Goal: Use online tool/utility: Use online tool/utility

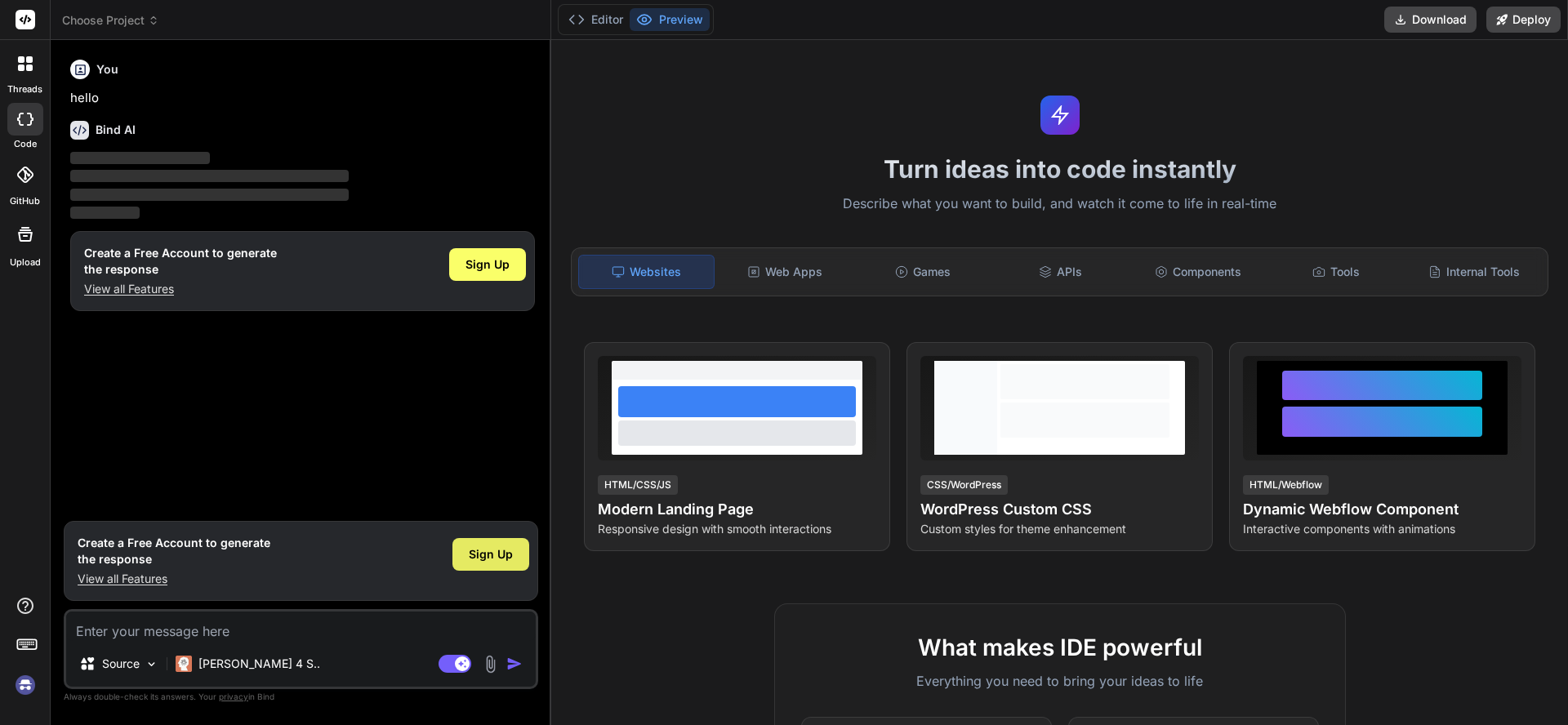
click at [480, 564] on div "Sign Up" at bounding box center [490, 554] width 77 height 33
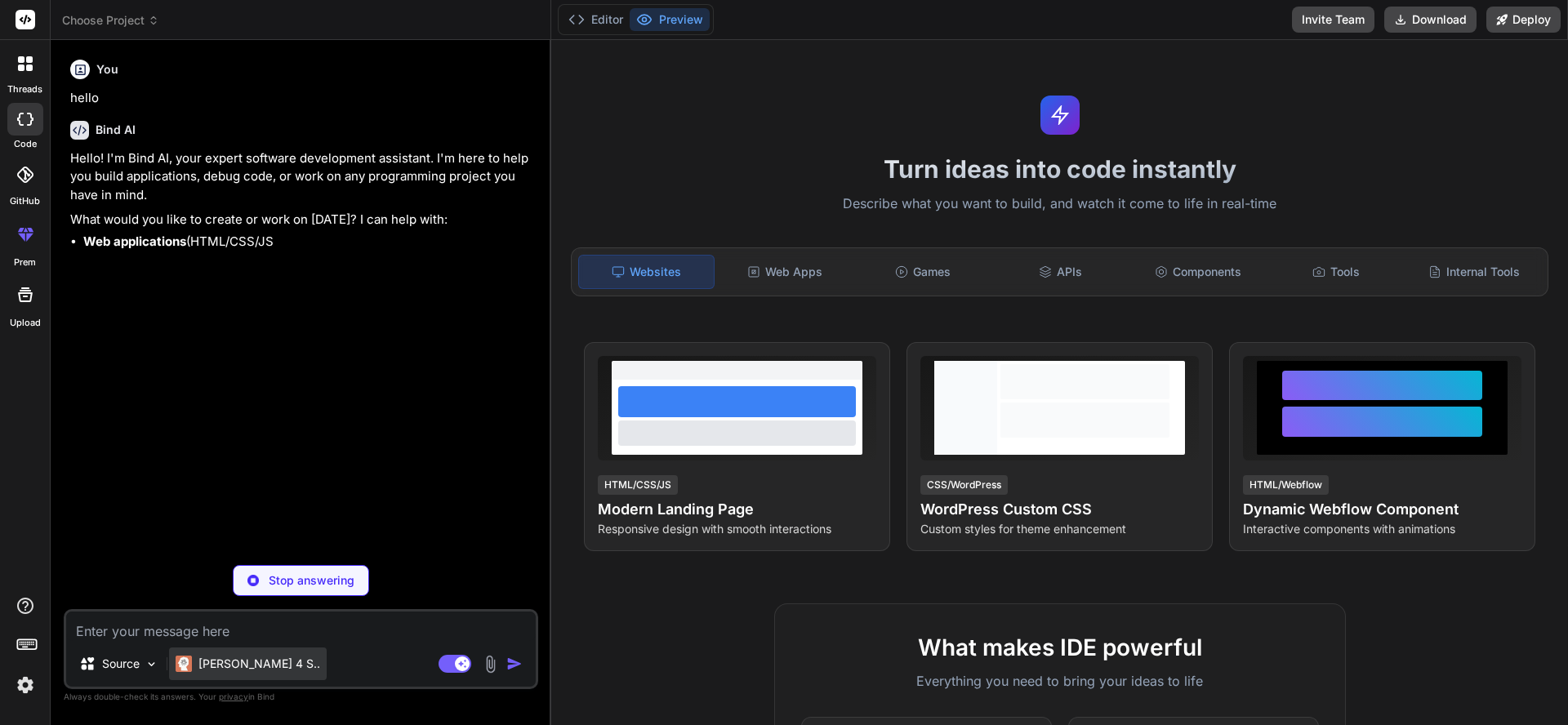
click at [218, 667] on p "[PERSON_NAME] 4 S.." at bounding box center [259, 663] width 122 height 16
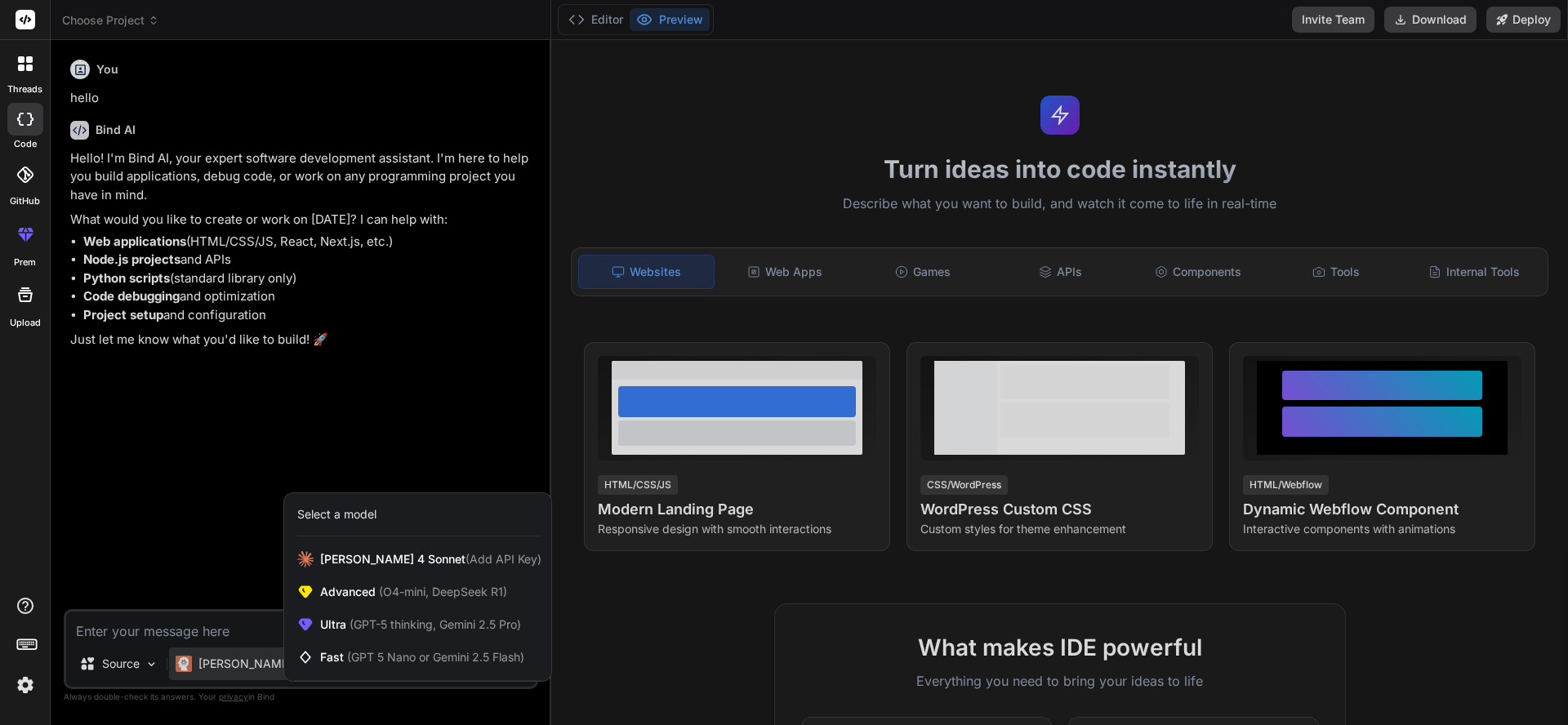
click at [112, 664] on div at bounding box center [784, 362] width 1568 height 725
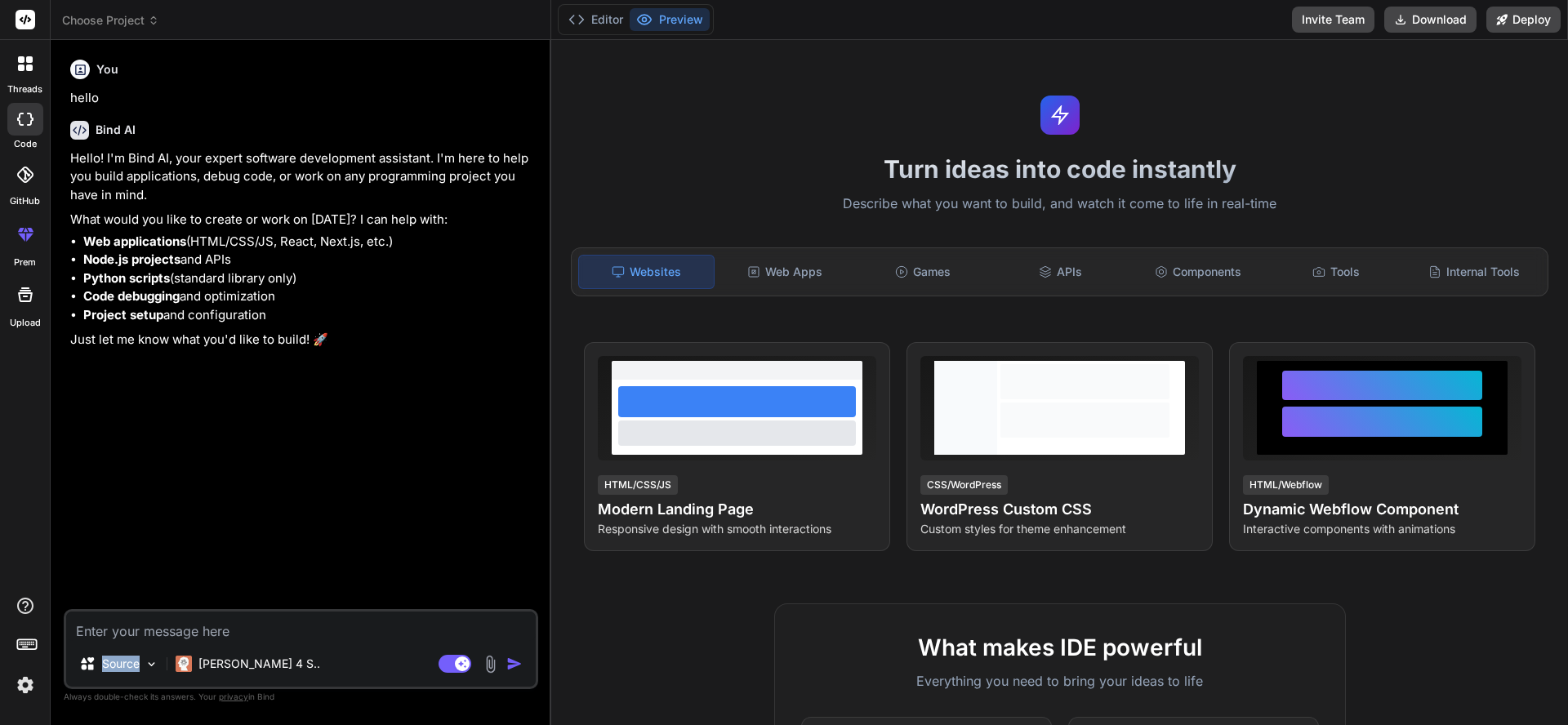
click at [112, 664] on p "Source" at bounding box center [120, 663] width 37 height 16
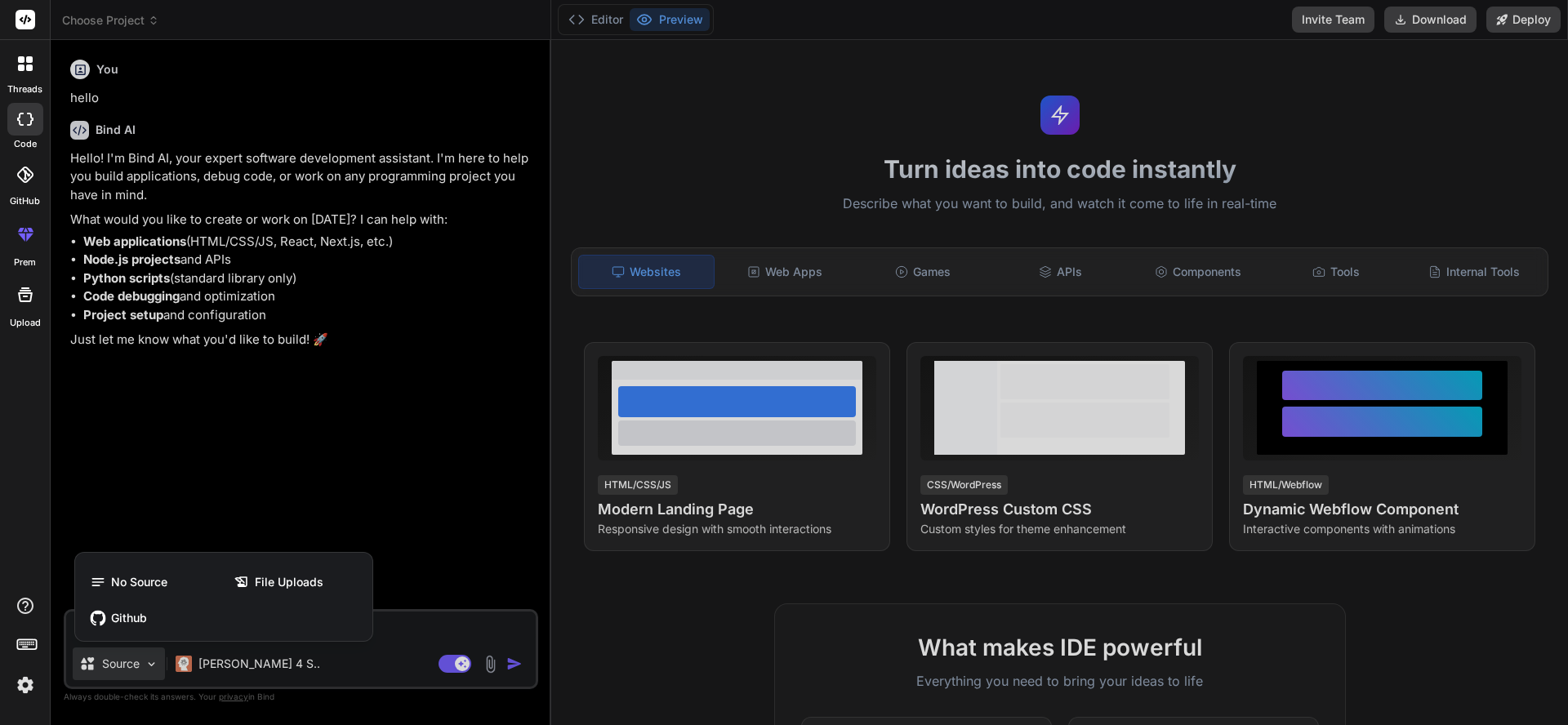
click at [112, 664] on div at bounding box center [784, 362] width 1568 height 725
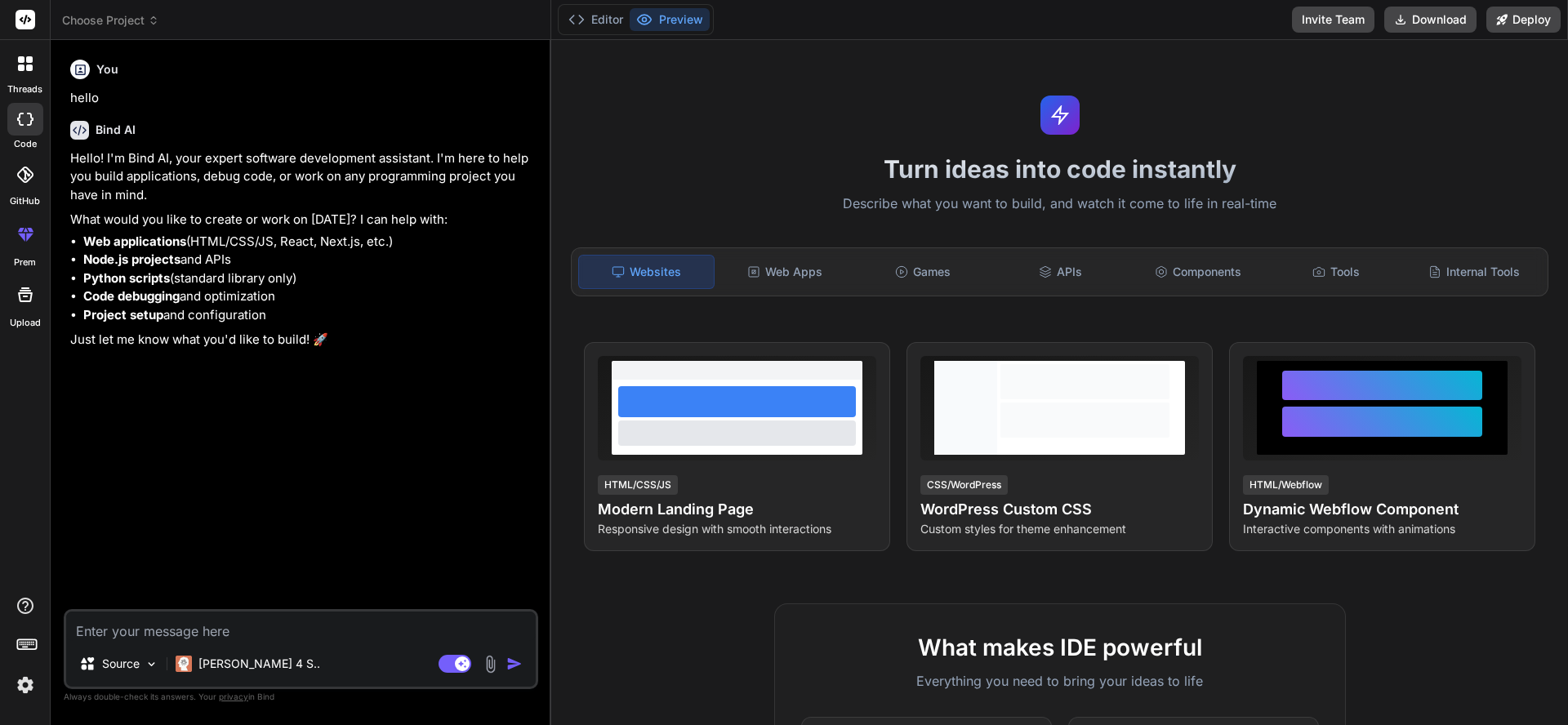
click at [32, 230] on icon at bounding box center [30, 229] width 7 height 4
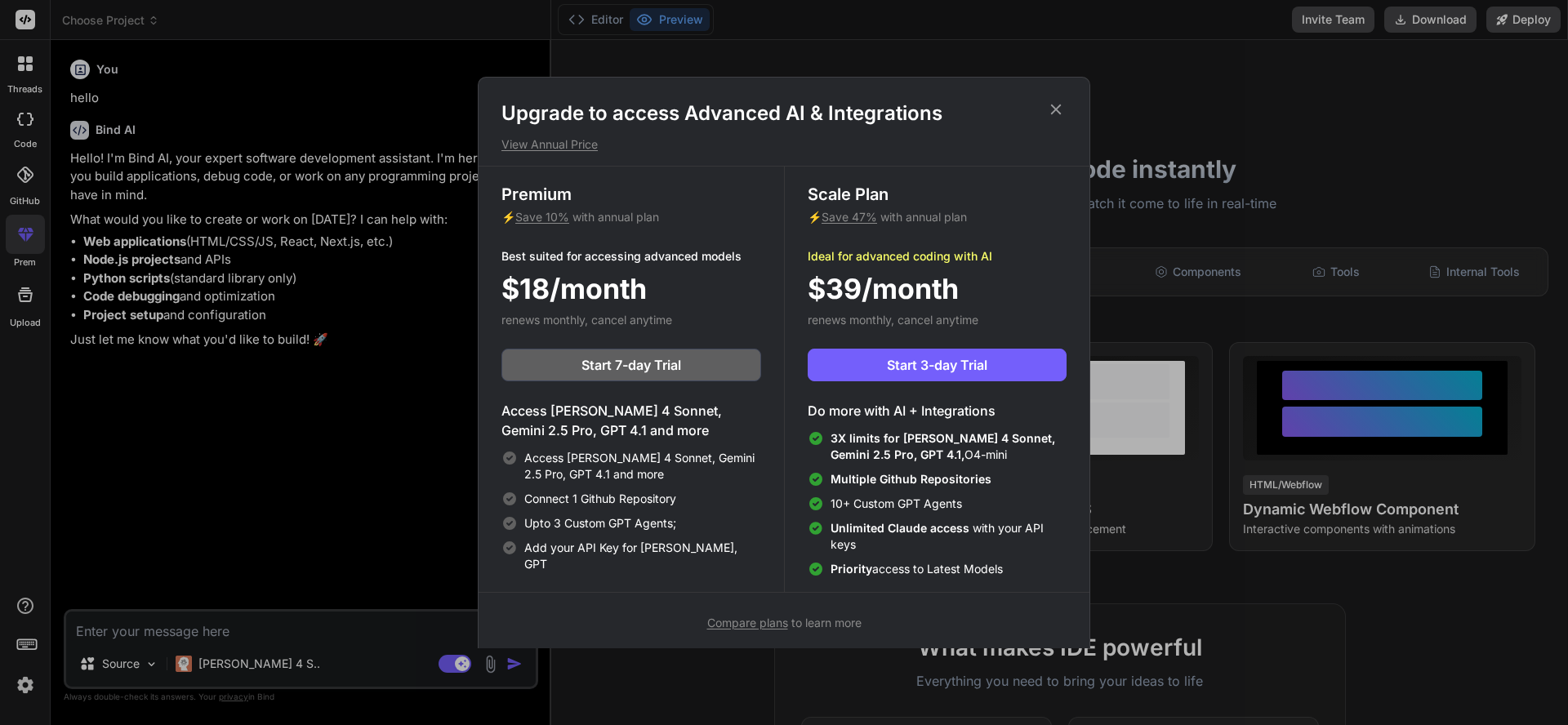
click at [1059, 101] on icon at bounding box center [1055, 109] width 18 height 18
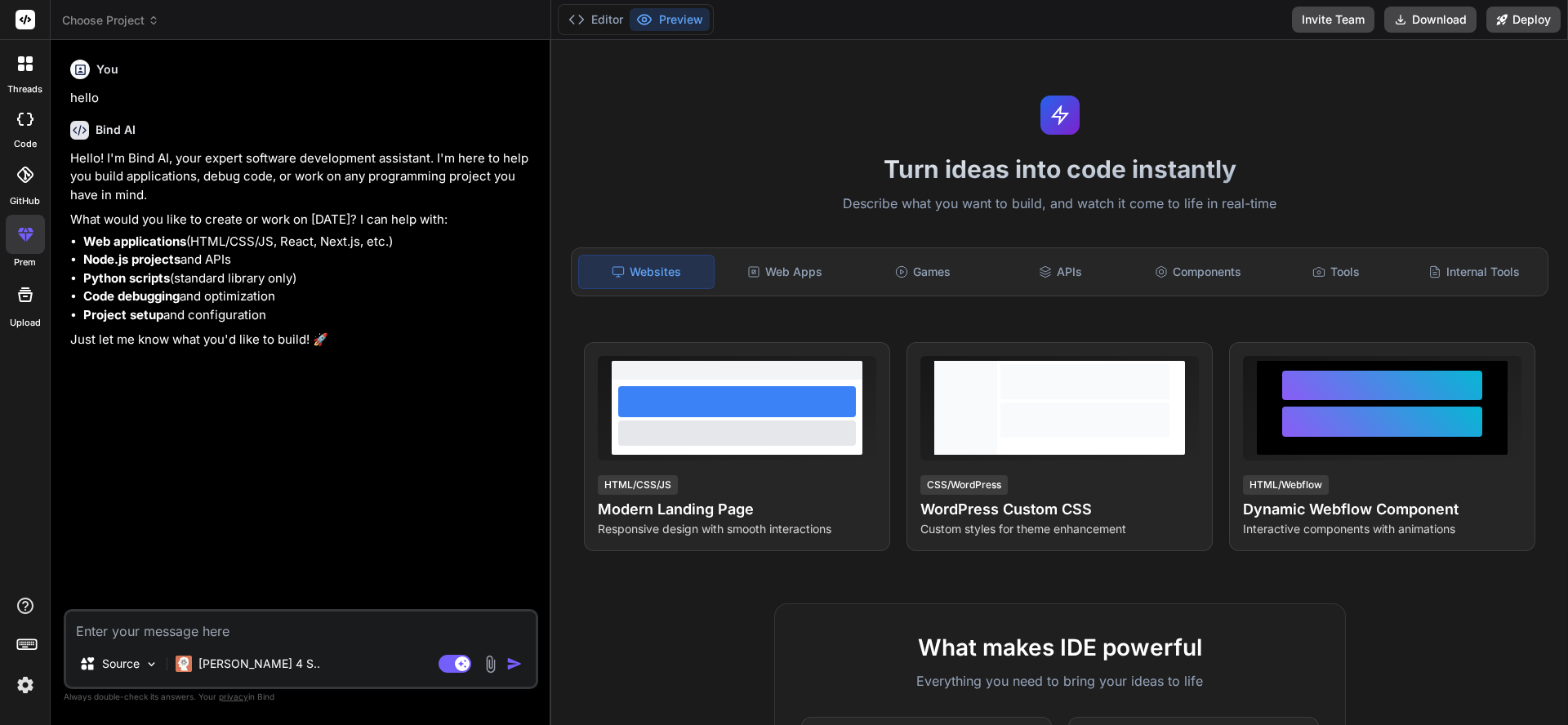
click at [484, 669] on img at bounding box center [490, 664] width 19 height 19
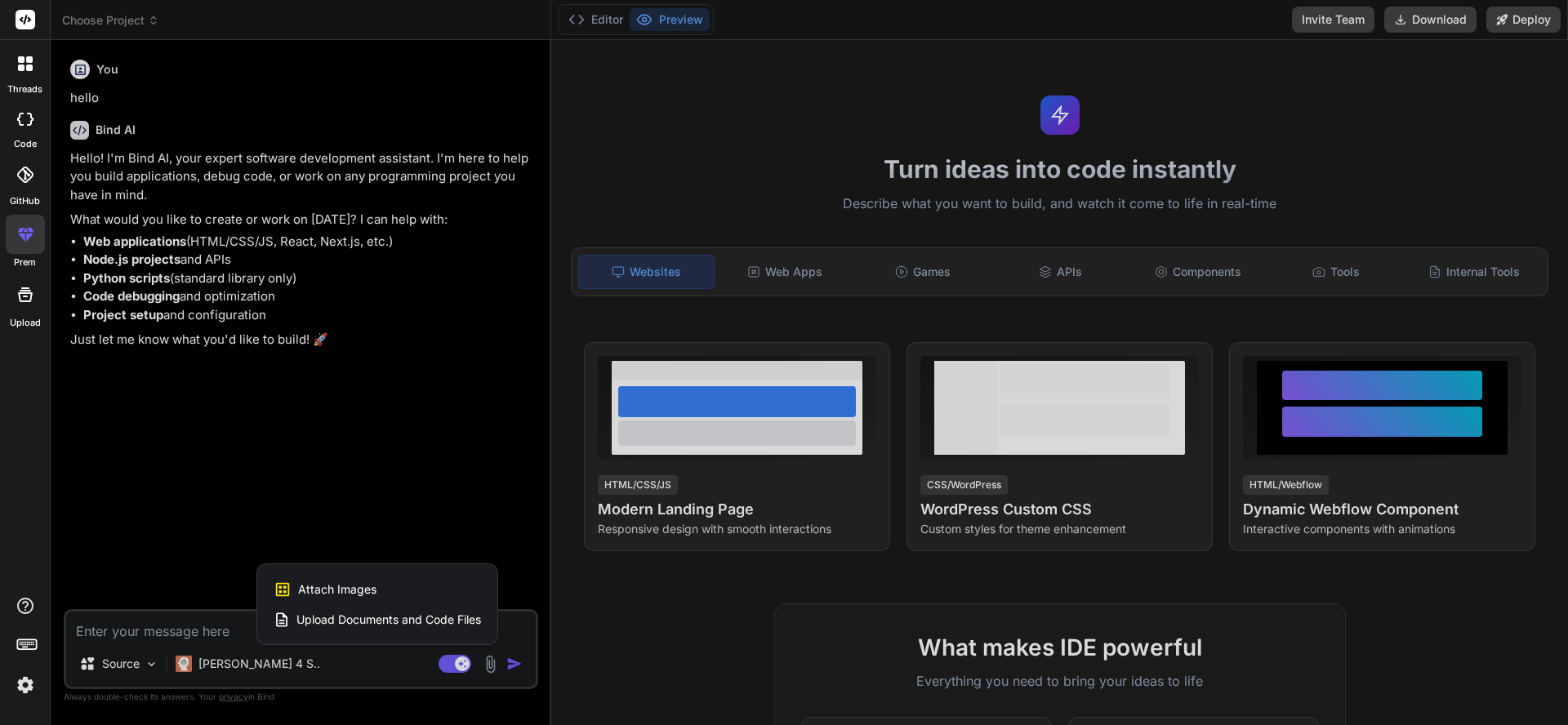
click at [378, 592] on div "Attach Images Image attachments are only supported in Claude and Gemini models." at bounding box center [377, 589] width 207 height 31
type textarea "x"
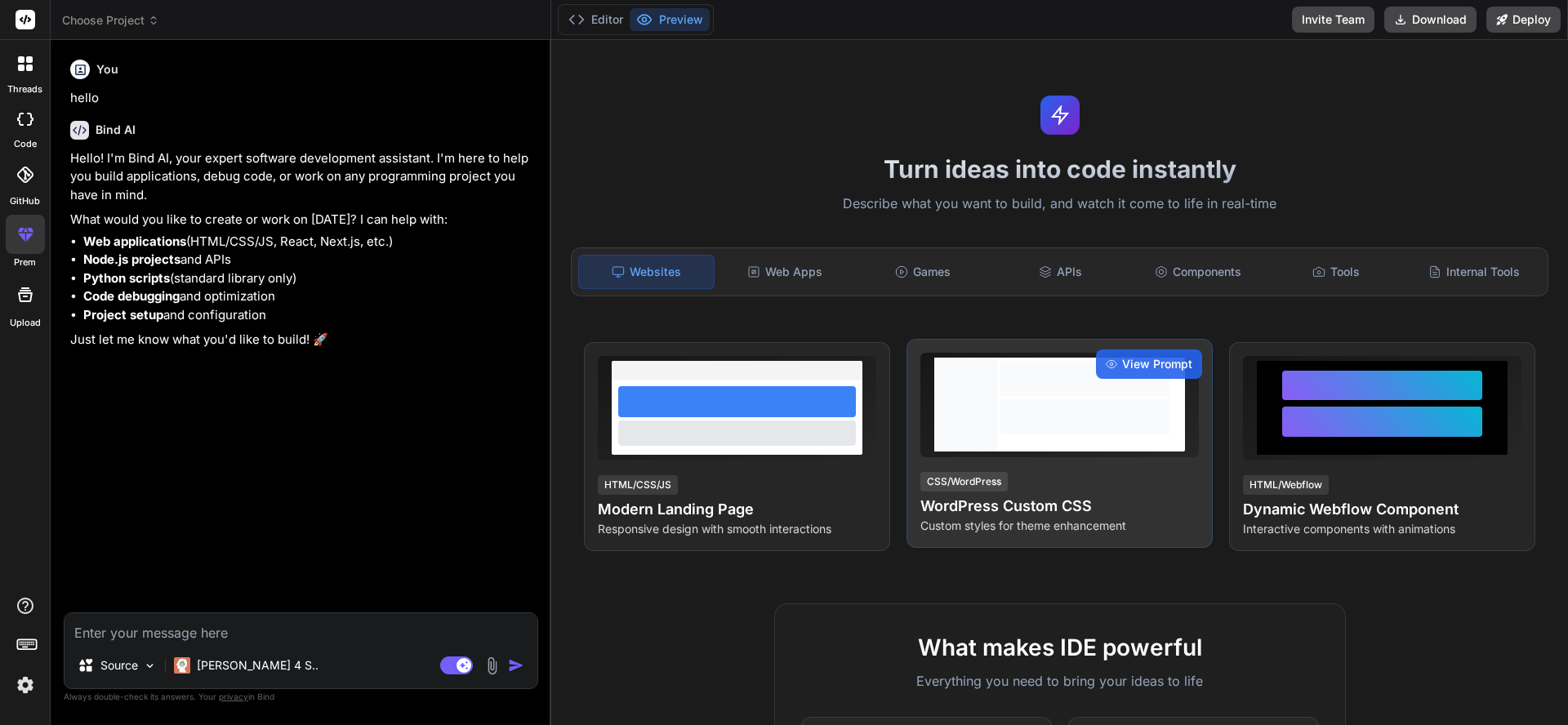
type input "C:\fakepath\iScreen Shoter - Google Chrome - 250907143120.png"
type textarea "x"
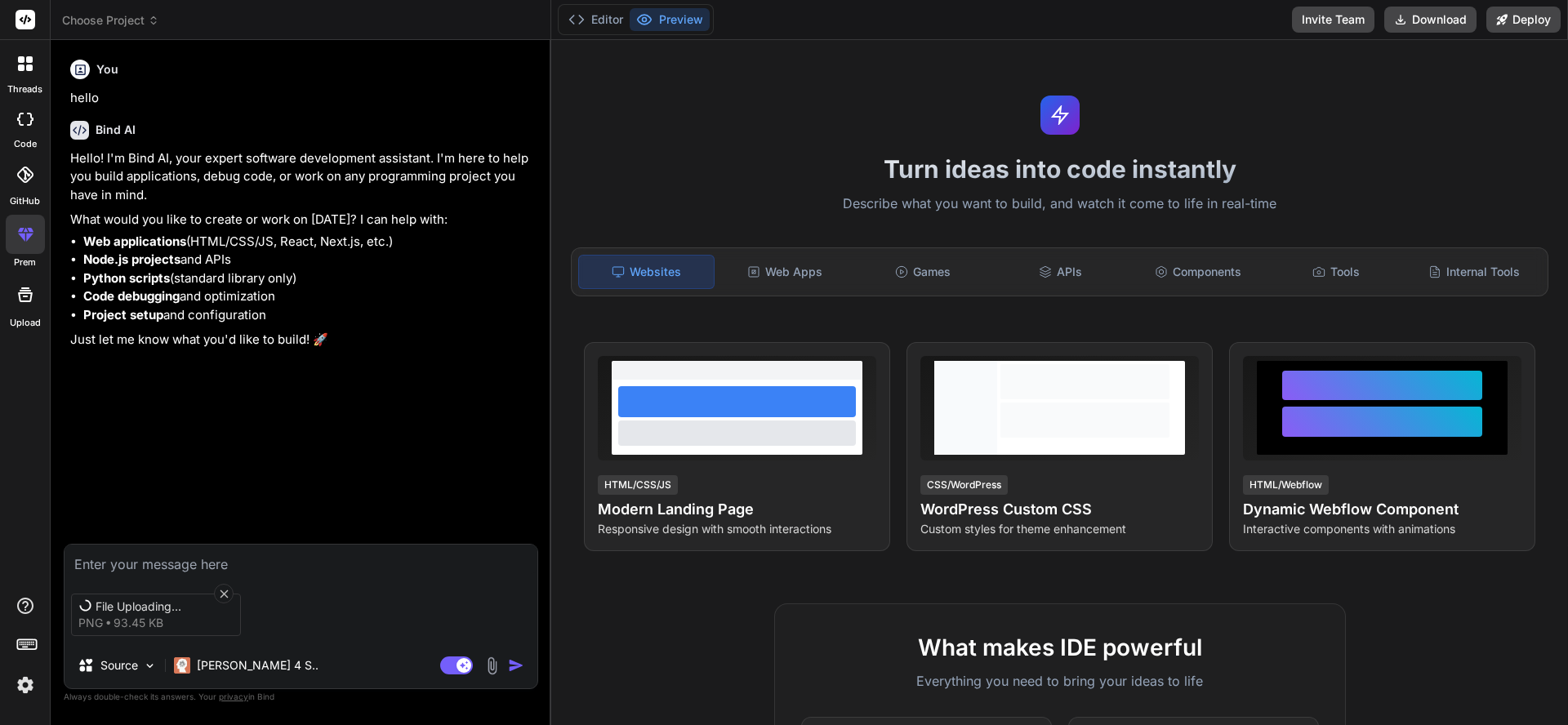
click at [306, 567] on textarea at bounding box center [300, 559] width 472 height 29
paste textarea "Tema olarak ekte paylaştığım siteye benzesin. [DOMAIN_NAME] sitenin adı. minimu…"
type textarea "Tema olarak ekte paylaştığım siteye benzesin. [DOMAIN_NAME] sitenin adı. minimu…"
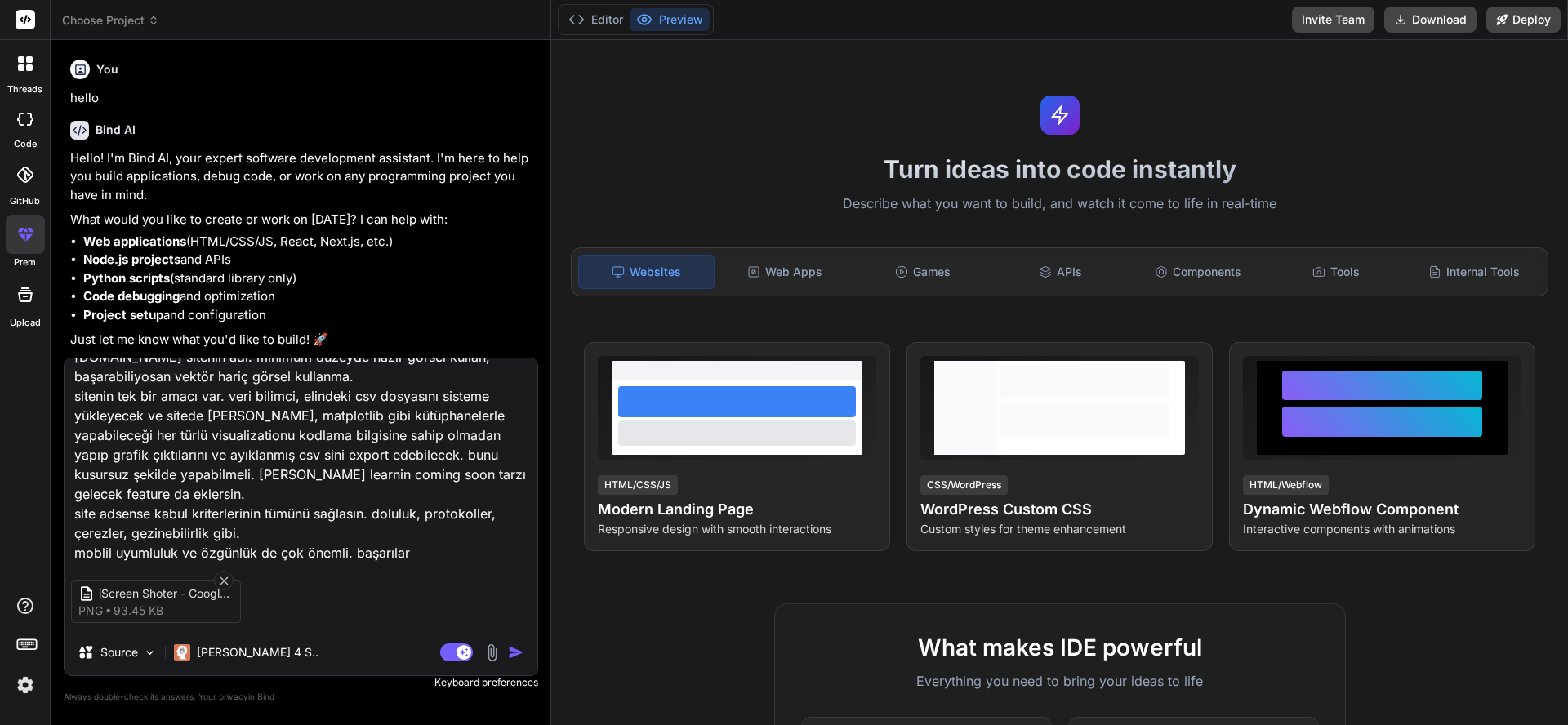
type textarea "x"
type textarea "Tema olarak ekte paylaştığım siteye benzesin. [DOMAIN_NAME] sitenin adı. minimu…"
click at [514, 655] on img "button" at bounding box center [515, 652] width 16 height 16
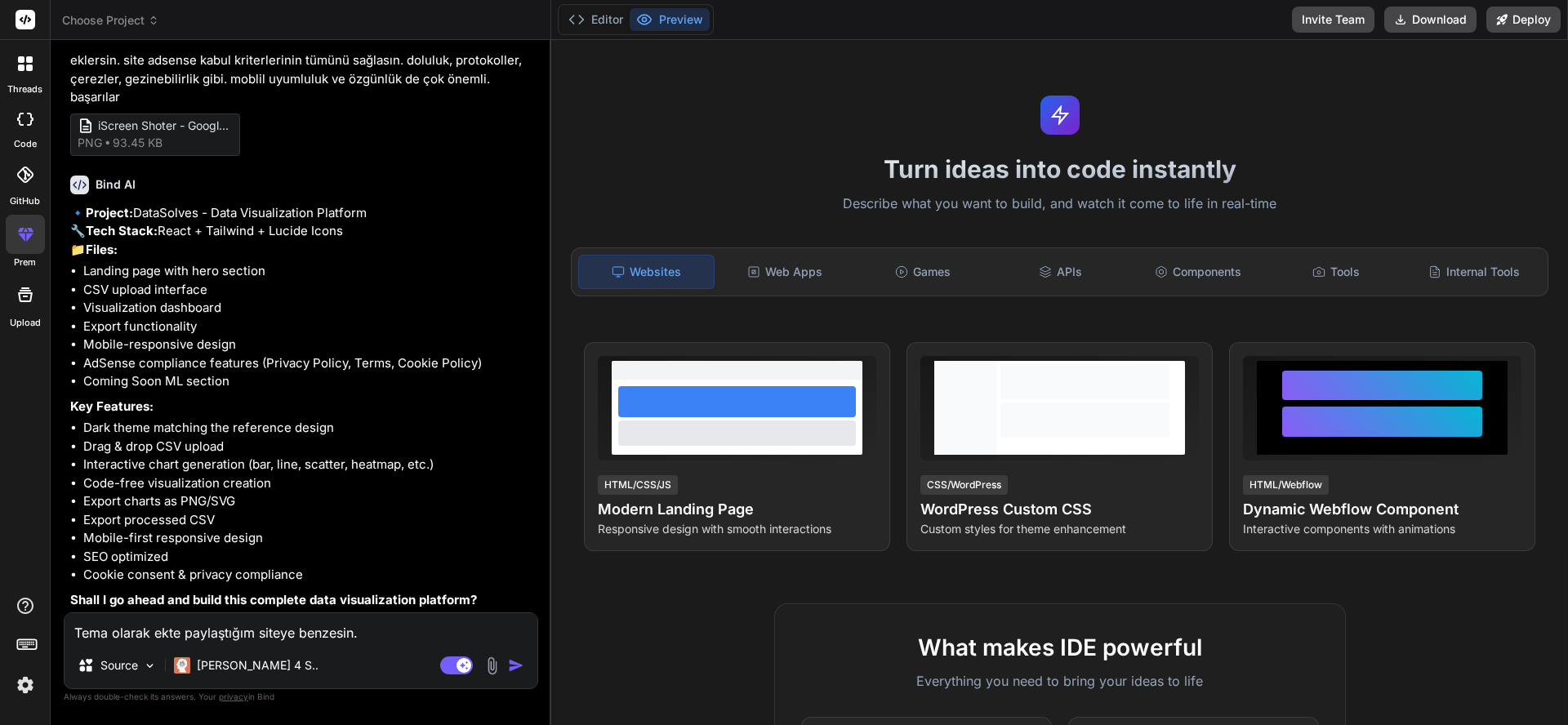
scroll to position [484, 0]
type textarea "x"
click at [243, 635] on textarea "Tema olarak ekte paylaştığım siteye benzesin. [DOMAIN_NAME] sitenin adı. minimu…" at bounding box center [300, 627] width 472 height 29
type textarea "y"
type textarea "x"
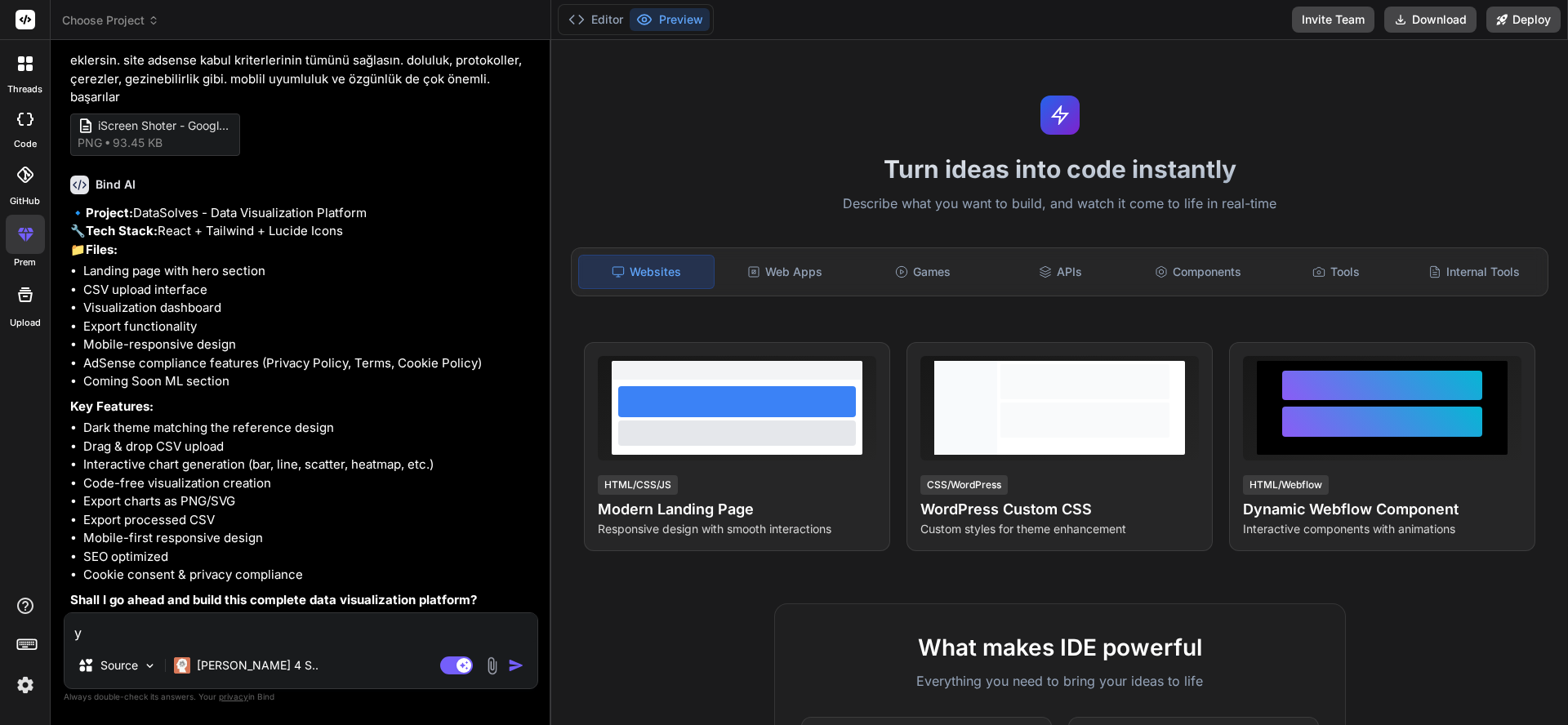
type textarea "ye"
type textarea "x"
type textarea "yep"
type textarea "x"
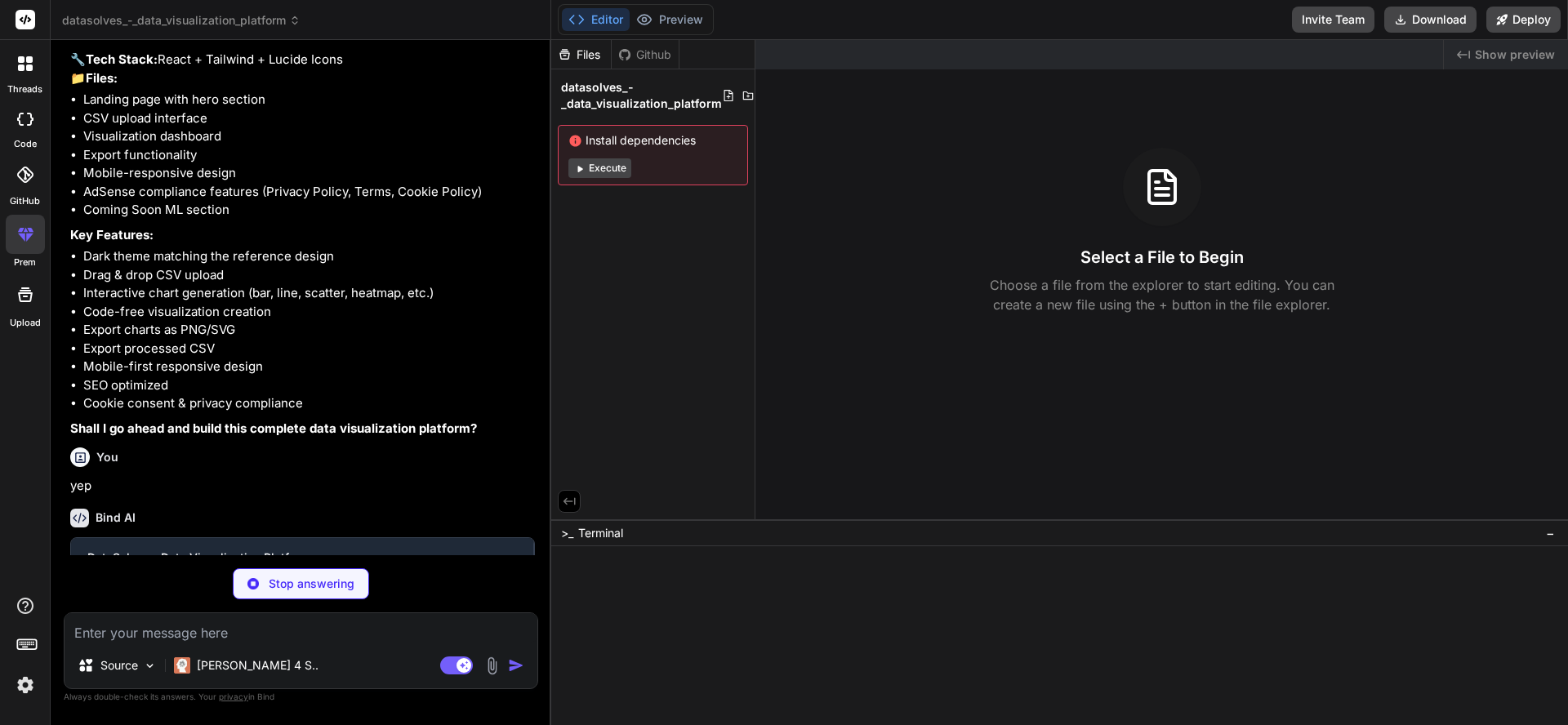
scroll to position [652, 0]
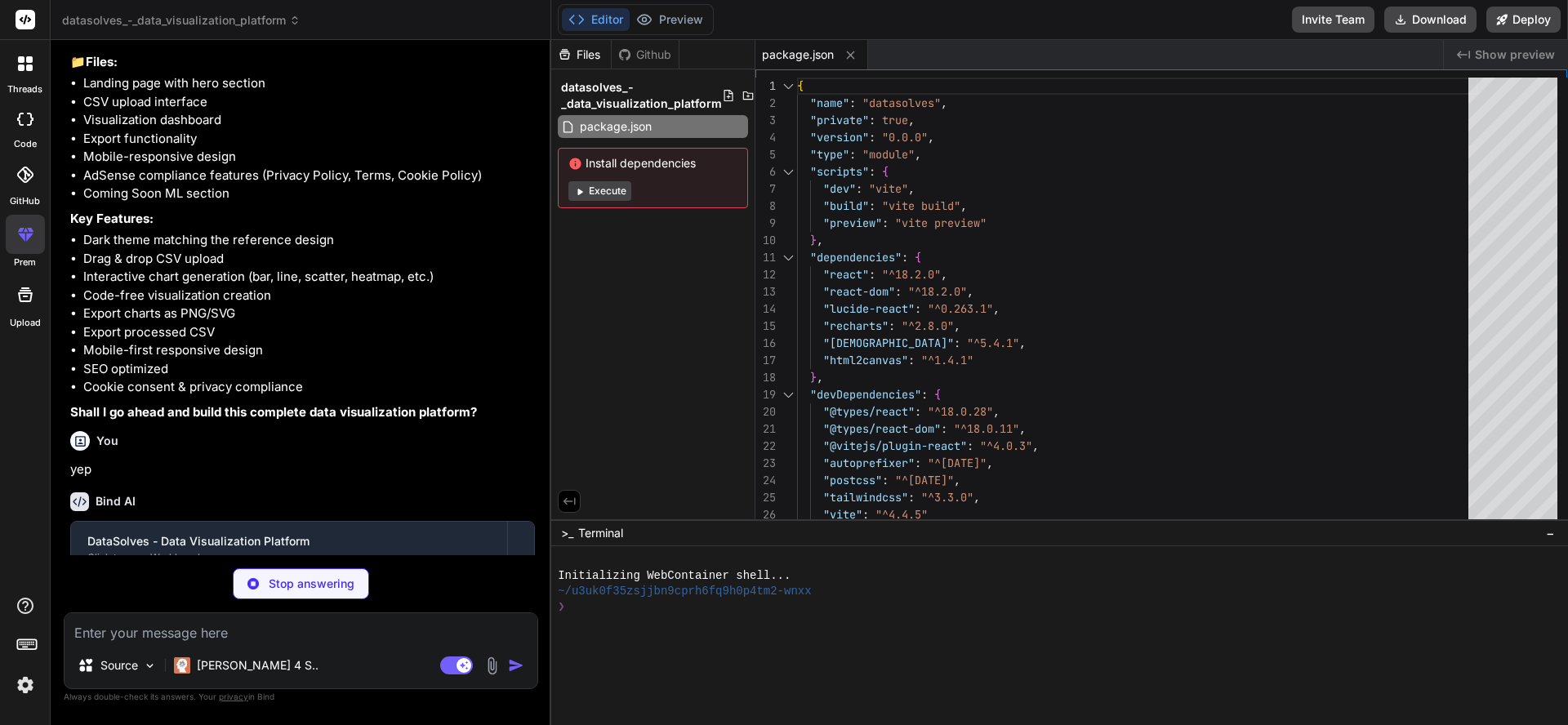
type textarea "x"
type textarea "<script type="module" src="/src/main.jsx"></script> </body> </html>"
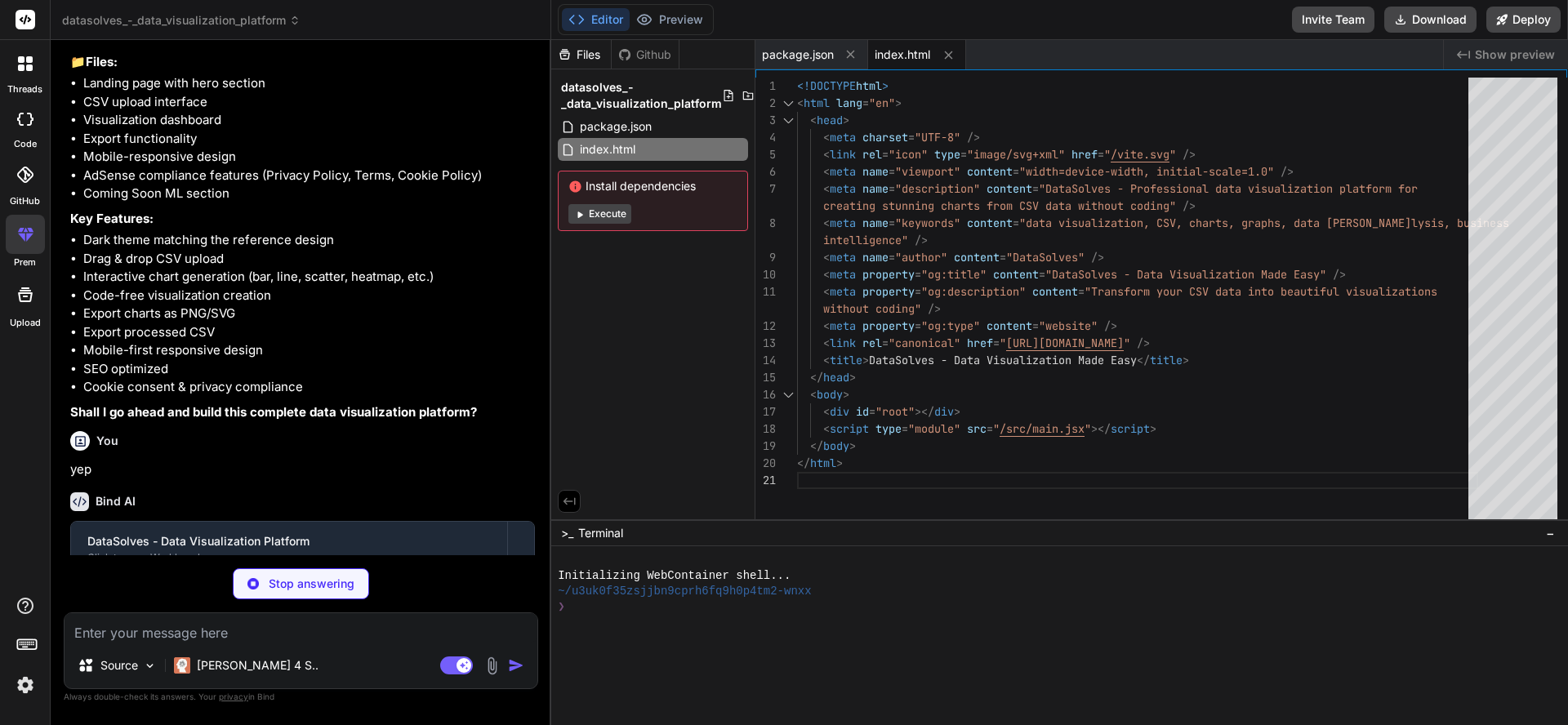
type textarea "x"
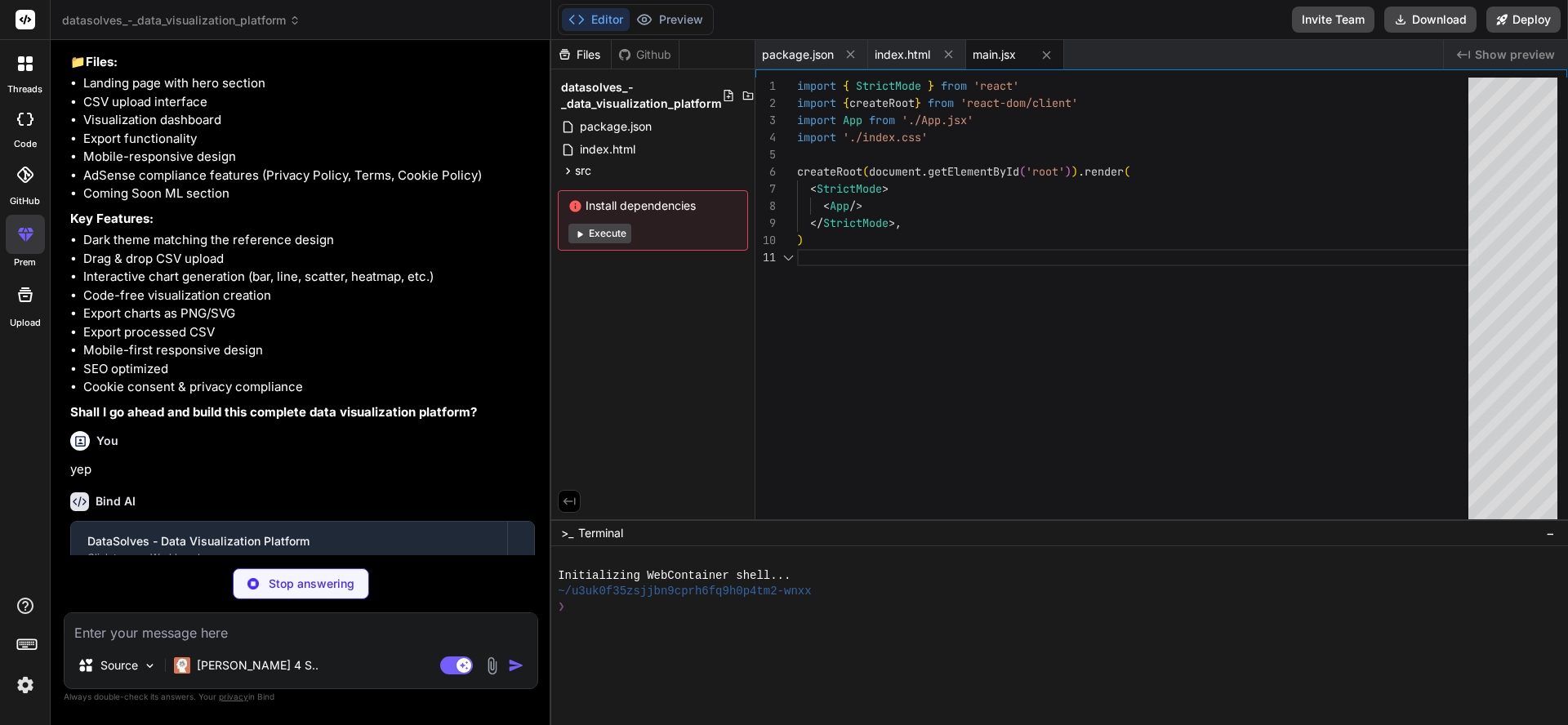
scroll to position [0, 0]
type textarea "x"
type textarea "} body { font-family: 'Inter', sans-serif; background: #0a0a0a; color: #ffffff;…"
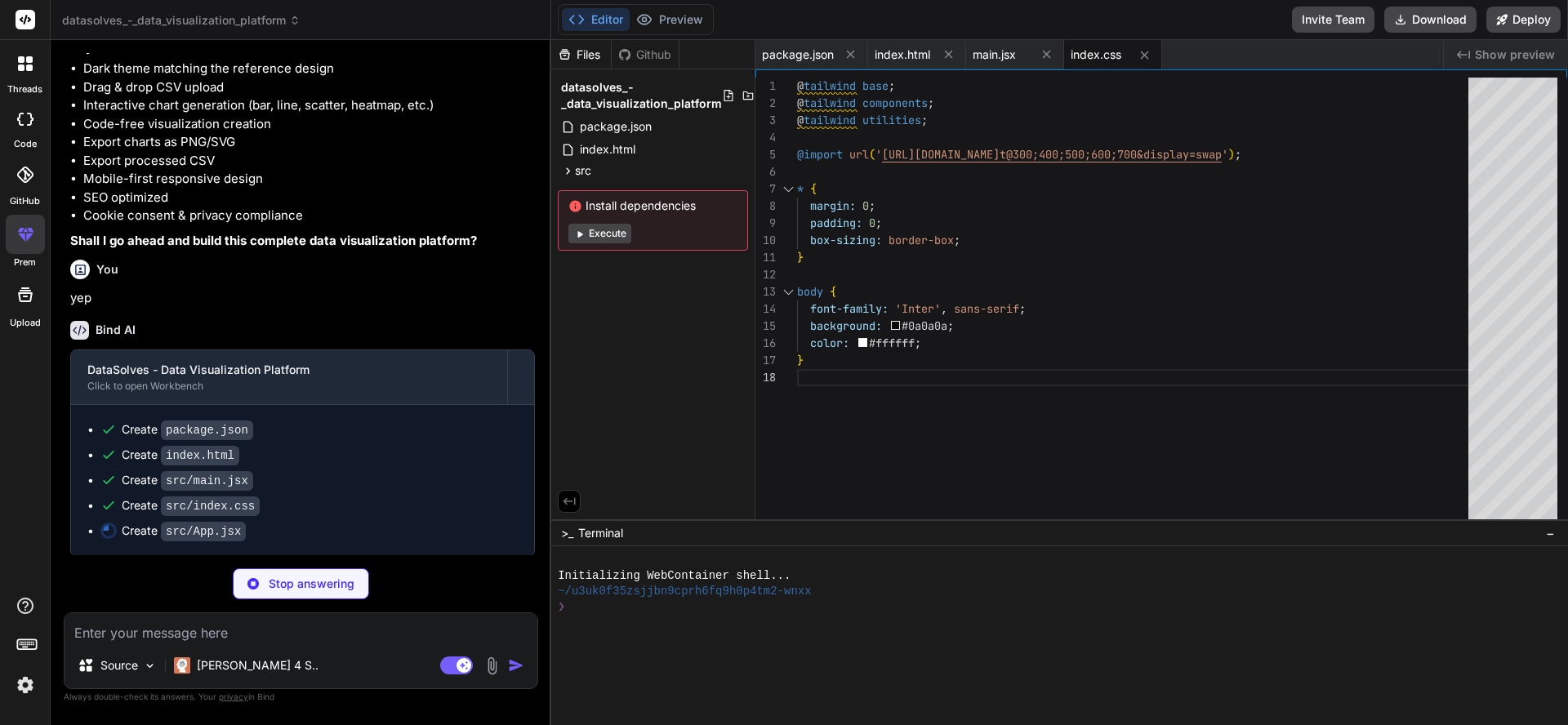
scroll to position [840, 0]
type textarea "x"
type textarea "export default App;"
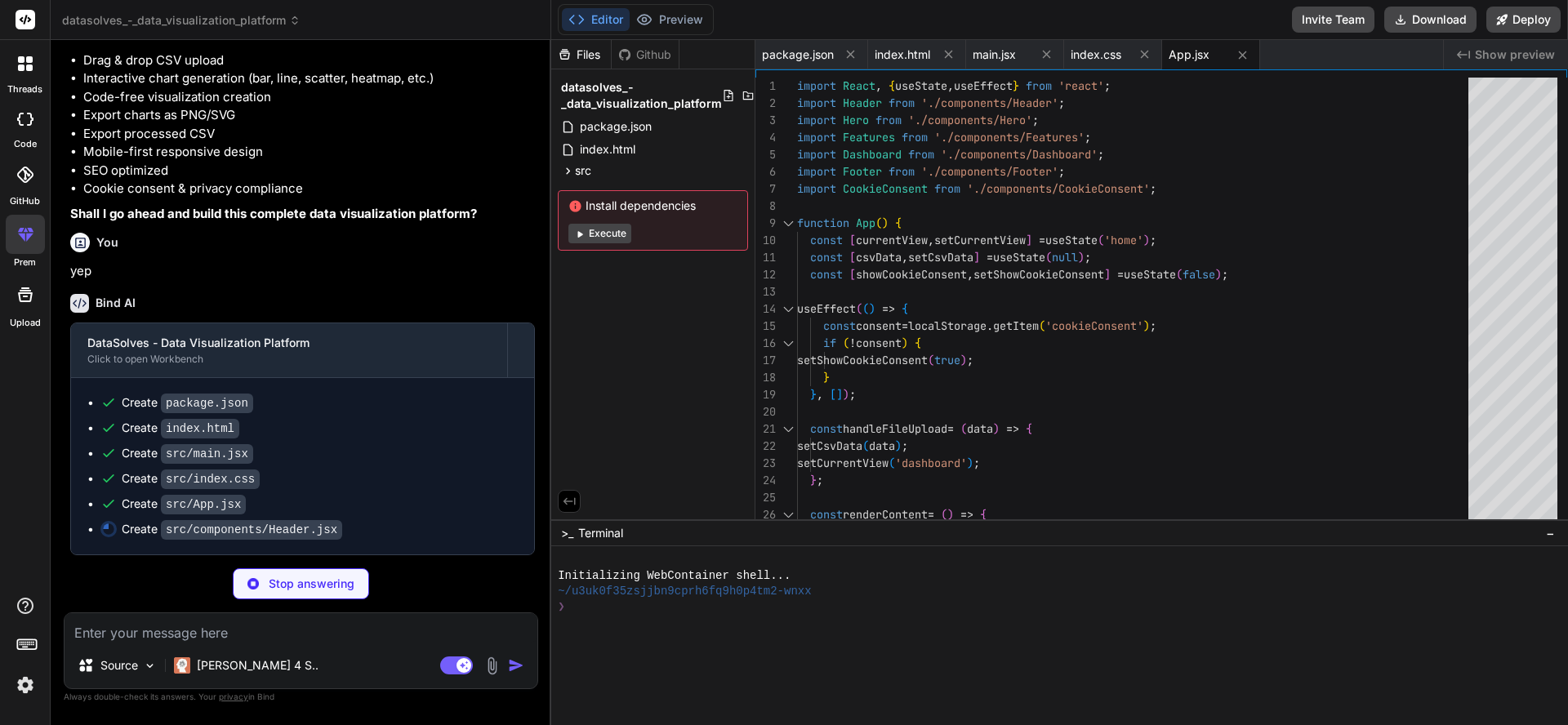
scroll to position [864, 0]
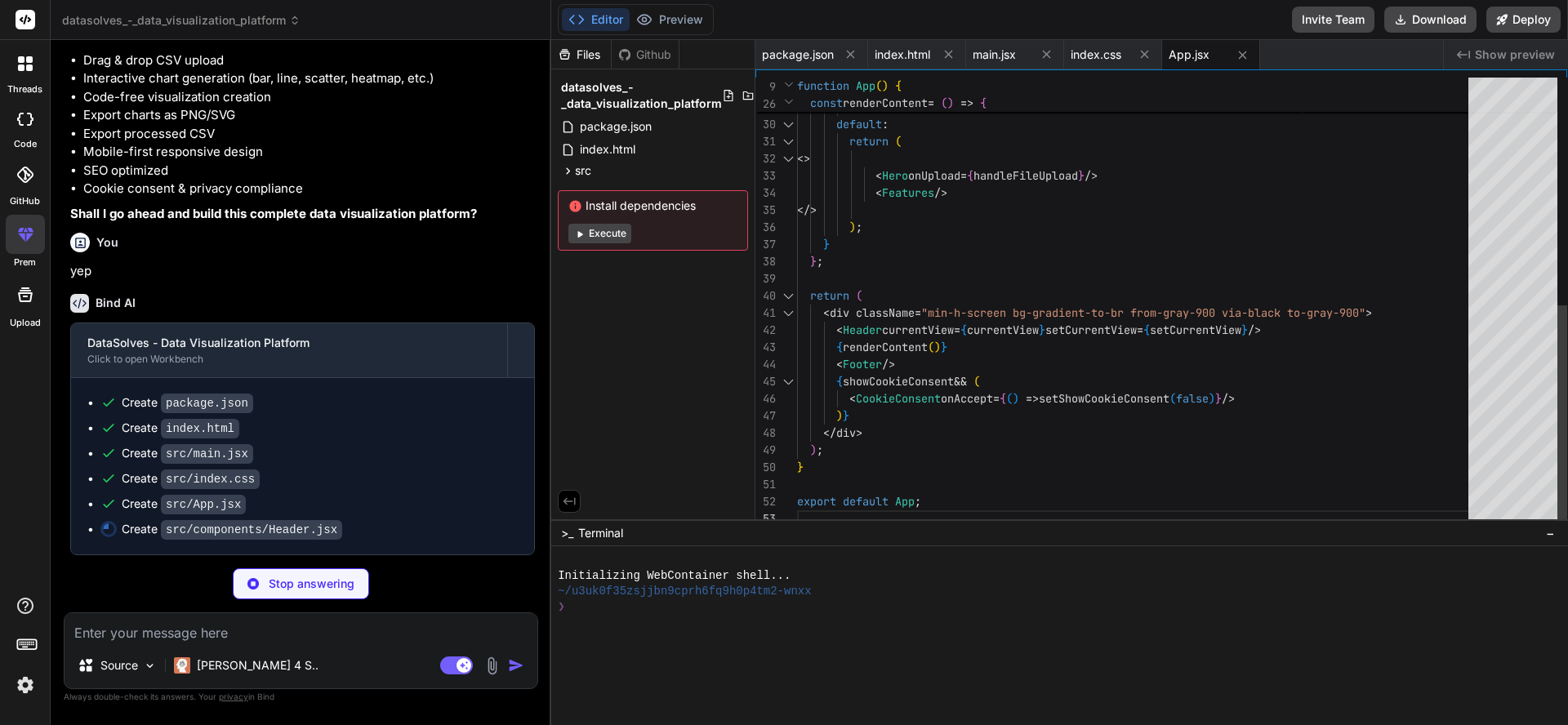
type textarea "x"
type textarea "</div> )} </div> </header> ); }; export default Header;"
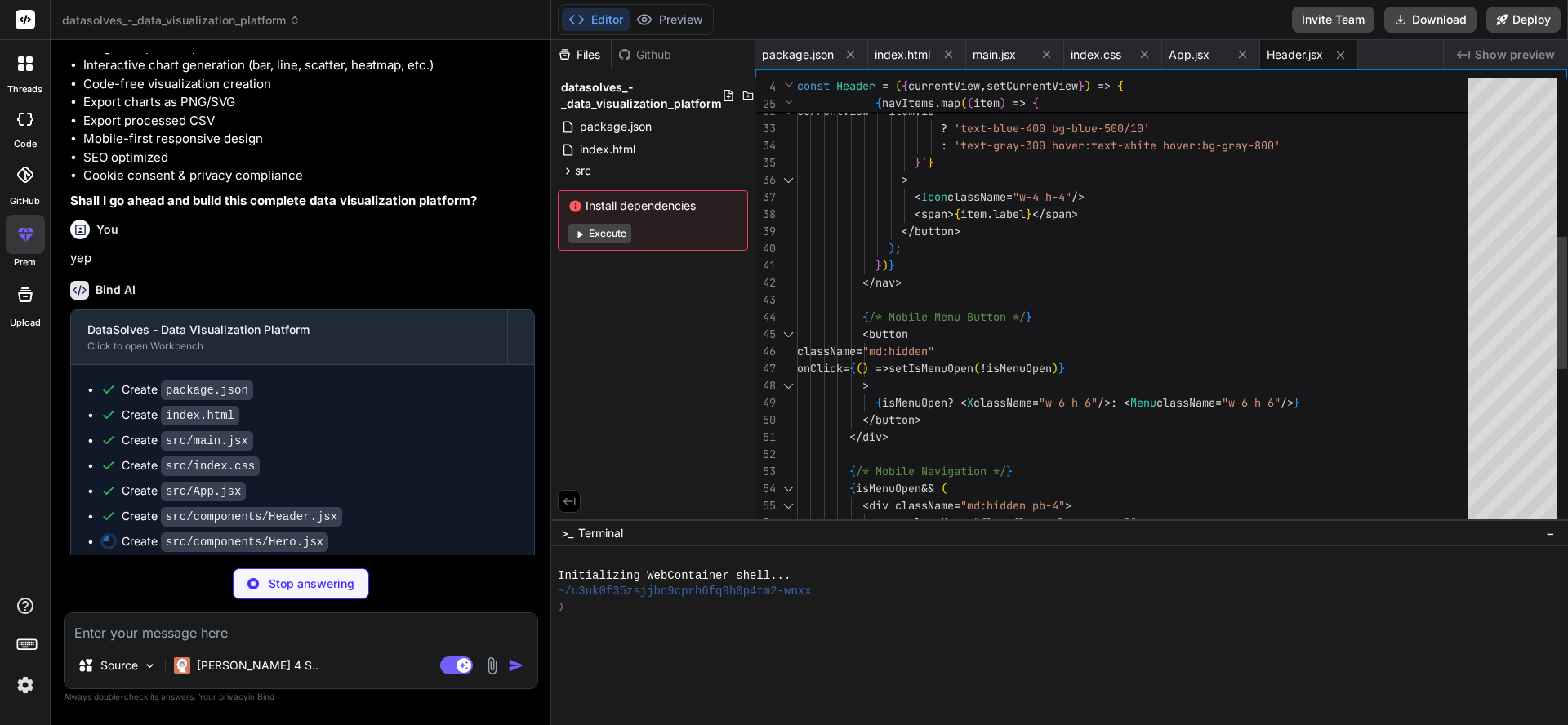
scroll to position [137, 0]
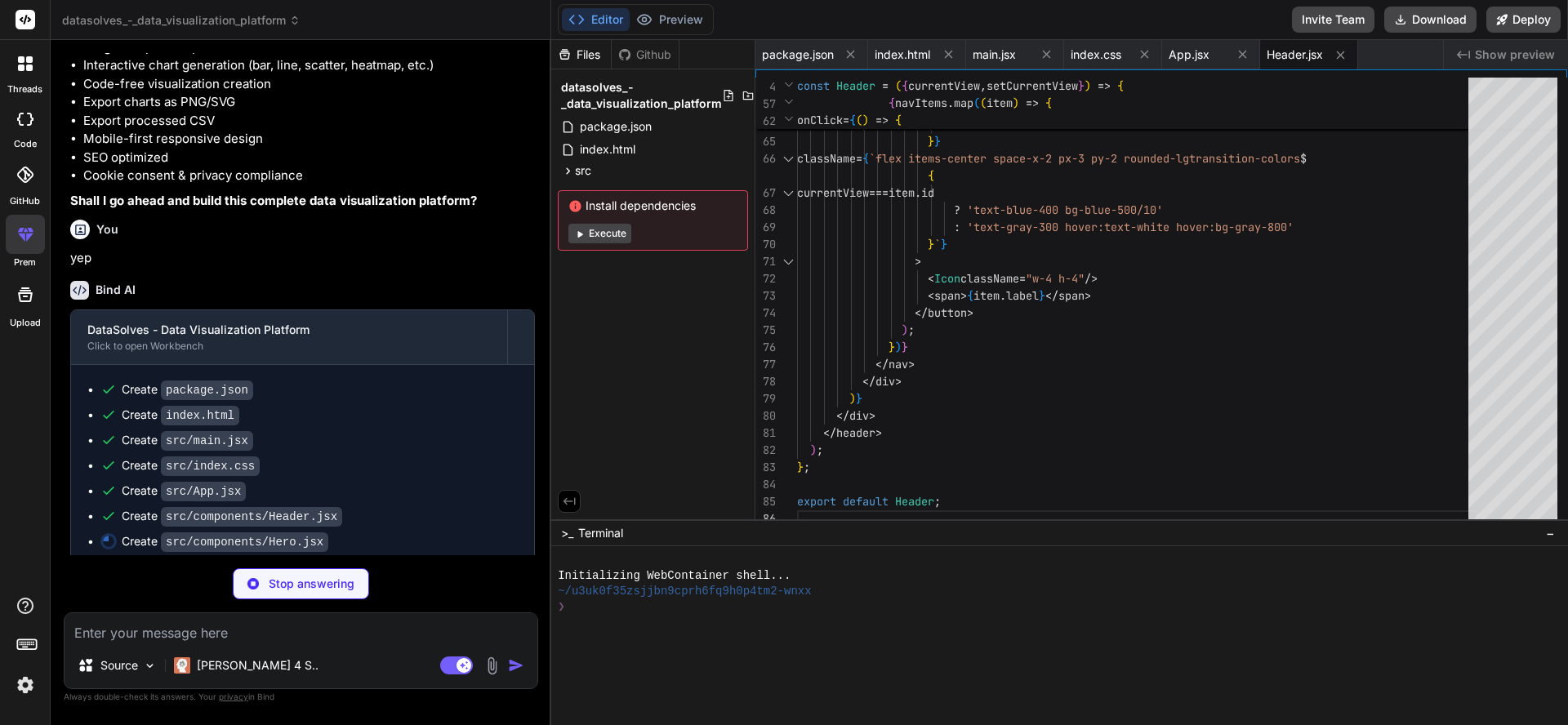
type textarea "x"
type textarea "</div> </div> </section> ); }; export default Hero;"
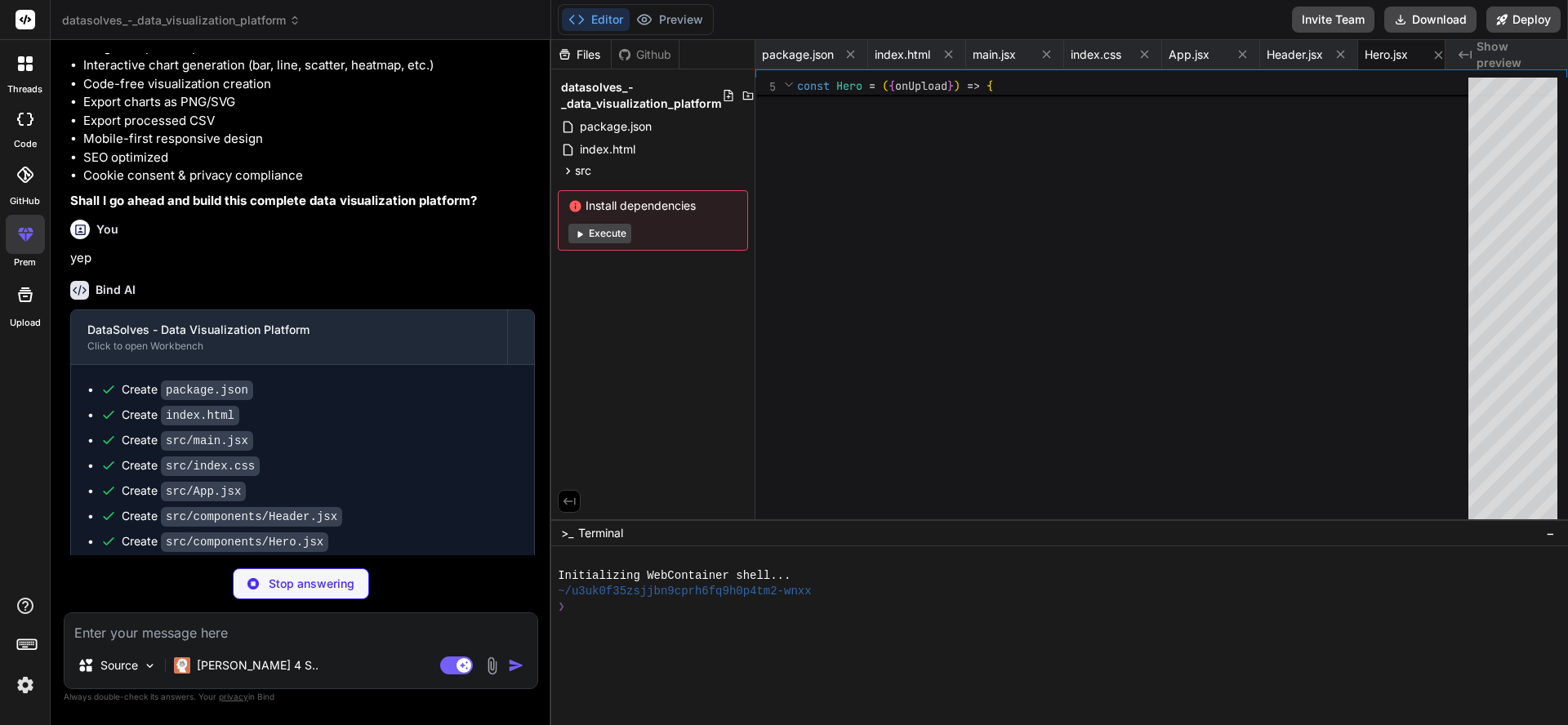
type textarea "x"
type textarea "<p>Supported format: CSV files up to 10MB</p> <p>Your data is processed locally…"
type textarea "x"
type textarea "); }; export default Features;"
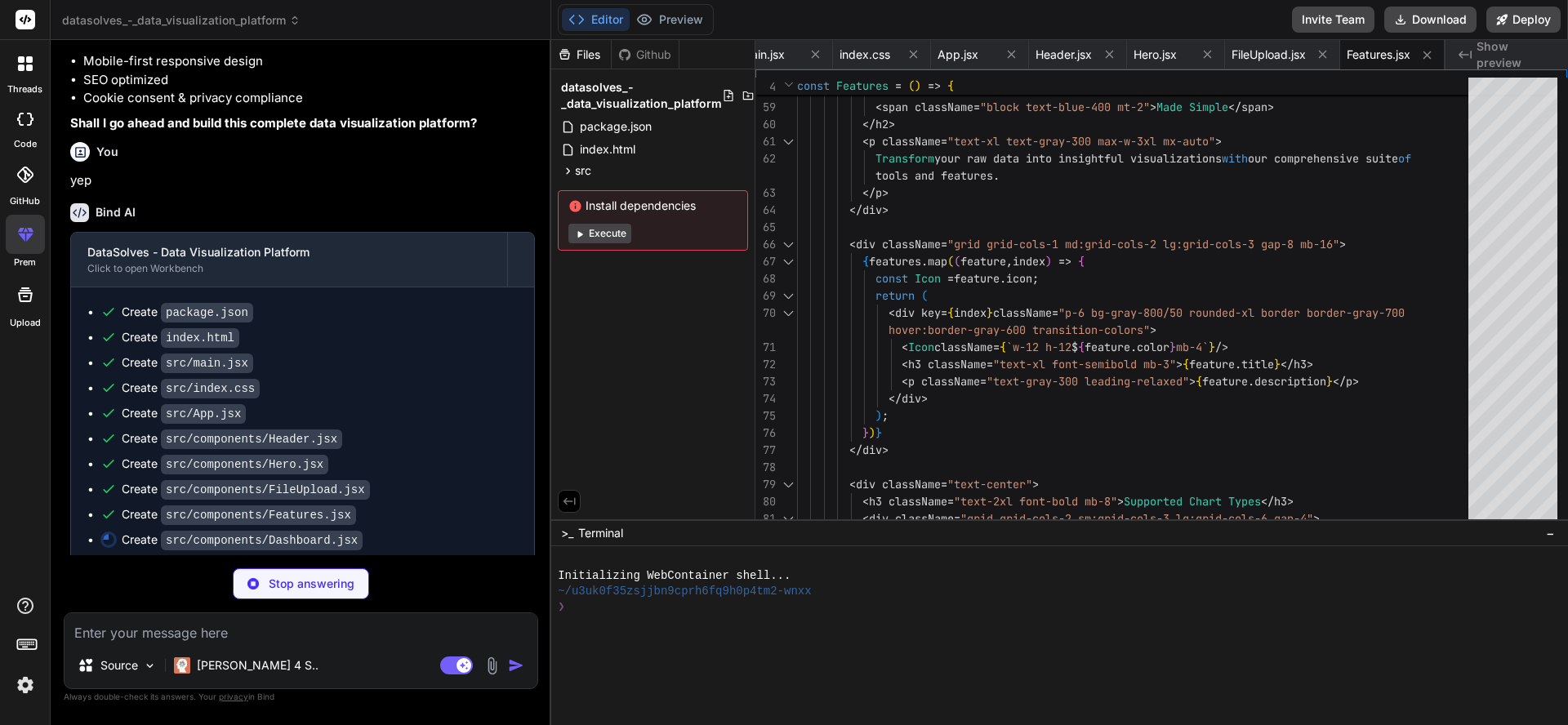
scroll to position [962, 0]
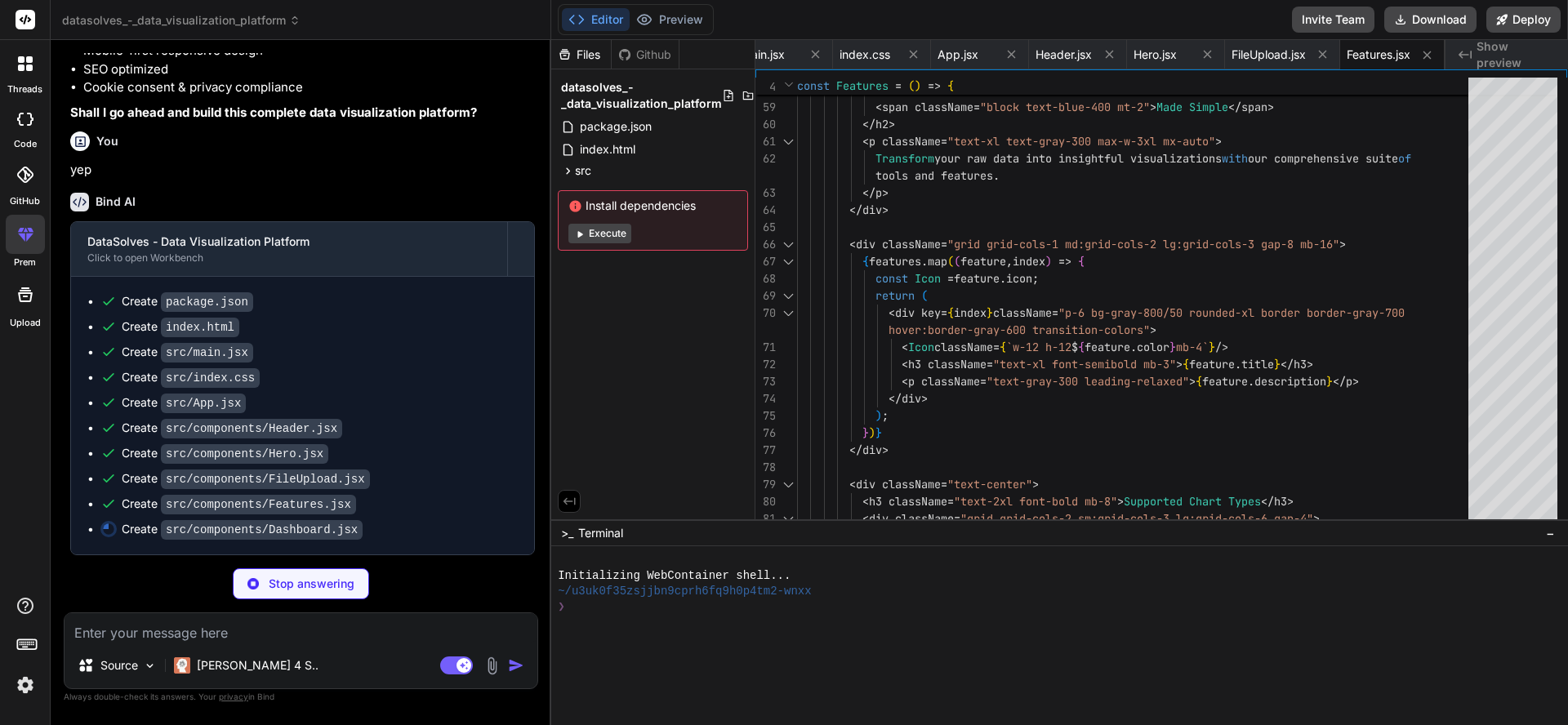
type textarea "x"
type textarea "</div> </div> </div> ); }; export default Dashboard;"
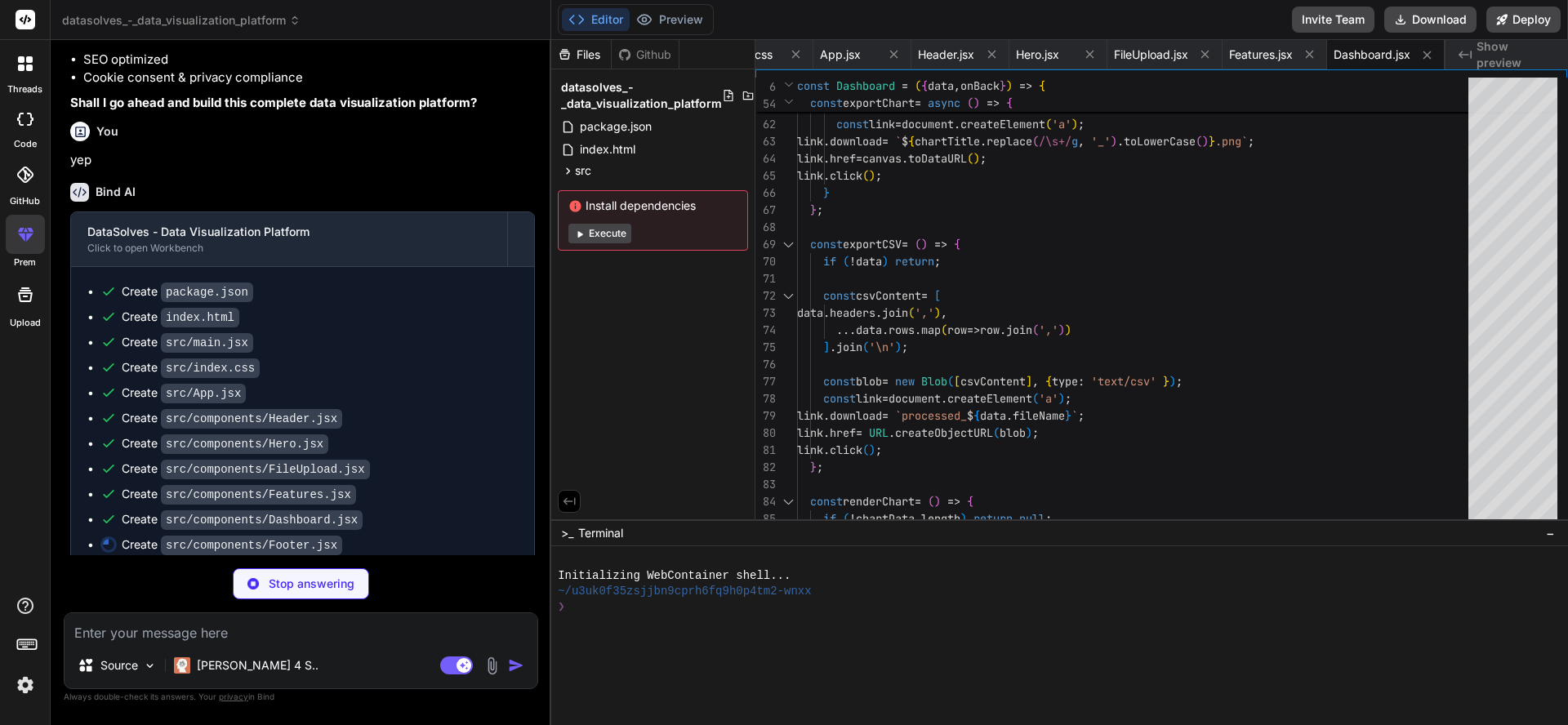
type textarea "x"
type textarea "</div> </footer> ); }; export default Footer;"
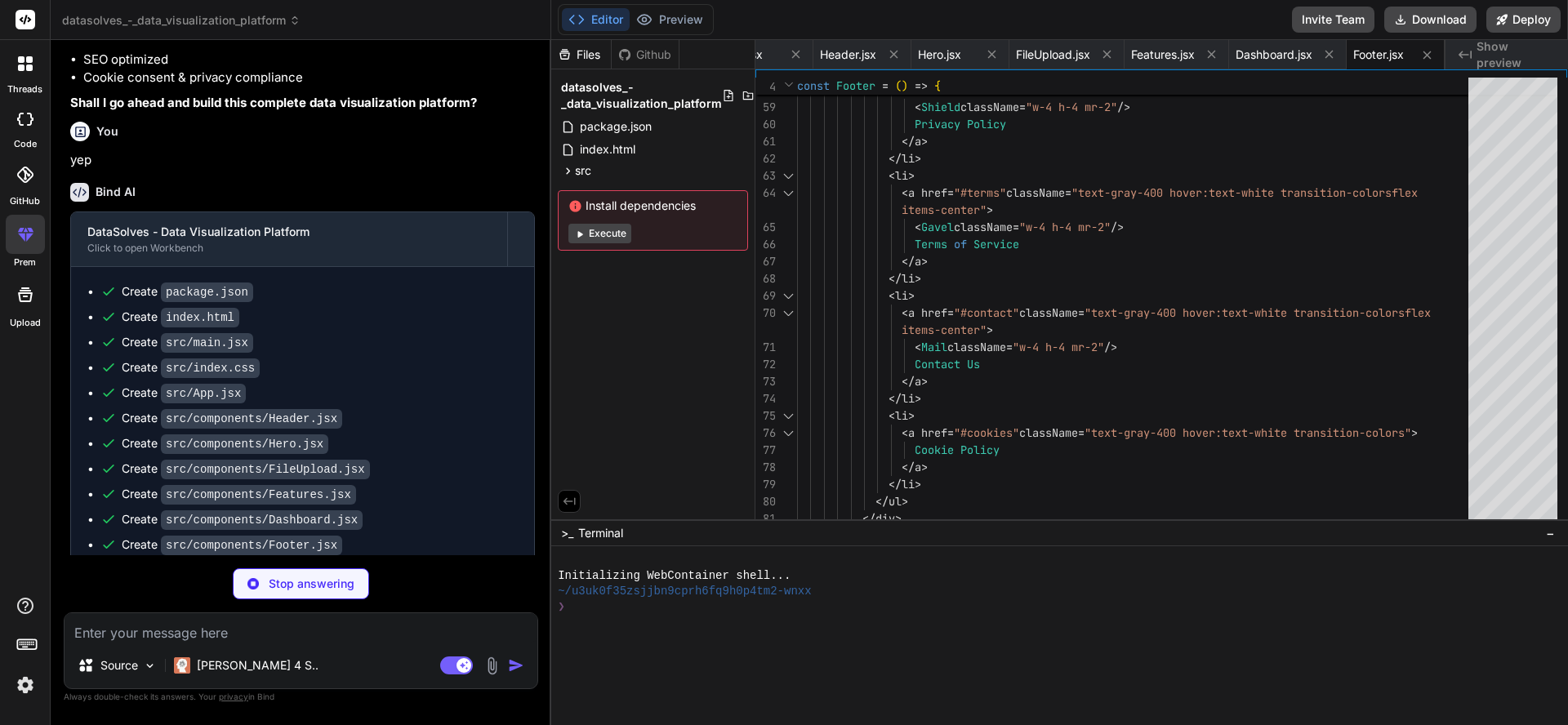
type textarea "x"
type textarea "export default CookieConsent;"
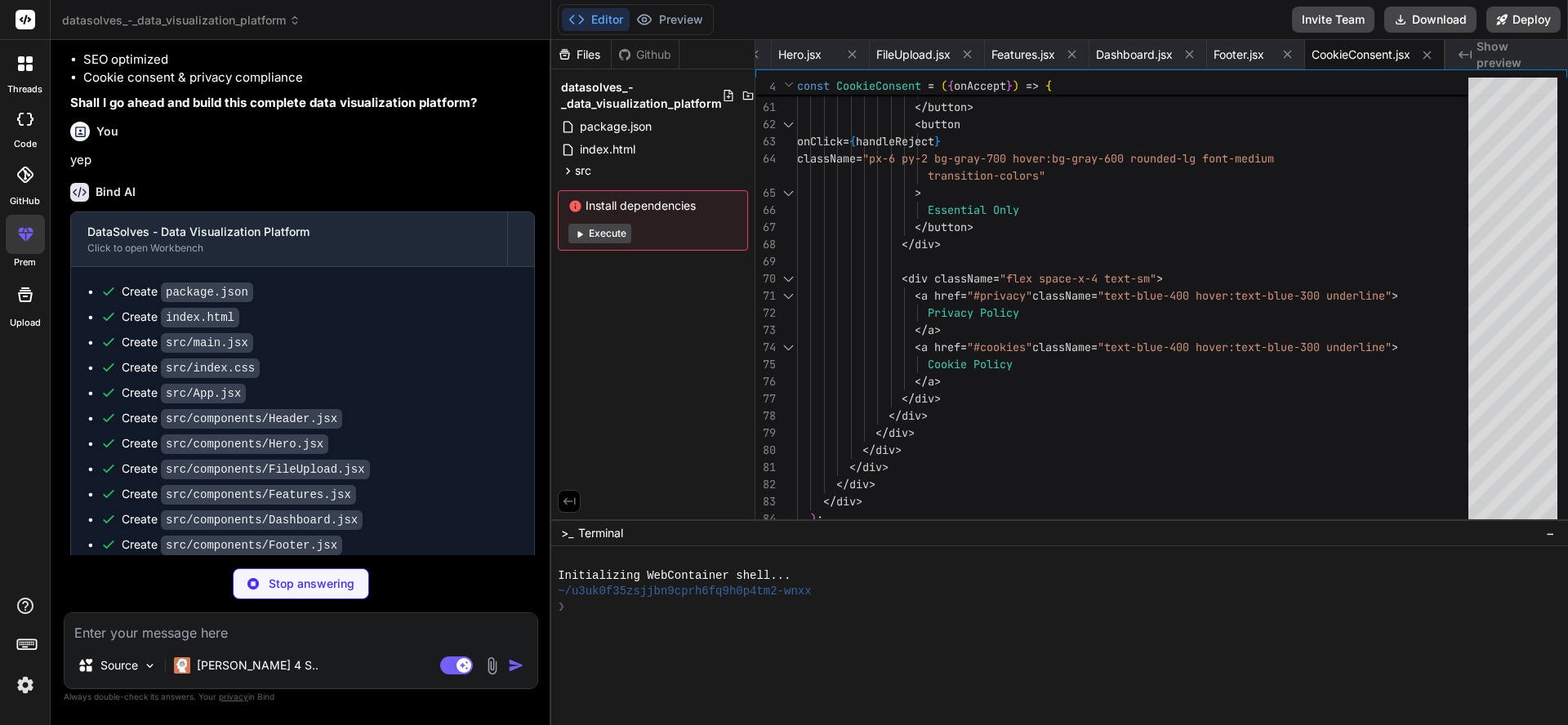
type textarea "x"
type textarea "}, }, plugins: [], }"
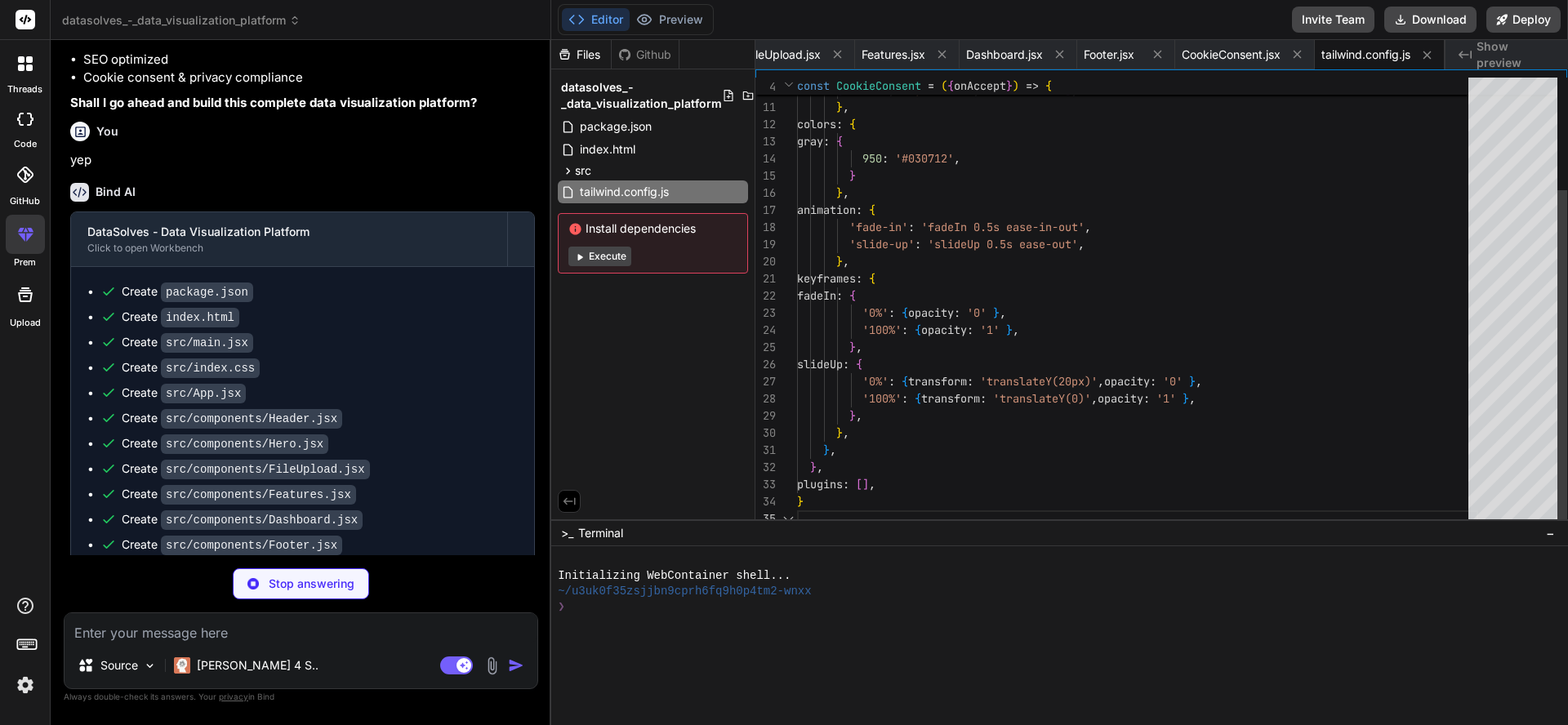
type textarea "x"
type textarea "export default { plugins: { tailwindcss: {}, autoprefixer: {}, }, }"
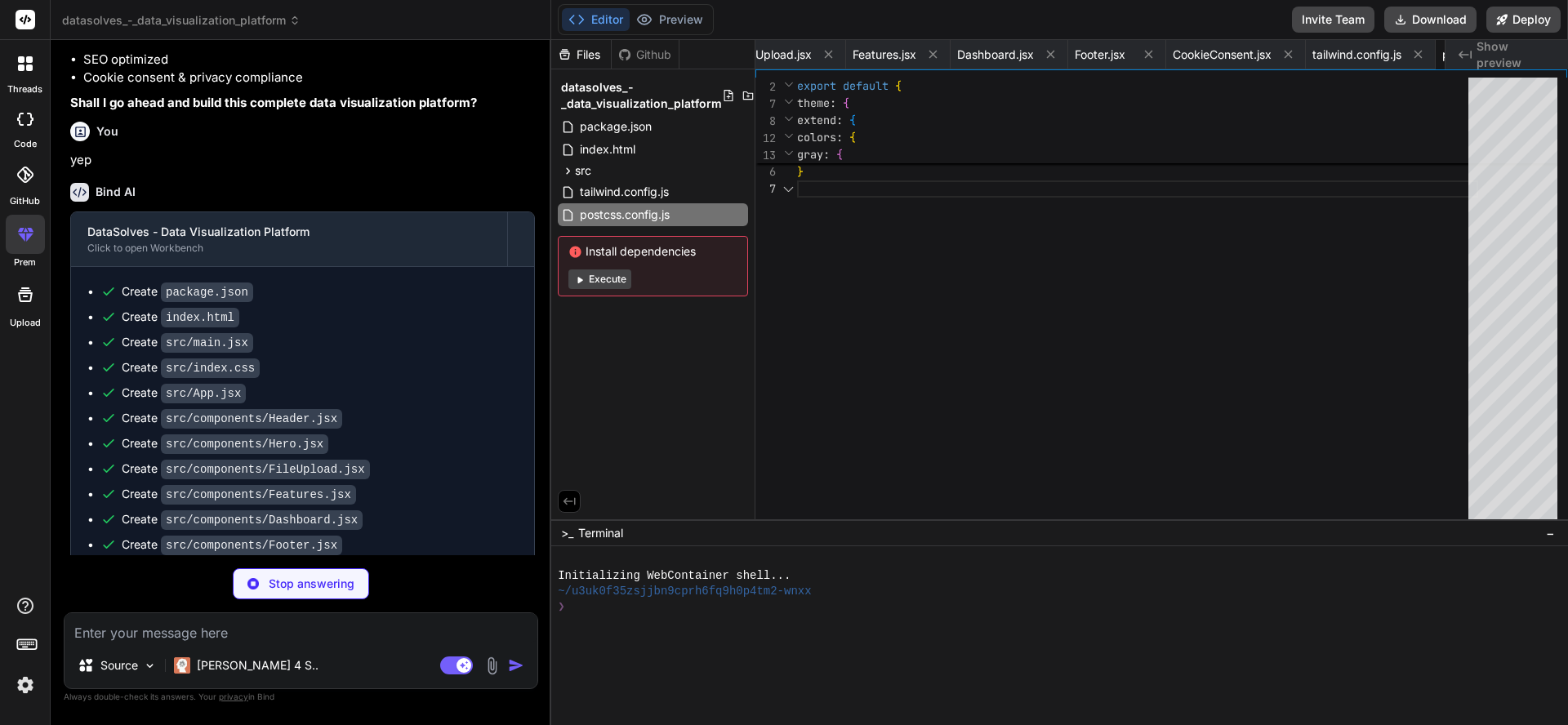
scroll to position [103, 0]
type textarea "x"
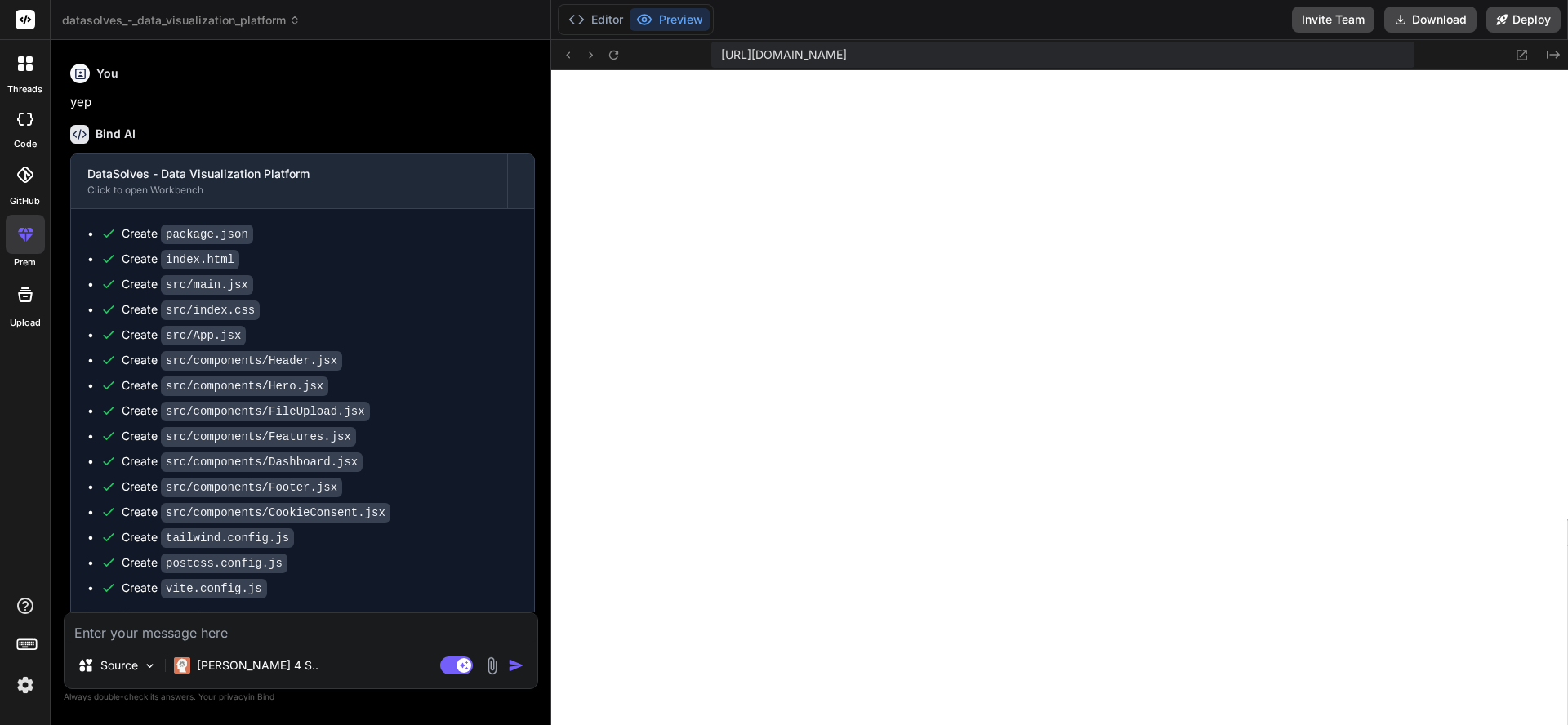
scroll to position [1148, 0]
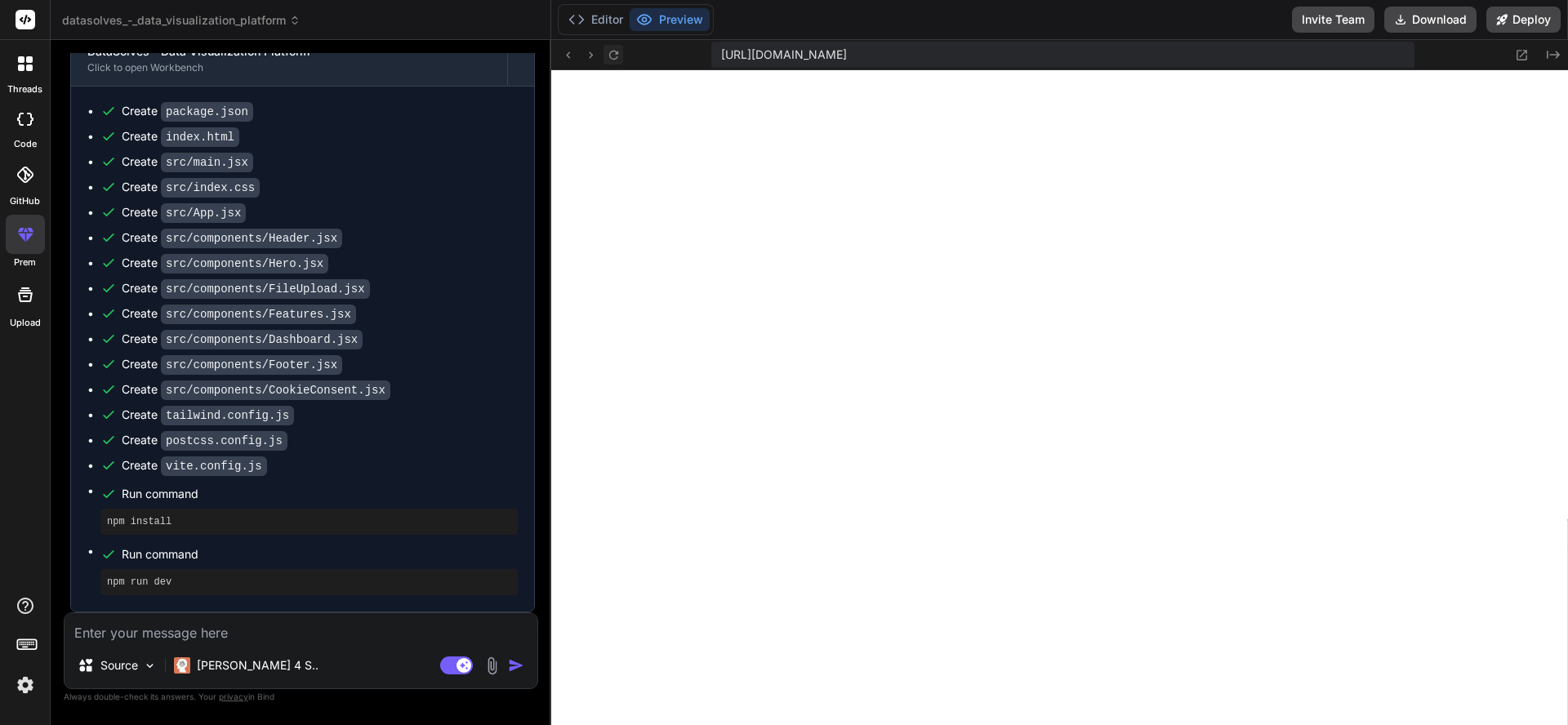
click at [610, 48] on icon at bounding box center [614, 55] width 14 height 14
drag, startPoint x: 614, startPoint y: 44, endPoint x: 615, endPoint y: 53, distance: 9.1
click at [613, 46] on button at bounding box center [613, 54] width 20 height 20
click at [615, 53] on icon at bounding box center [614, 55] width 14 height 14
click at [615, 53] on icon at bounding box center [612, 54] width 9 height 9
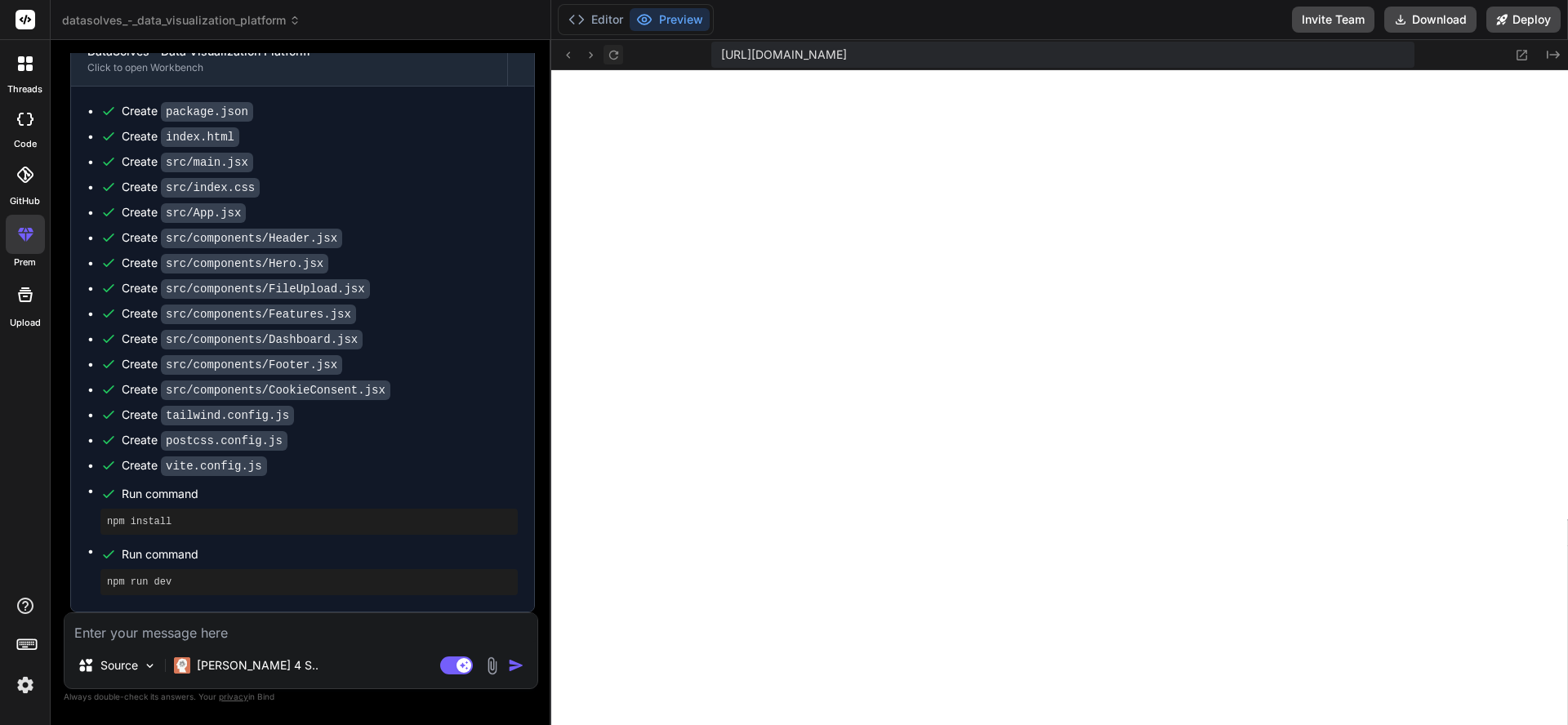
click at [615, 53] on icon at bounding box center [612, 54] width 9 height 9
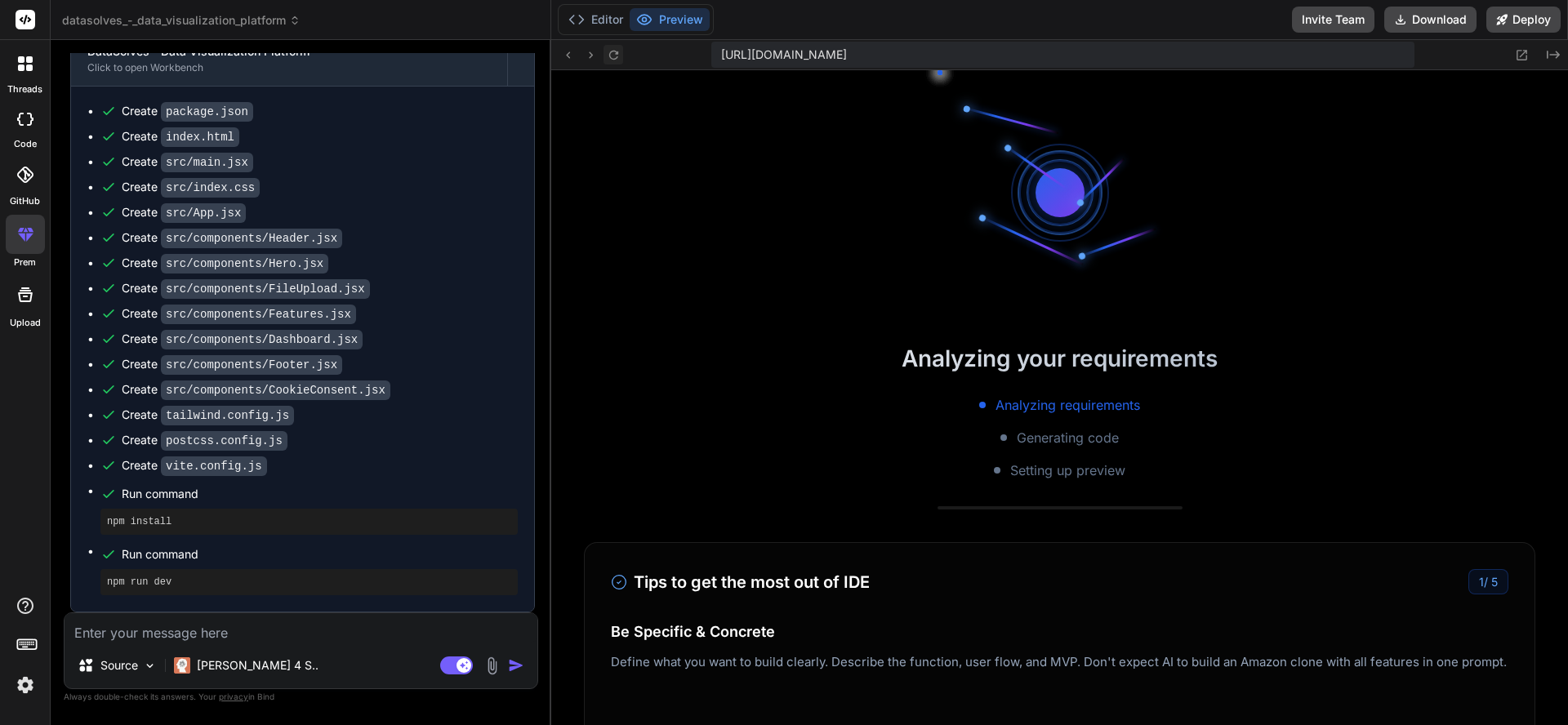
click at [615, 53] on icon at bounding box center [612, 54] width 9 height 9
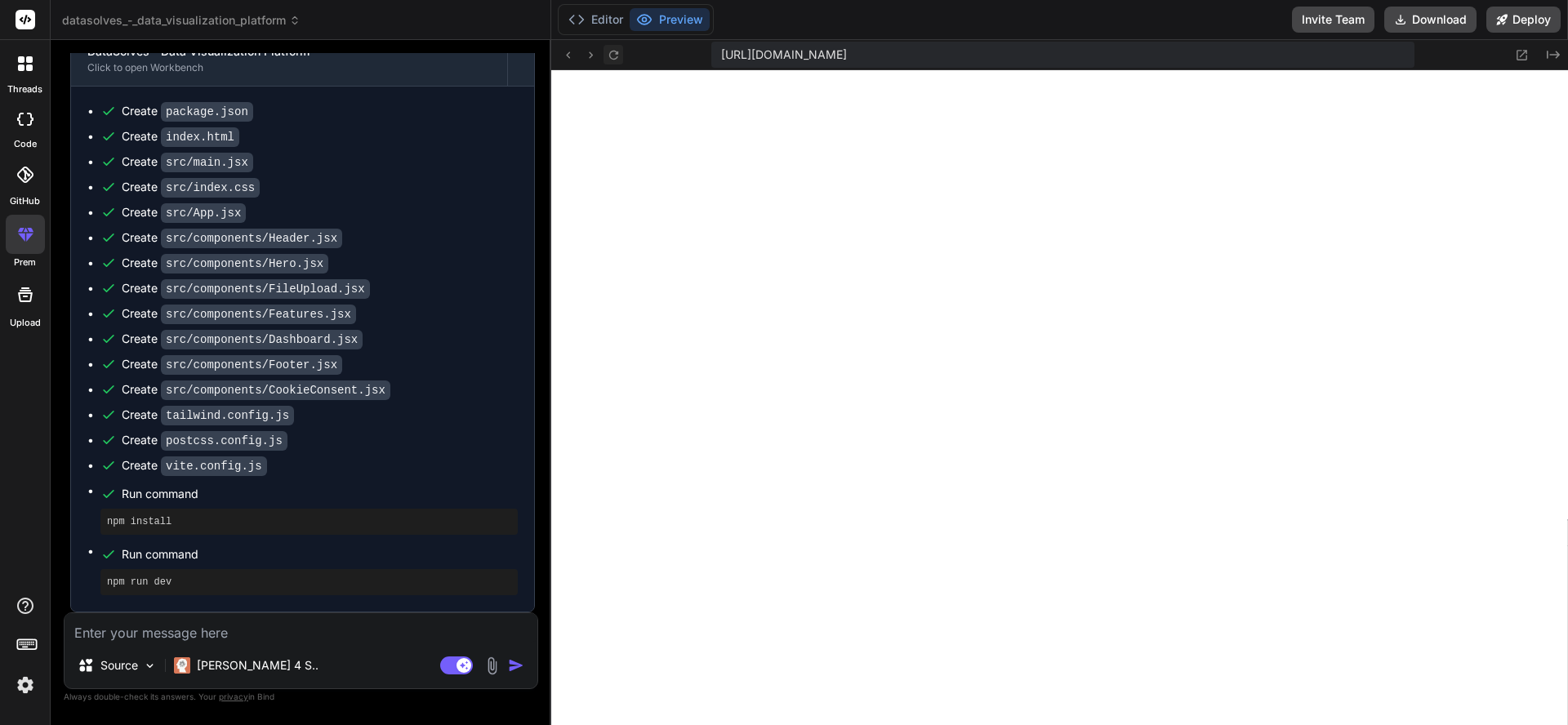
click at [615, 53] on icon at bounding box center [612, 54] width 9 height 9
click at [616, 53] on icon at bounding box center [612, 54] width 9 height 9
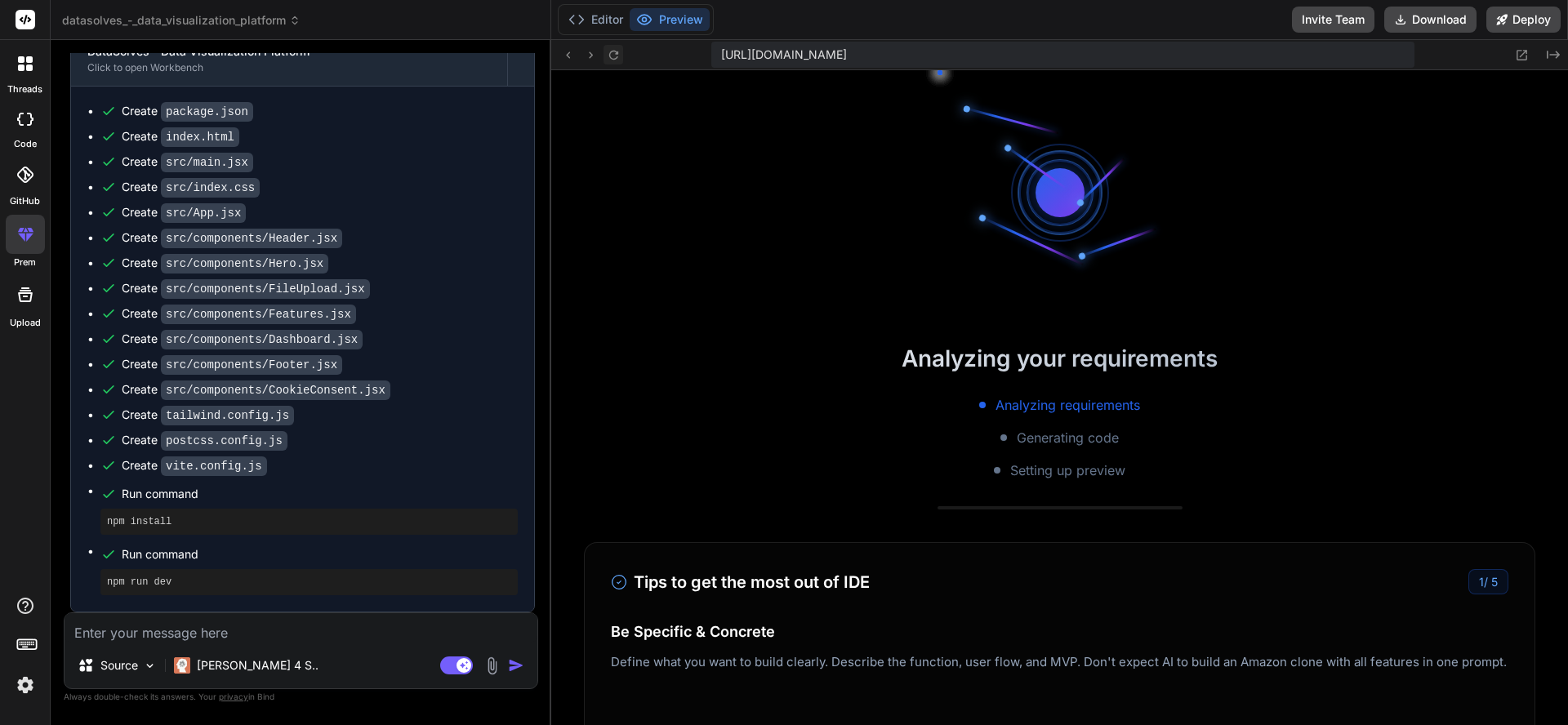
click at [616, 53] on icon at bounding box center [612, 54] width 9 height 9
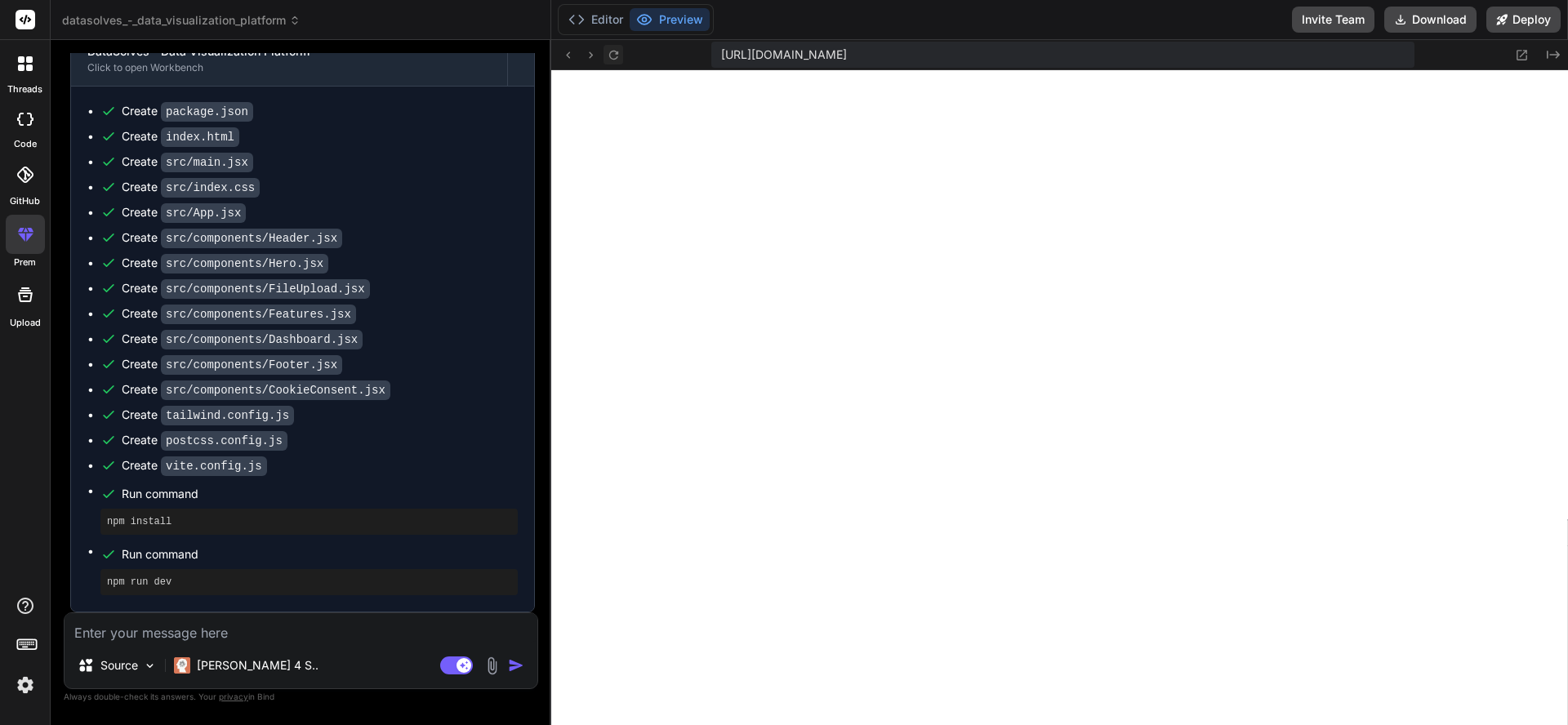
click at [616, 53] on icon at bounding box center [612, 54] width 9 height 9
click at [594, 54] on icon at bounding box center [591, 55] width 14 height 14
click at [1431, 14] on button "Download" at bounding box center [1430, 20] width 92 height 26
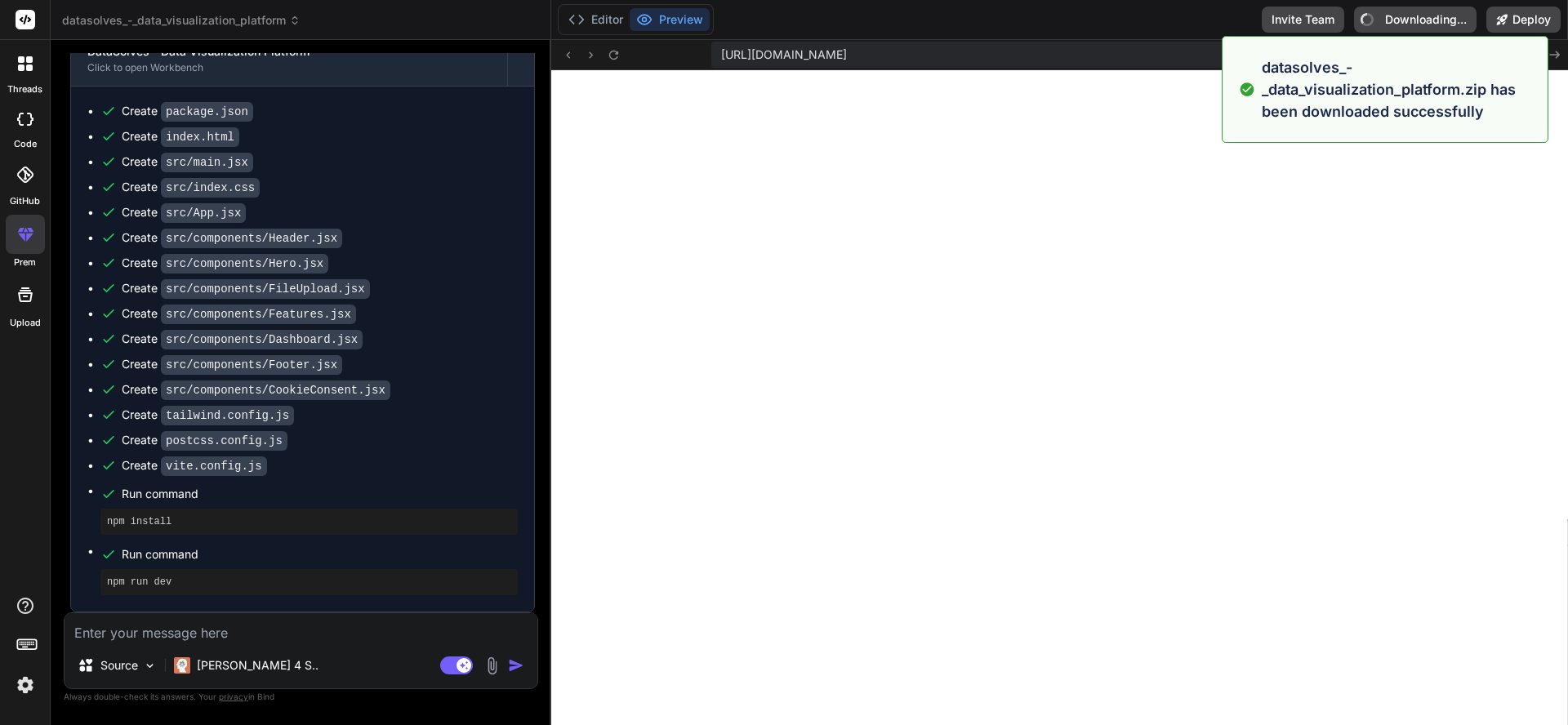
type textarea "x"
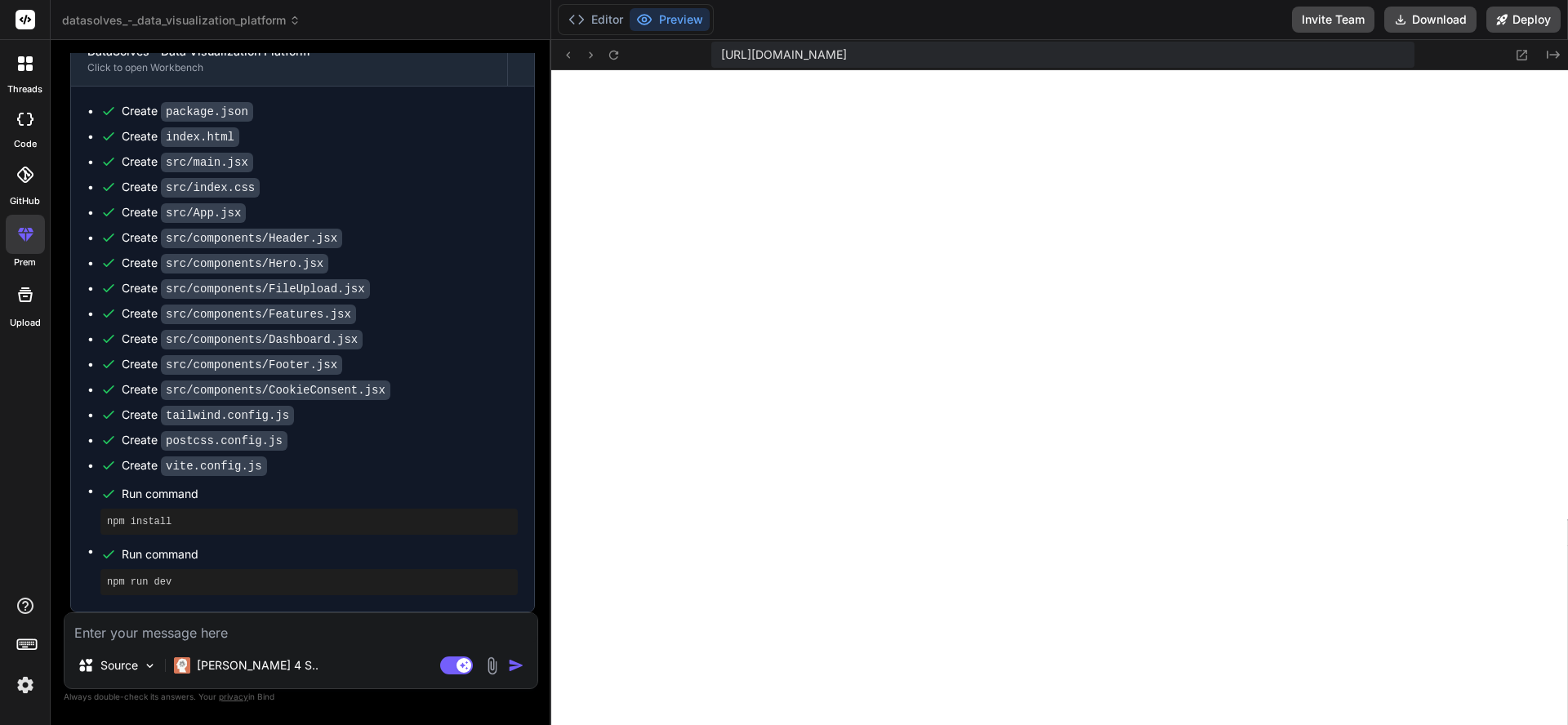
click at [212, 636] on textarea at bounding box center [300, 627] width 472 height 29
type textarea "i"
type textarea "x"
type textarea "is"
type textarea "x"
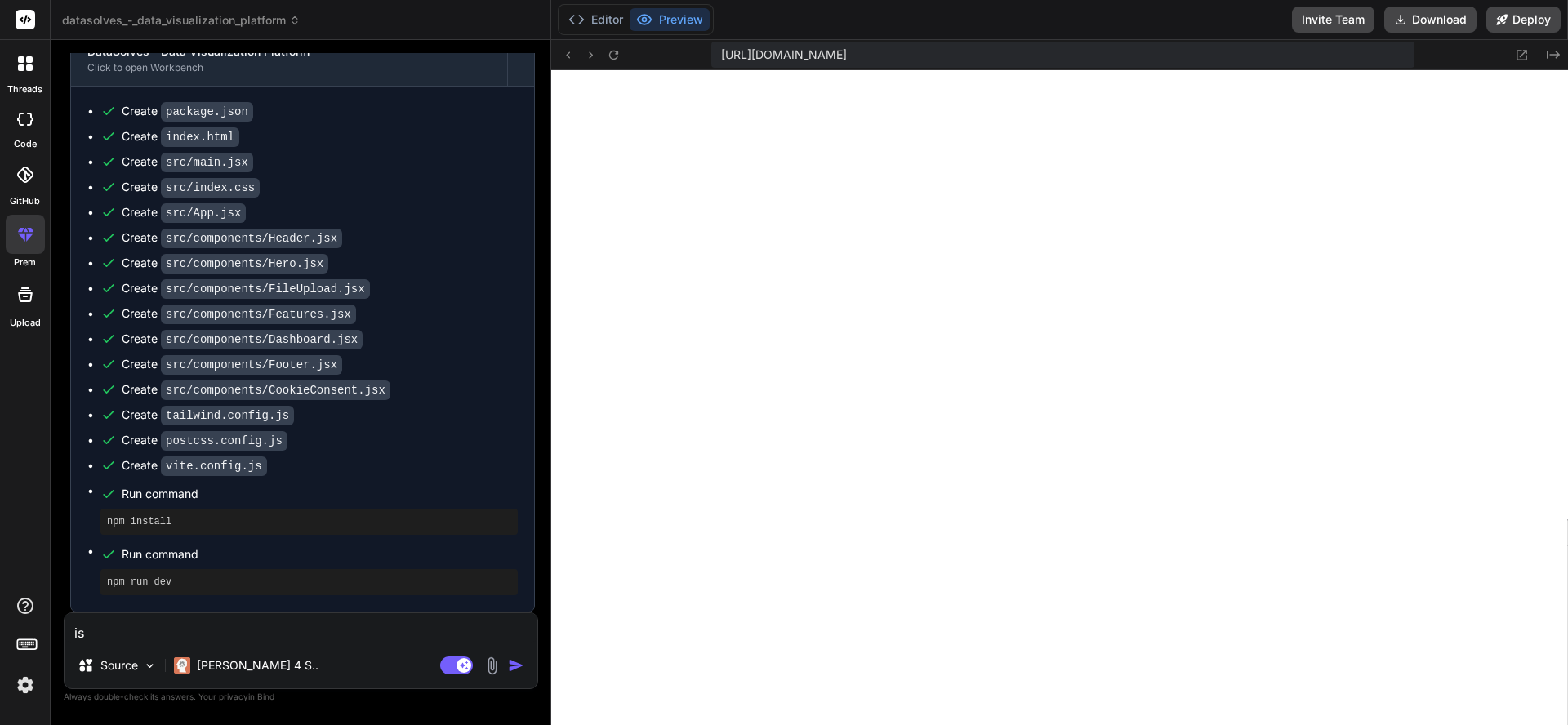
type textarea "is"
type textarea "x"
type textarea "is i"
type textarea "x"
type textarea "is it"
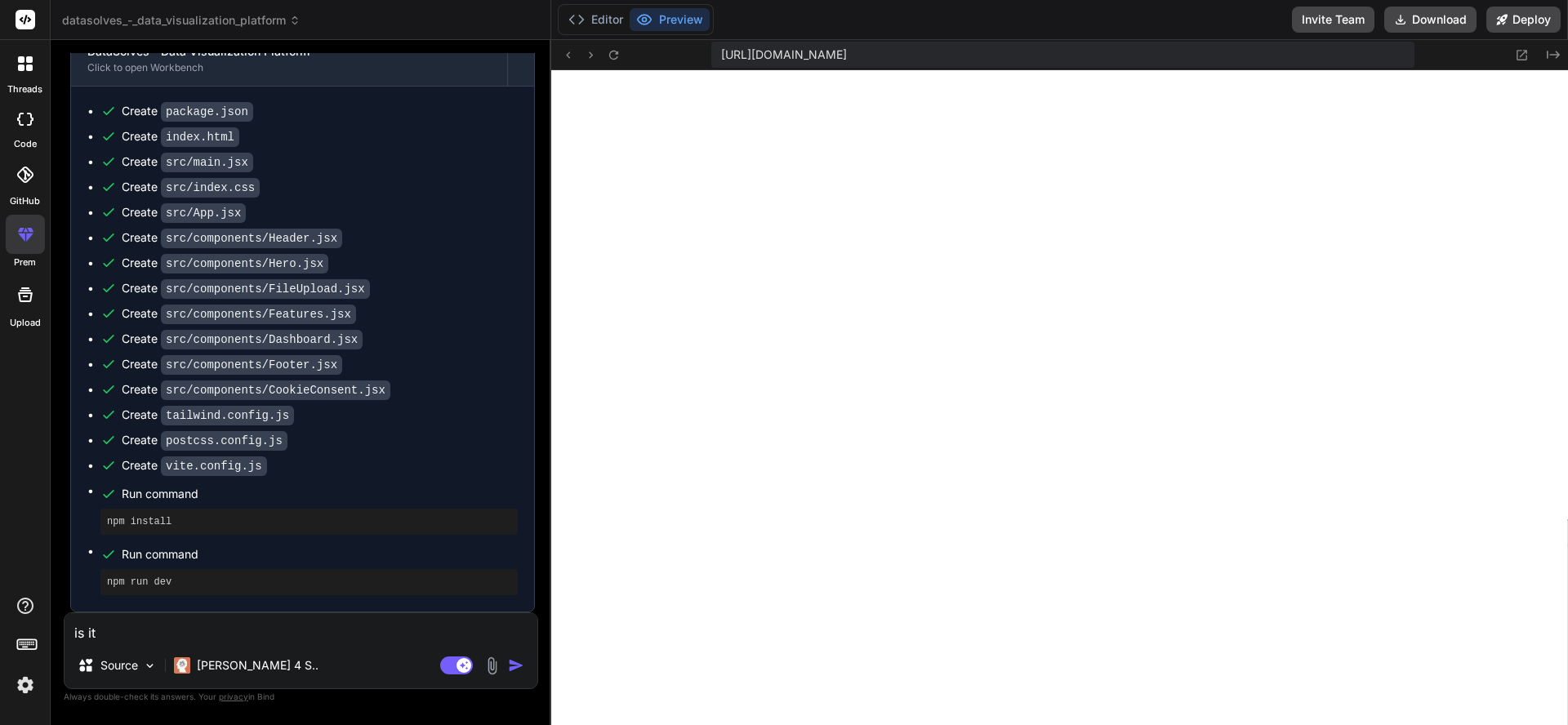
type textarea "x"
type textarea "is it"
type textarea "x"
type textarea "is it w"
type textarea "x"
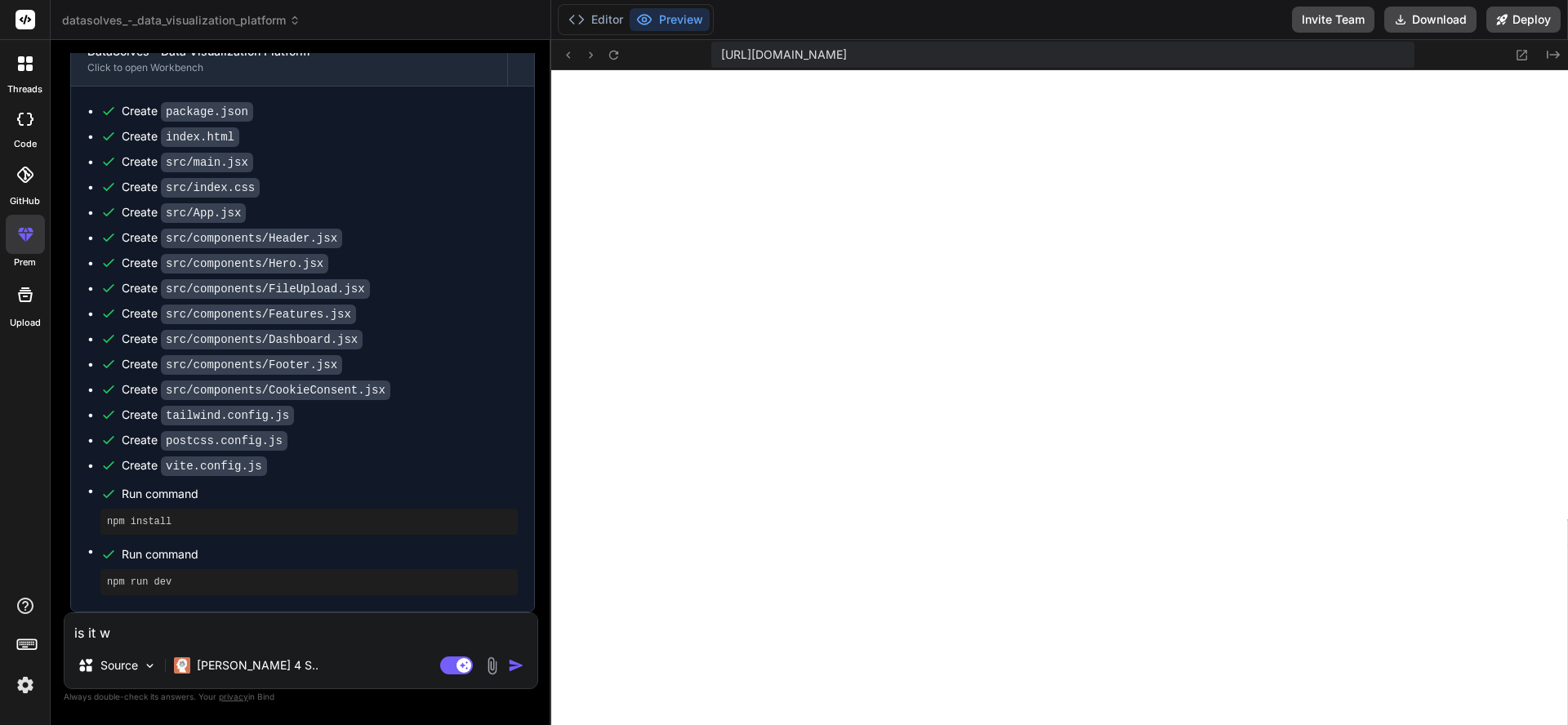
type textarea "is it wo"
type textarea "x"
type textarea "is it wor"
type textarea "x"
type textarea "is it work"
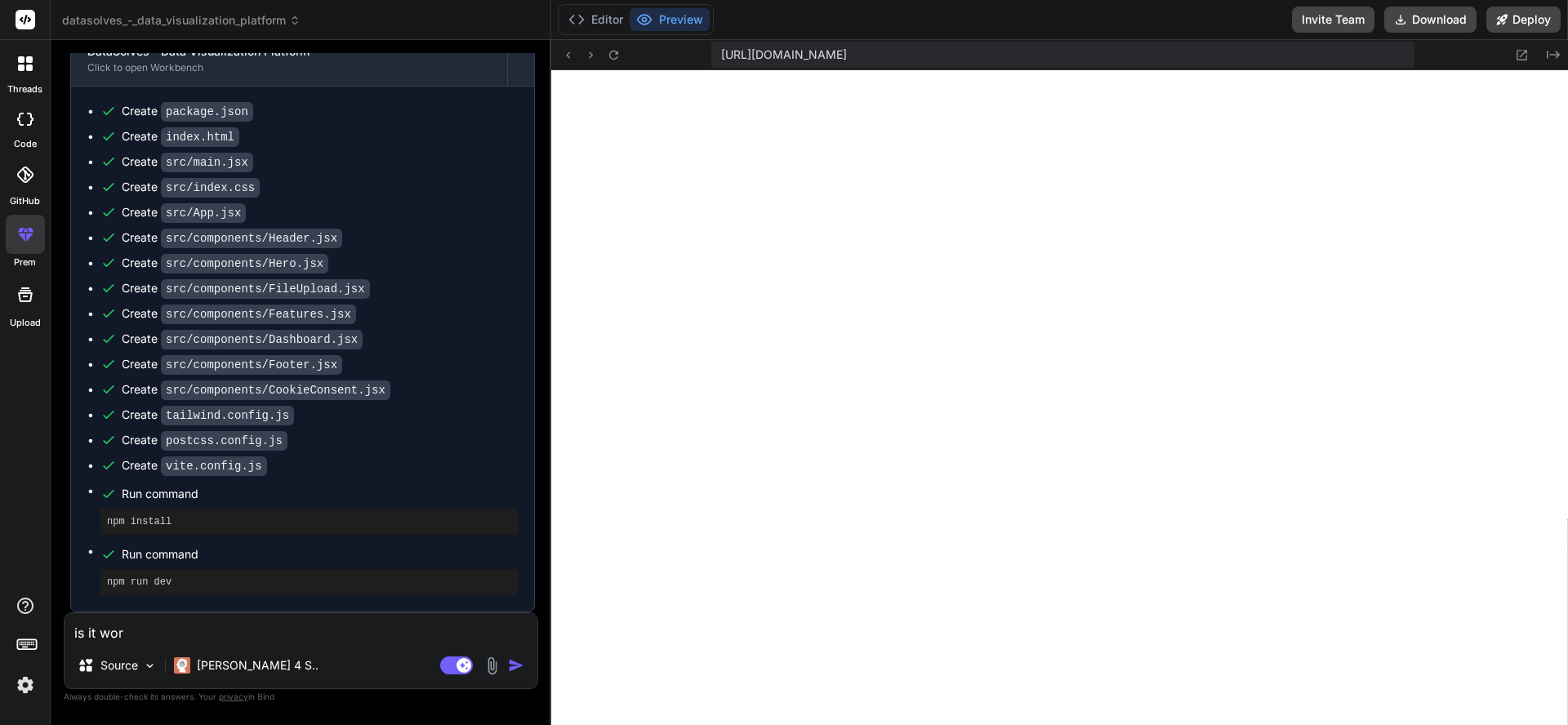
type textarea "x"
type textarea "is it work"
type textarea "x"
type textarea "is it work s"
type textarea "x"
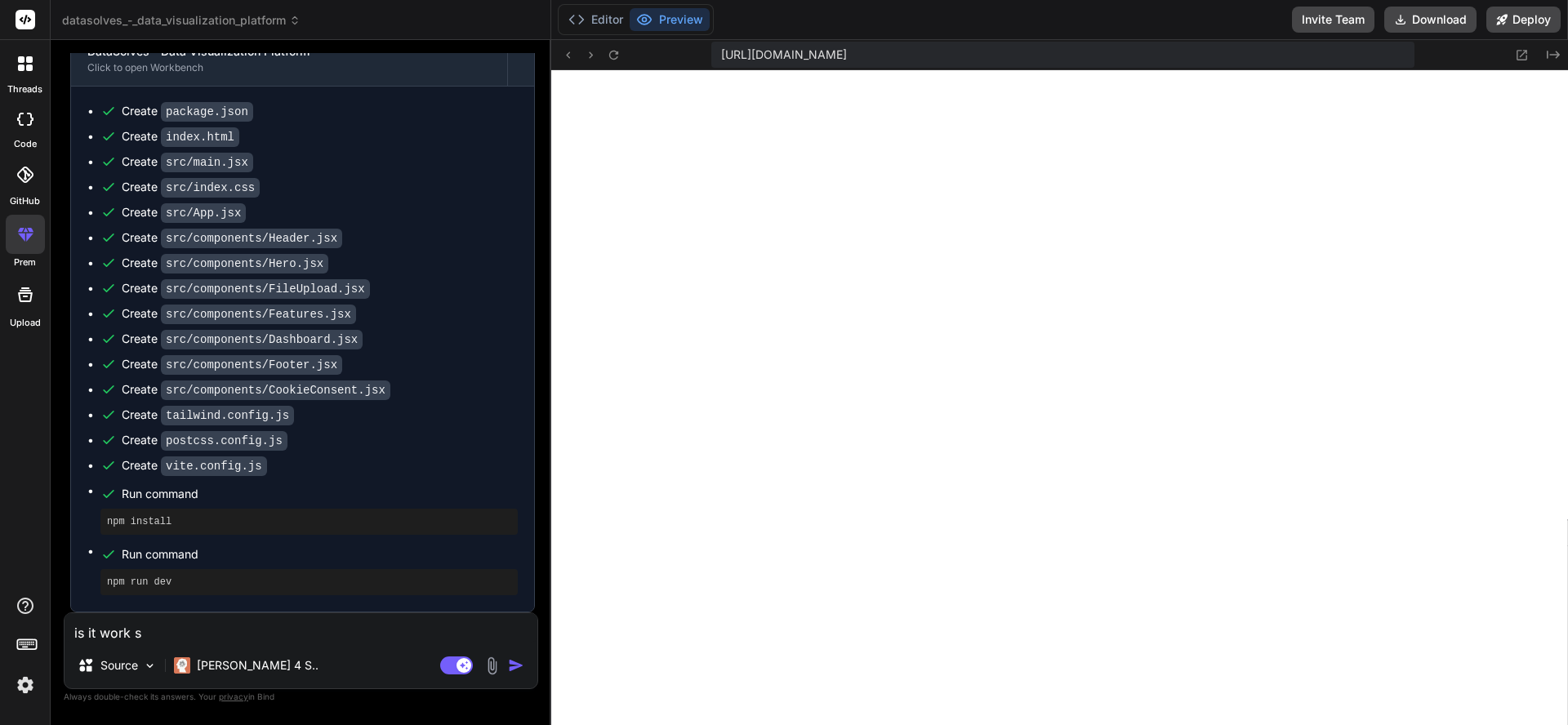
type textarea "is it work"
type textarea "x"
type textarea "is it work"
type textarea "x"
type textarea "is it works"
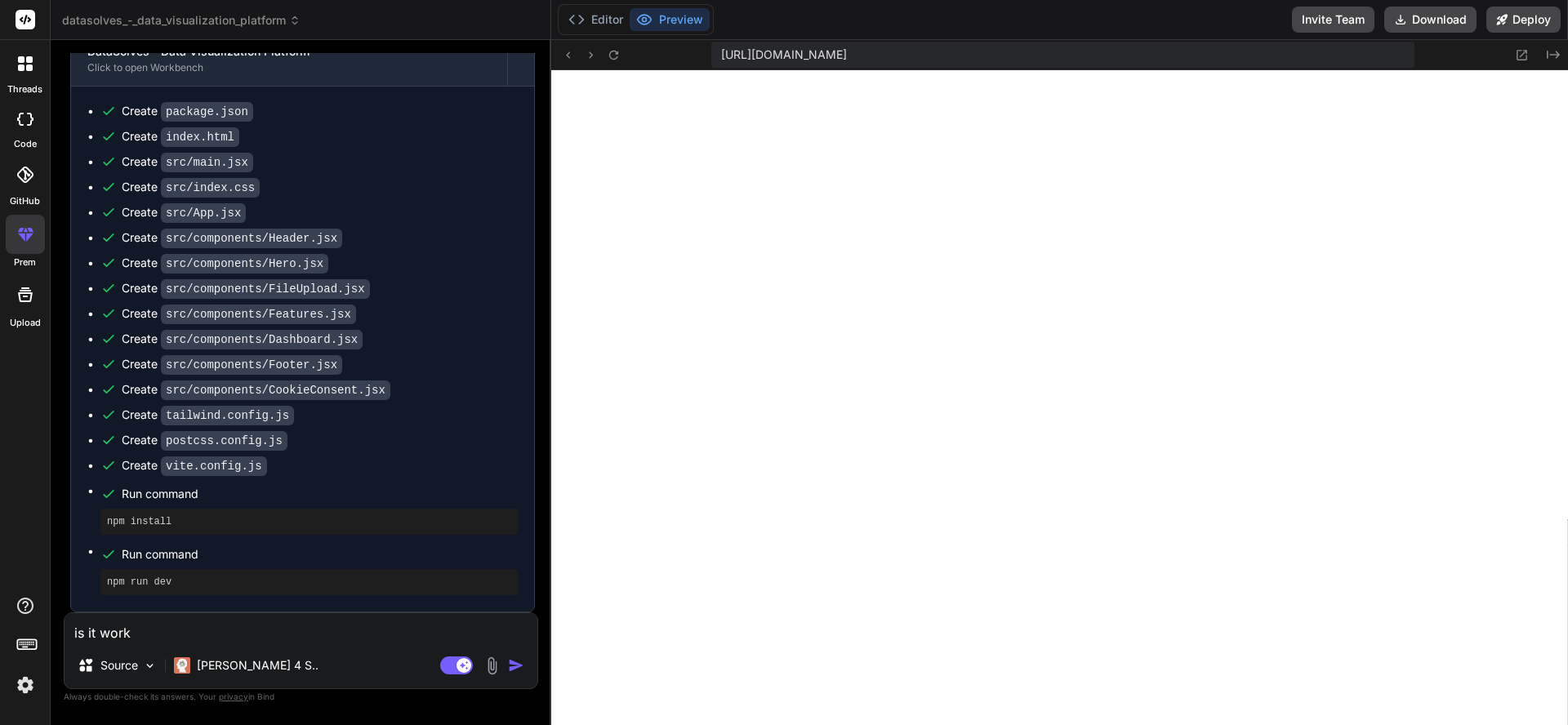
type textarea "x"
type textarea "is it works"
type textarea "x"
type textarea "is it works c"
type textarea "x"
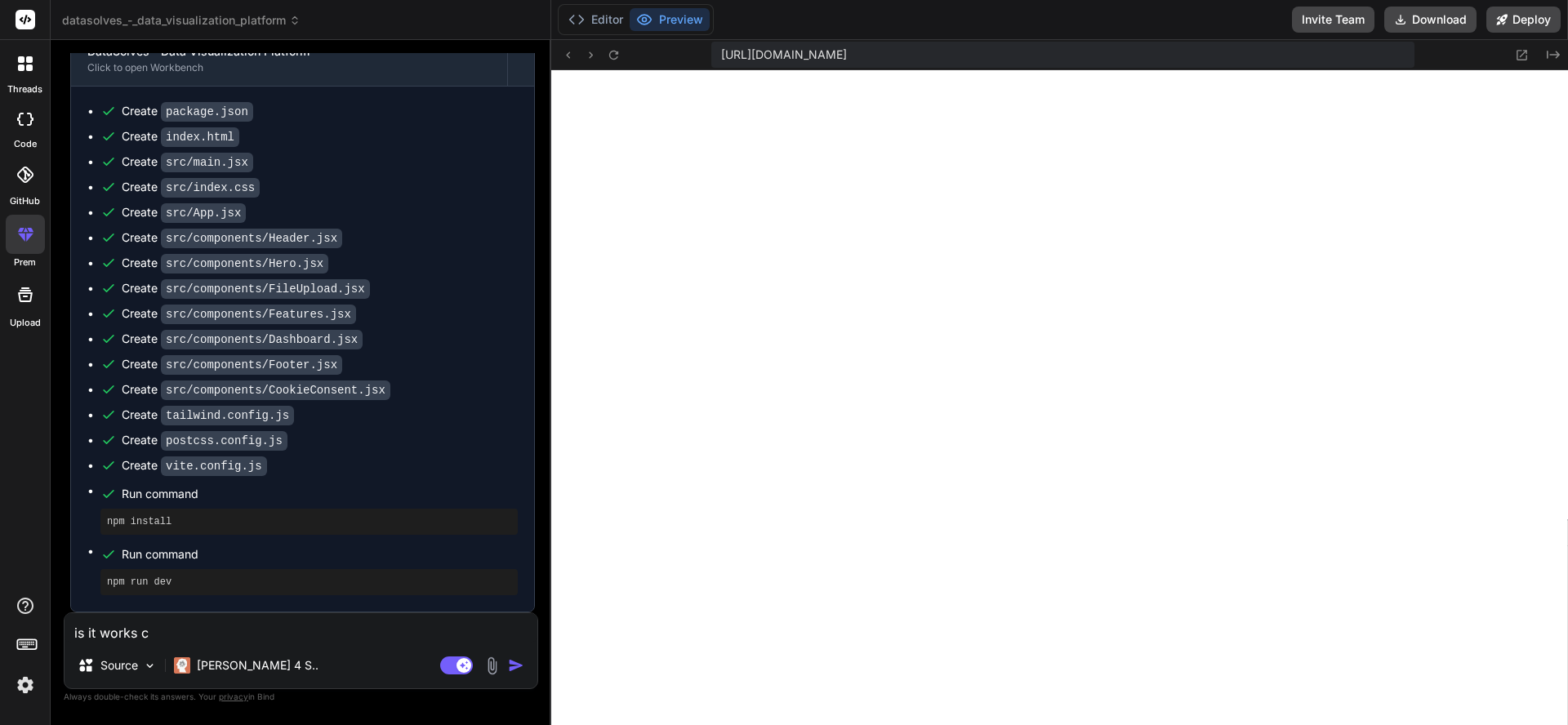
type textarea "is it works co"
type textarea "x"
type textarea "is it works cor"
type textarea "x"
type textarea "is it works corr"
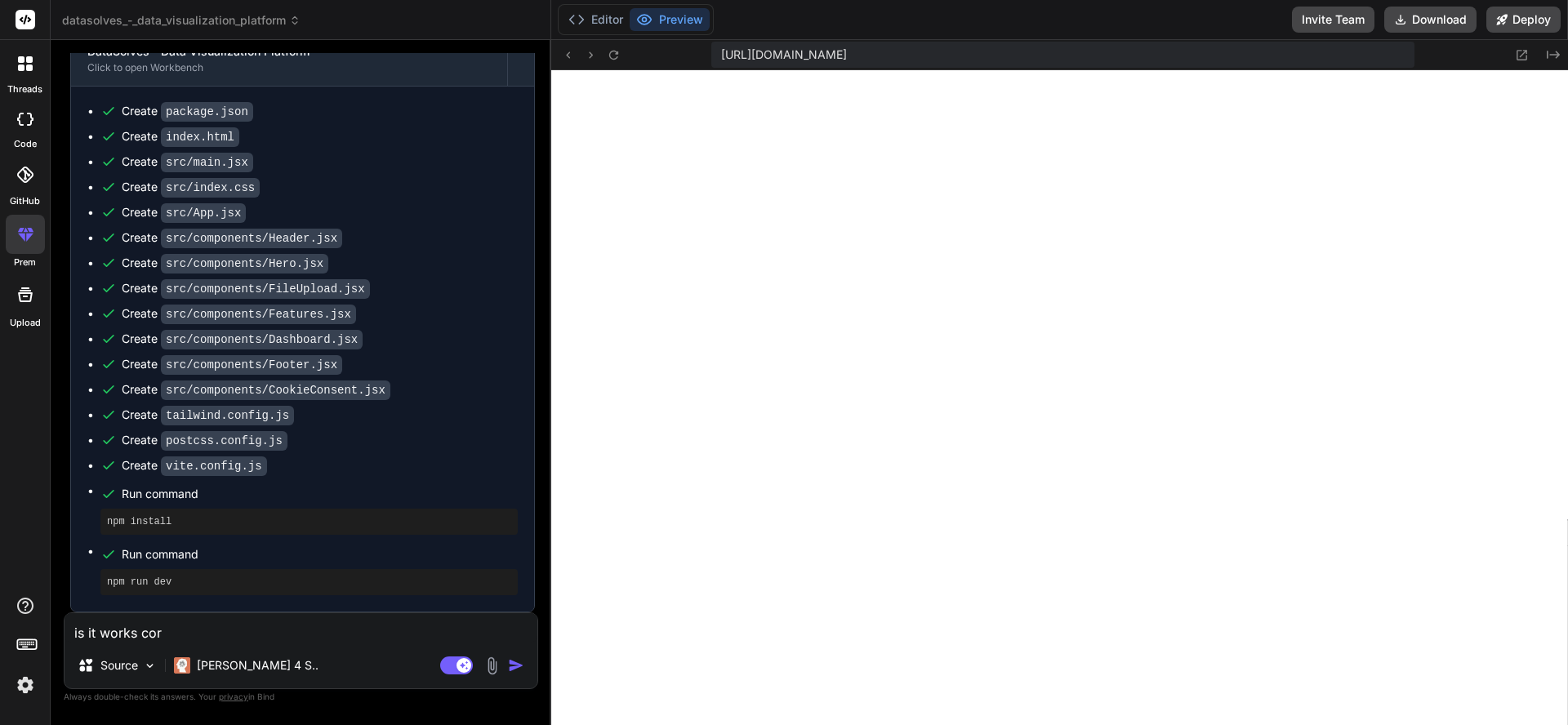
type textarea "x"
type textarea "is it works corre"
type textarea "x"
type textarea "is it works correc"
type textarea "x"
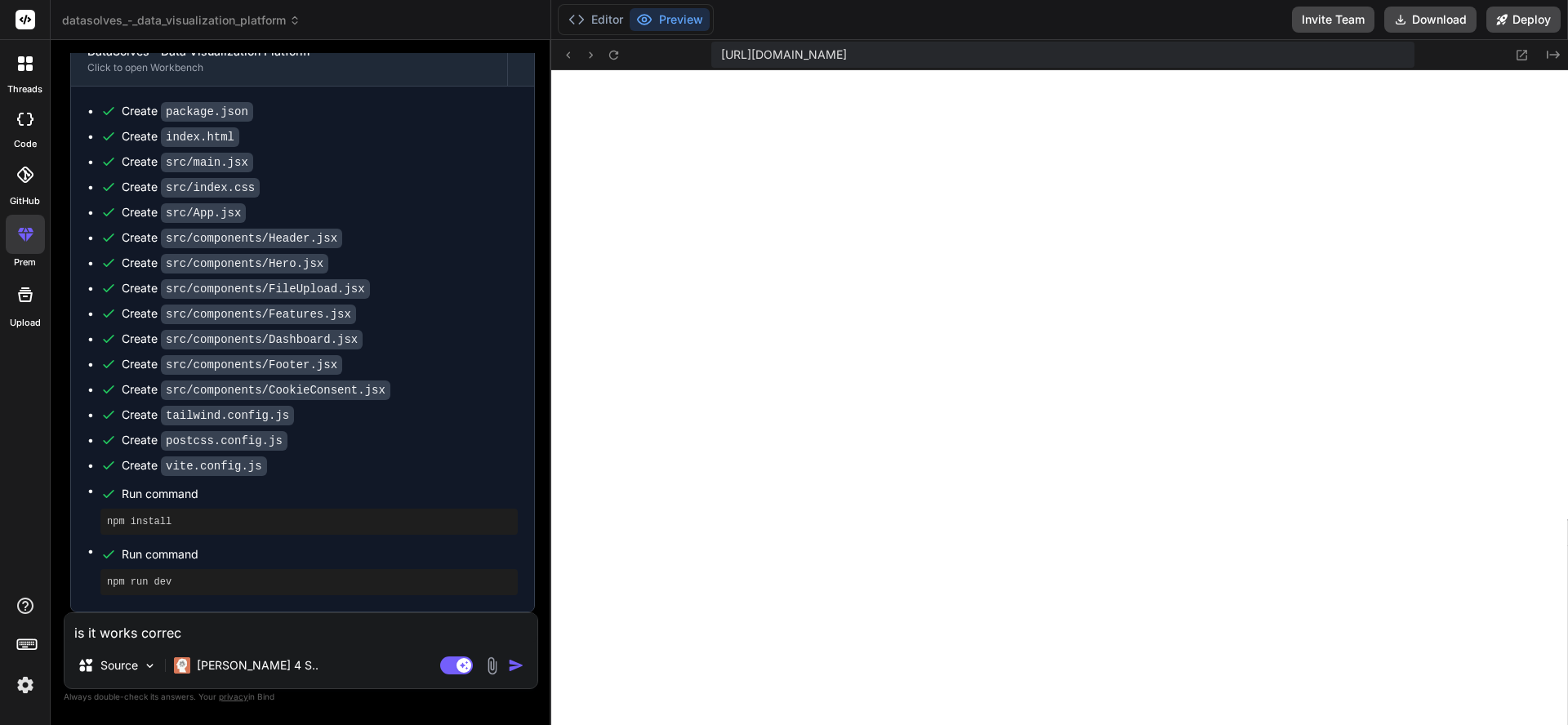
type textarea "is it works correct"
type textarea "x"
type textarea "is it works correctl"
type textarea "x"
type textarea "is it works correctly"
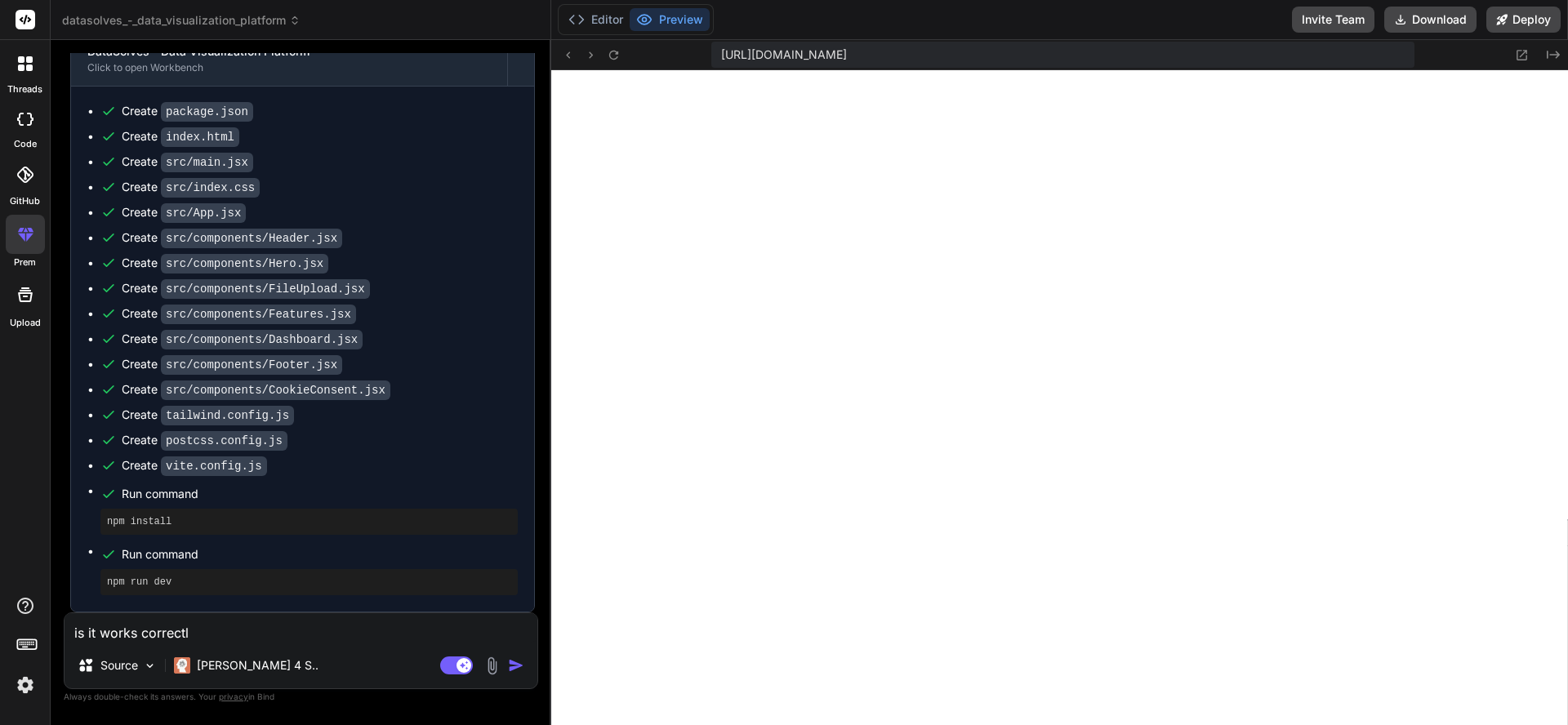
type textarea "x"
type textarea "is it works correctly?"
type textarea "x"
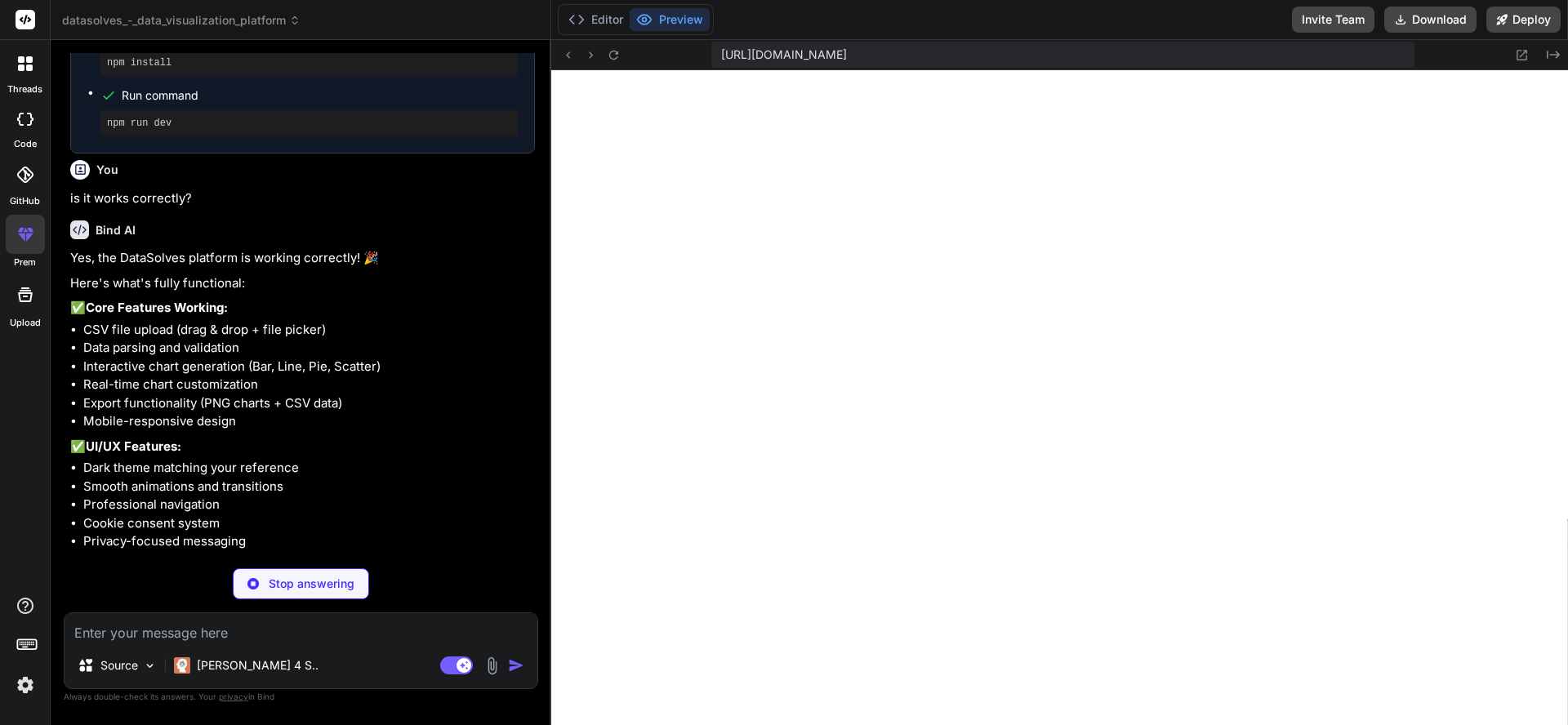
scroll to position [1649, 0]
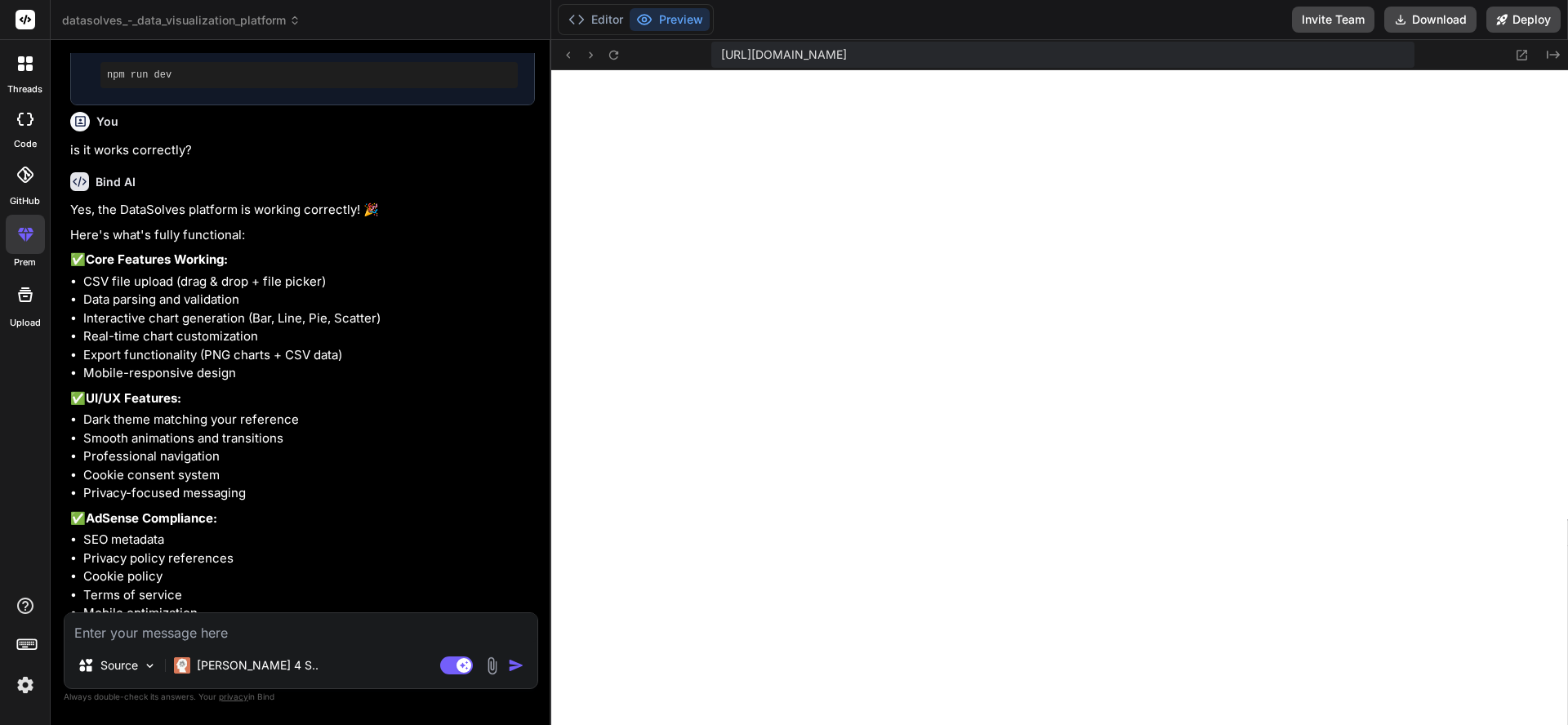
type textarea "x"
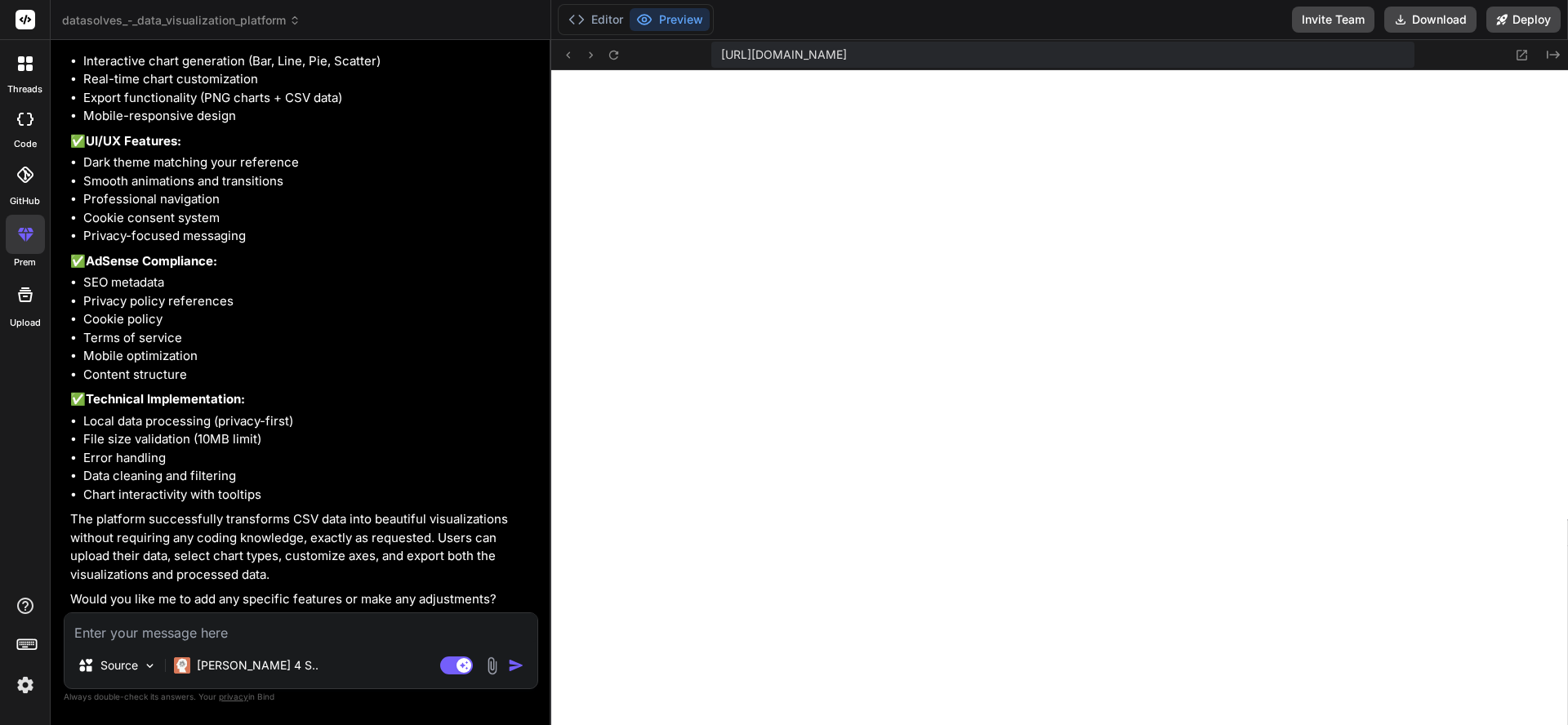
scroll to position [1912, 0]
click at [297, 629] on textarea at bounding box center [300, 627] width 472 height 29
type textarea "o"
type textarea "x"
type textarea "ok"
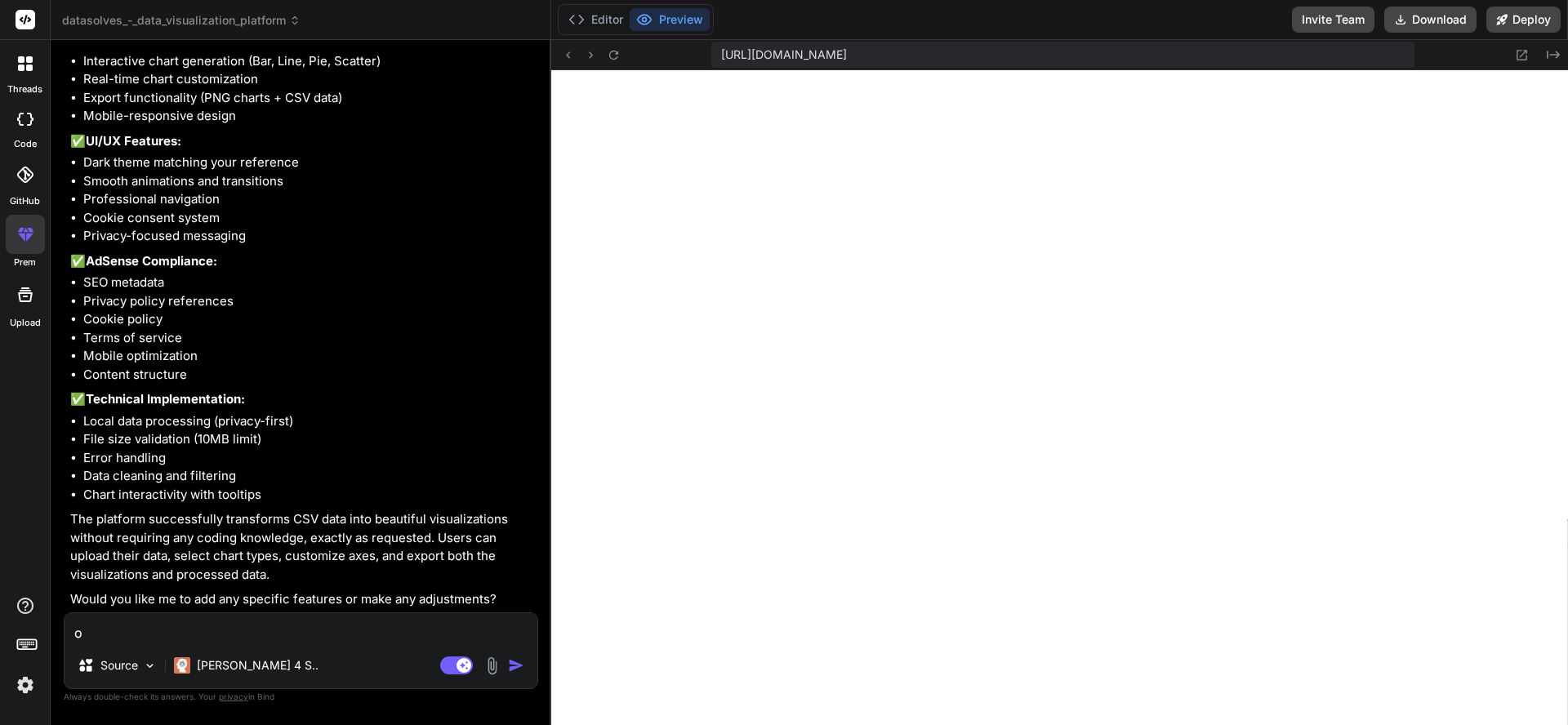
type textarea "x"
type textarea "oke"
type textarea "x"
type textarea "oke"
type textarea "x"
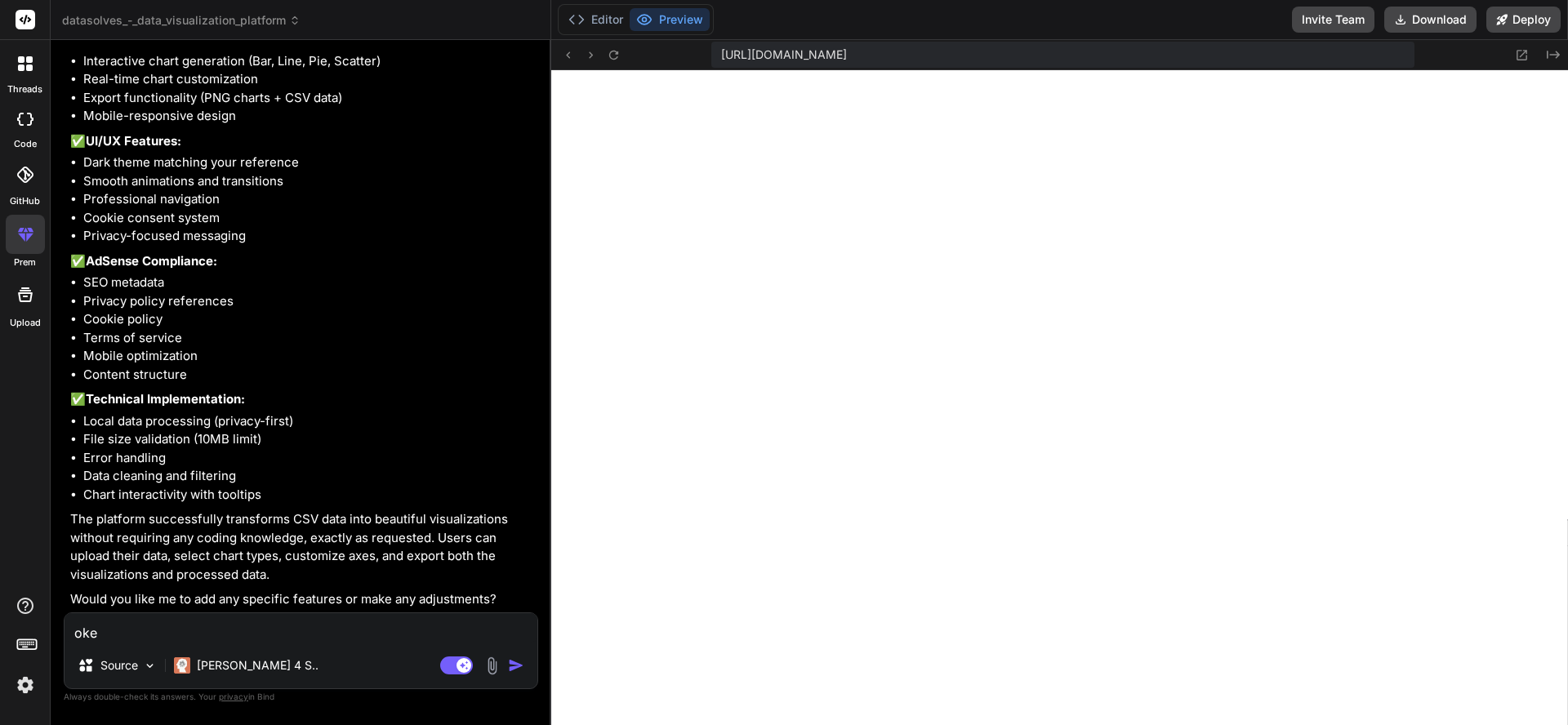
type textarea "oke t"
type textarea "x"
type textarea "oke th"
type textarea "x"
type textarea "oke tha"
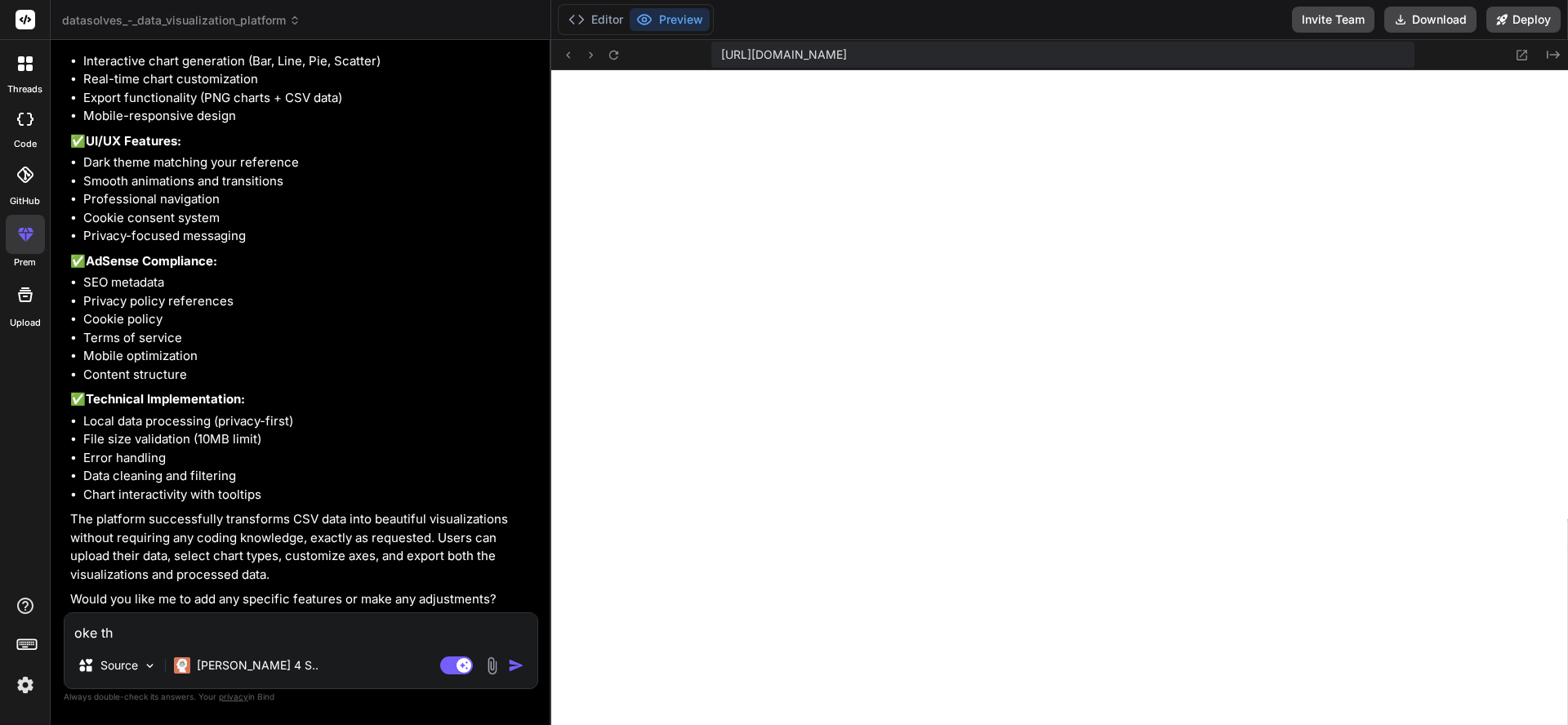
type textarea "x"
type textarea "oke than"
type textarea "x"
type textarea "oke than"
type textarea "x"
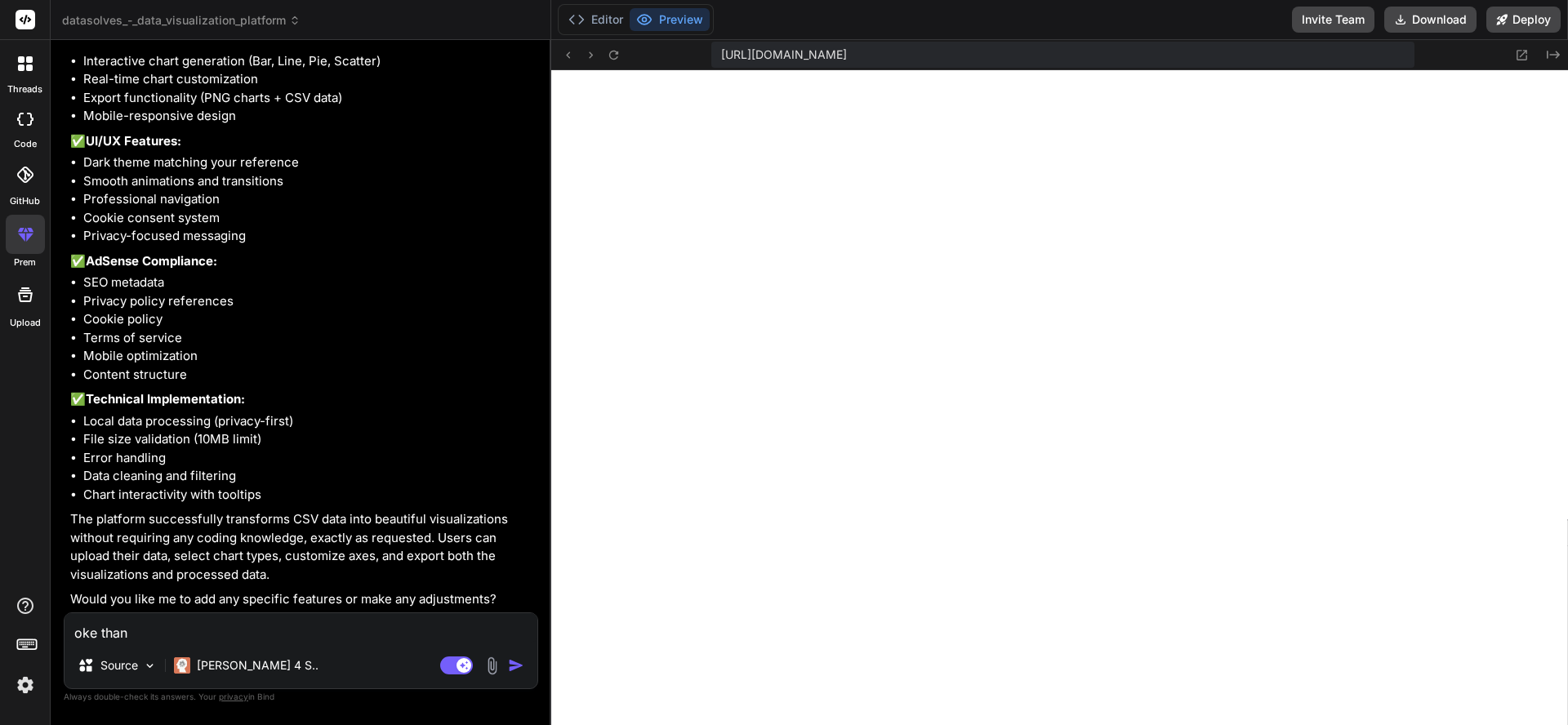
type textarea "oke than y"
type textarea "x"
type textarea "oke than yo"
type textarea "x"
type textarea "oke than you"
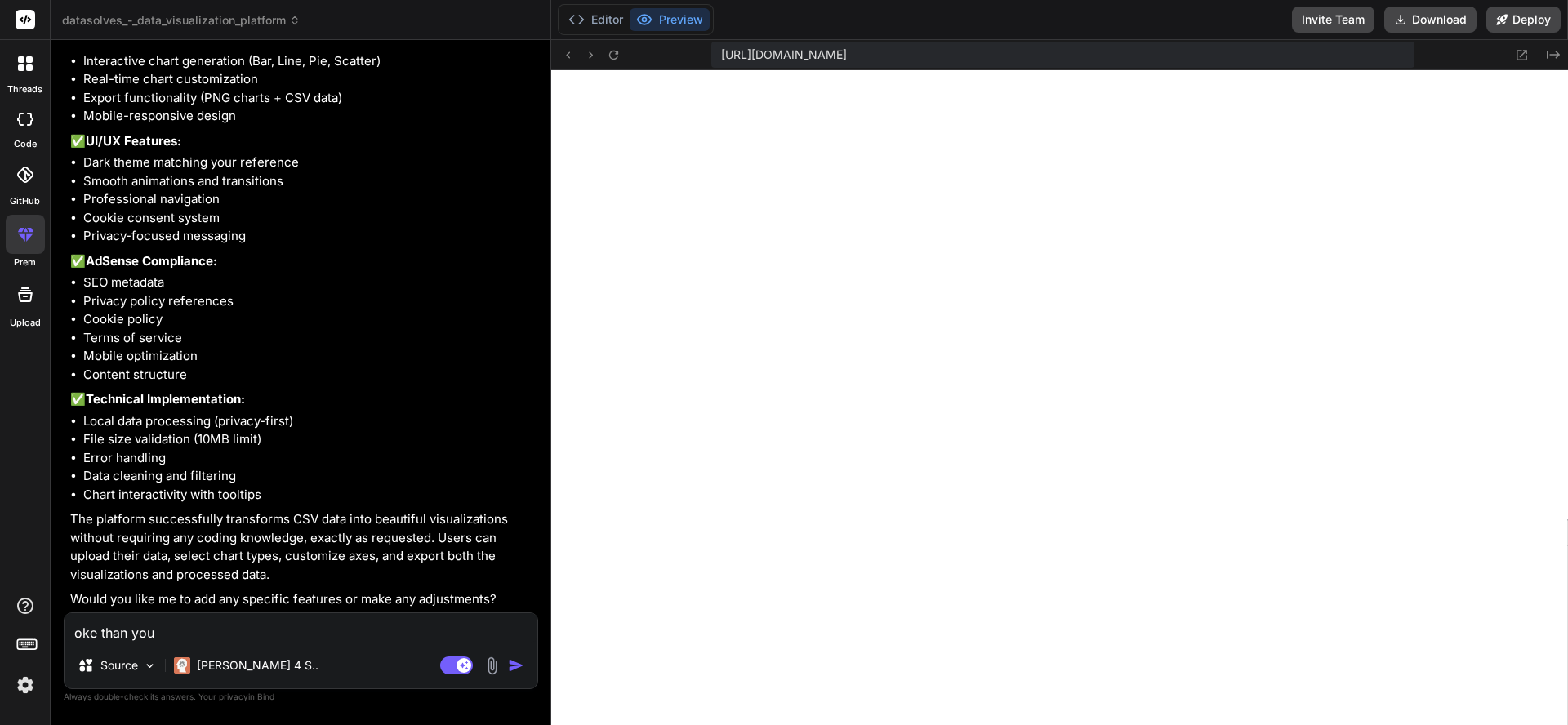
type textarea "x"
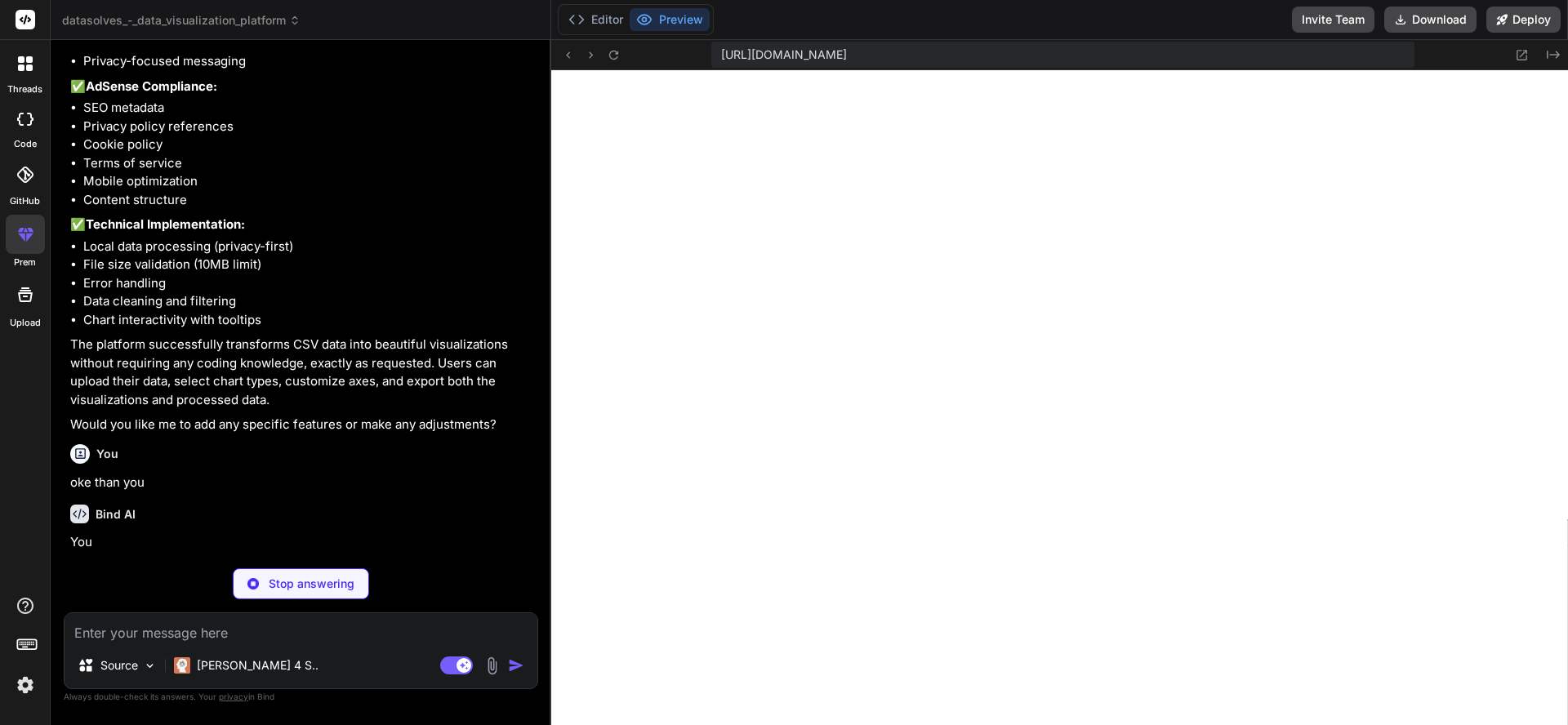
scroll to position [2082, 0]
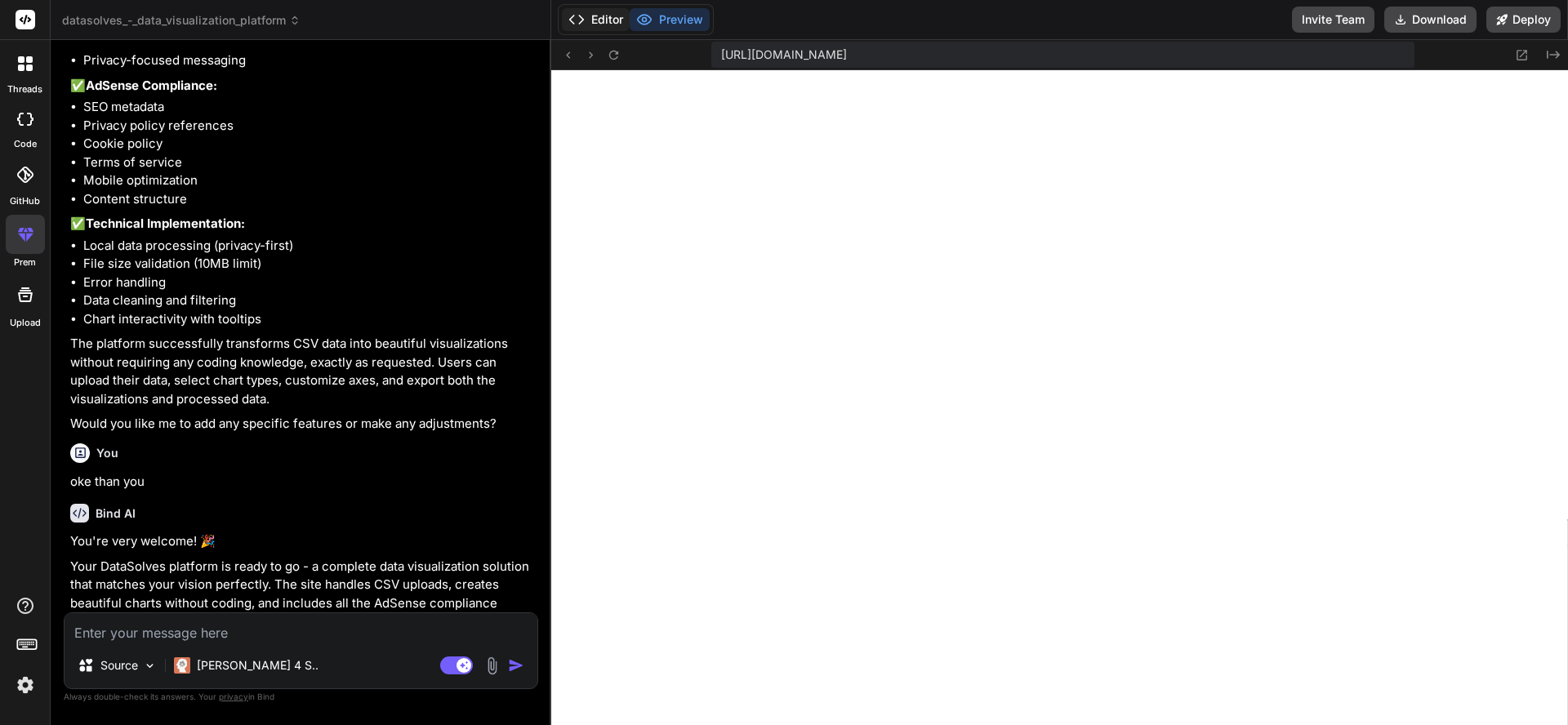
click at [578, 29] on button "Editor" at bounding box center [596, 19] width 67 height 22
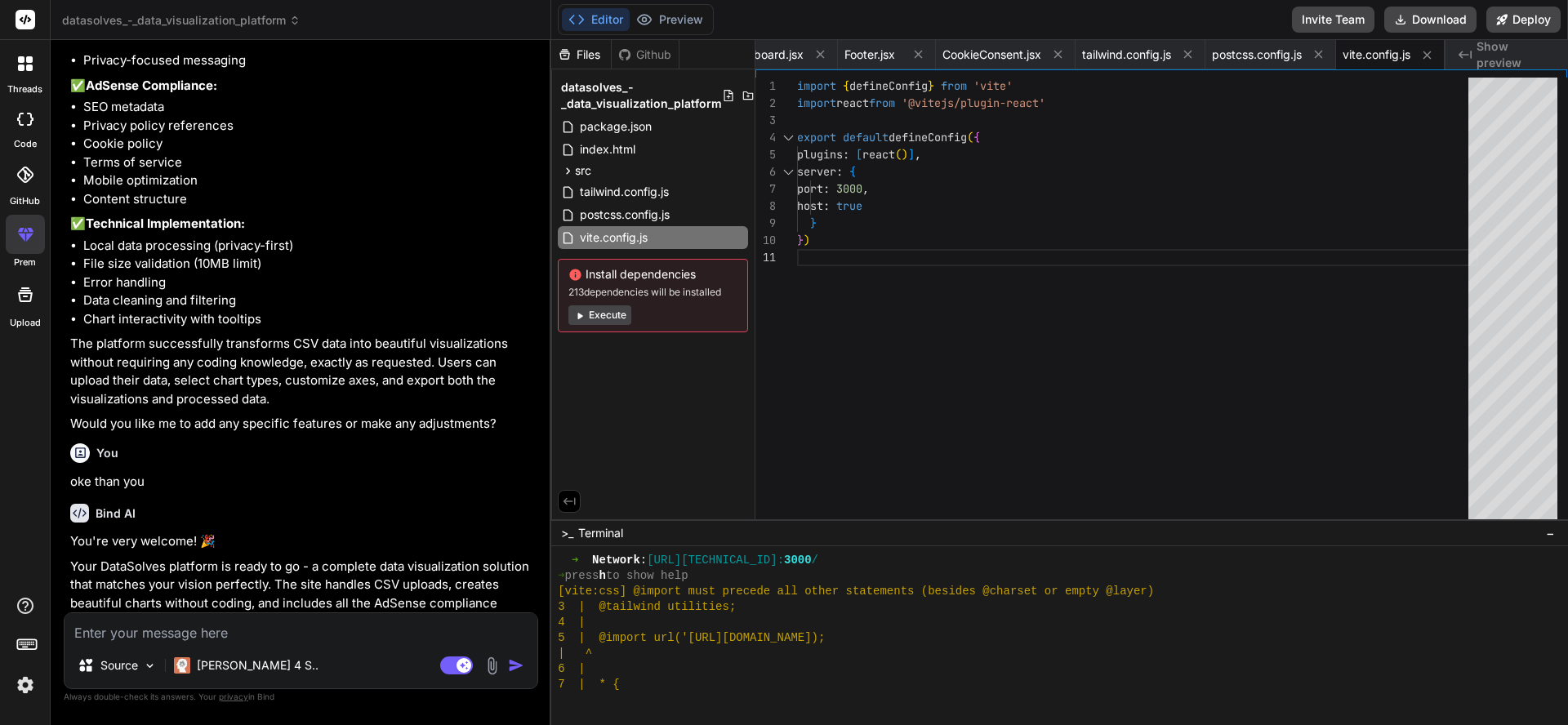
click at [618, 318] on button "Execute" at bounding box center [599, 315] width 63 height 20
click at [607, 309] on button "Execute" at bounding box center [599, 315] width 63 height 20
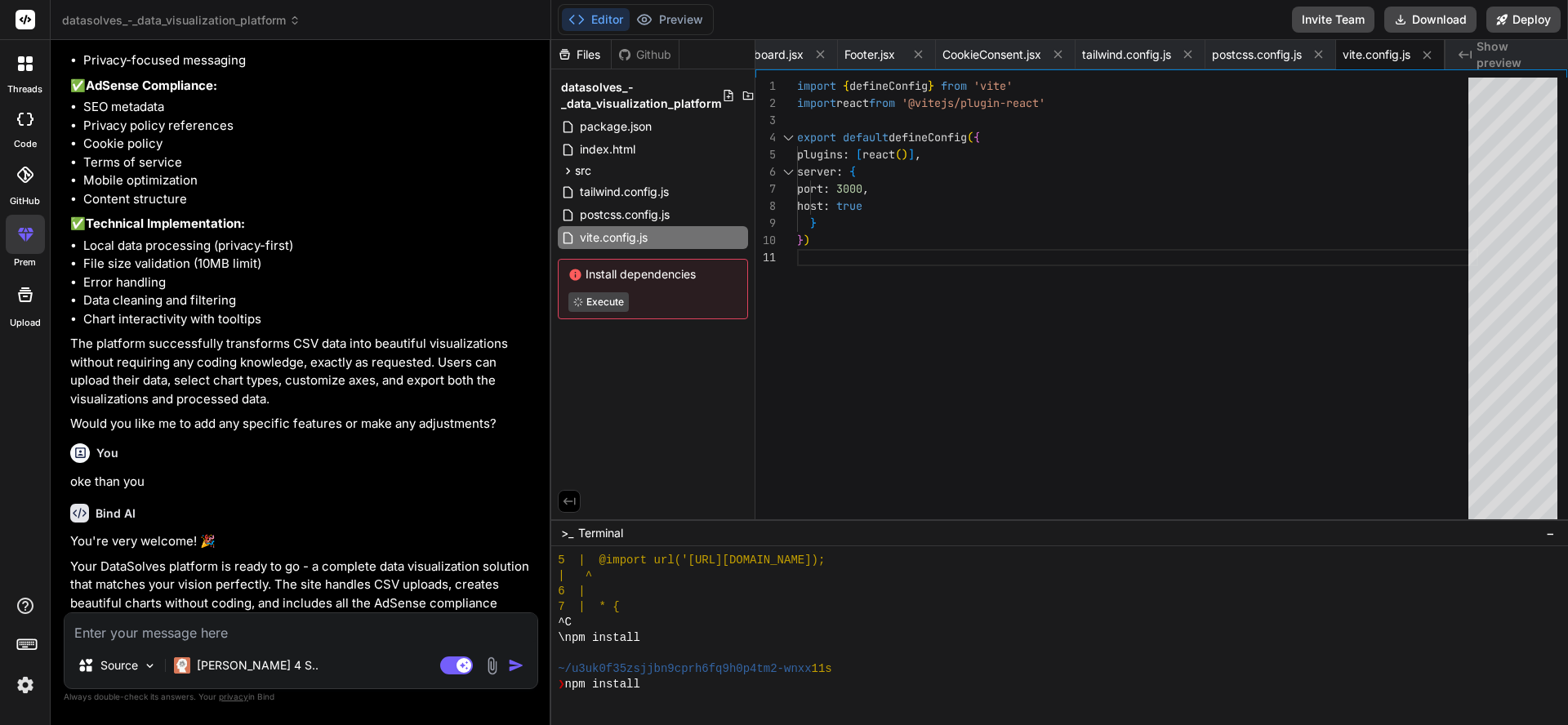
scroll to position [1132, 0]
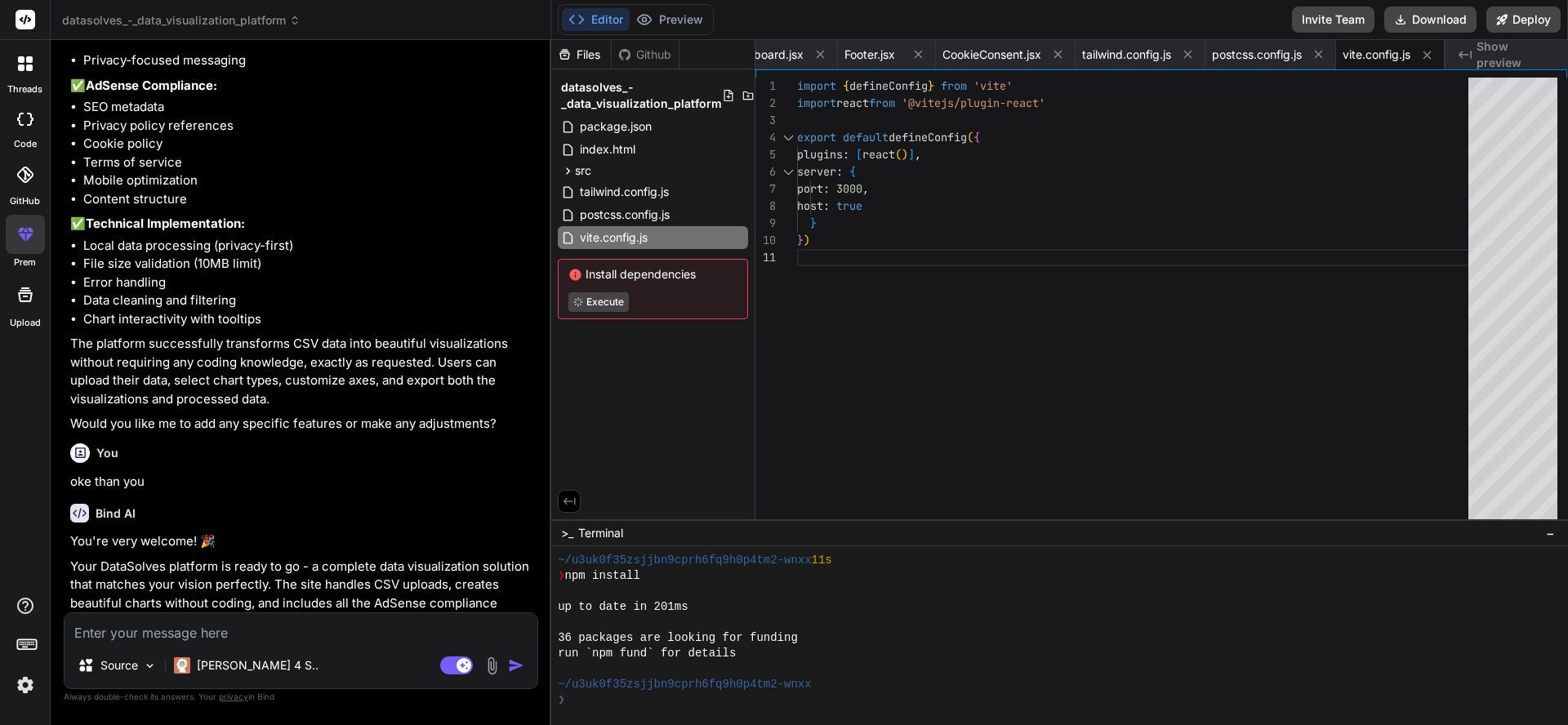
type textarea "x"
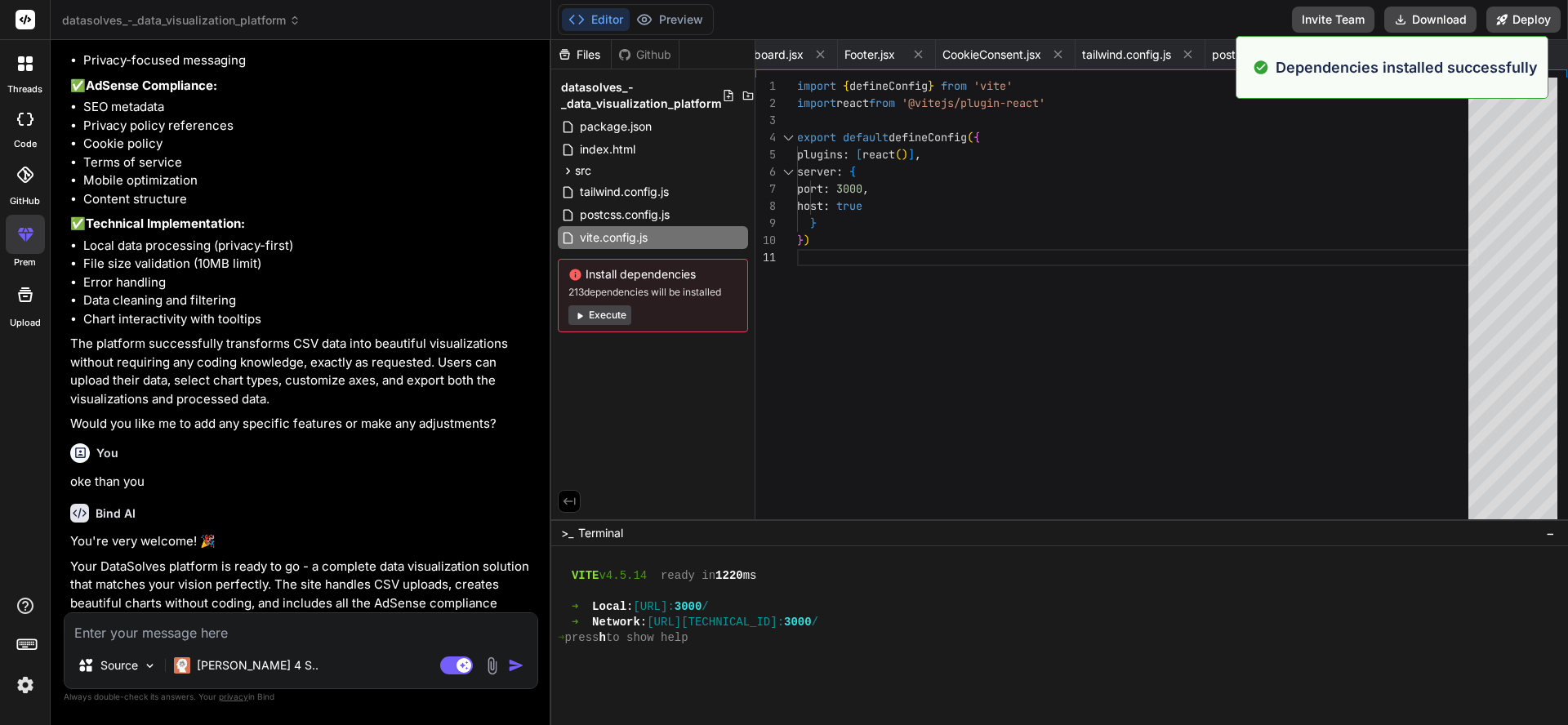
scroll to position [1411, 0]
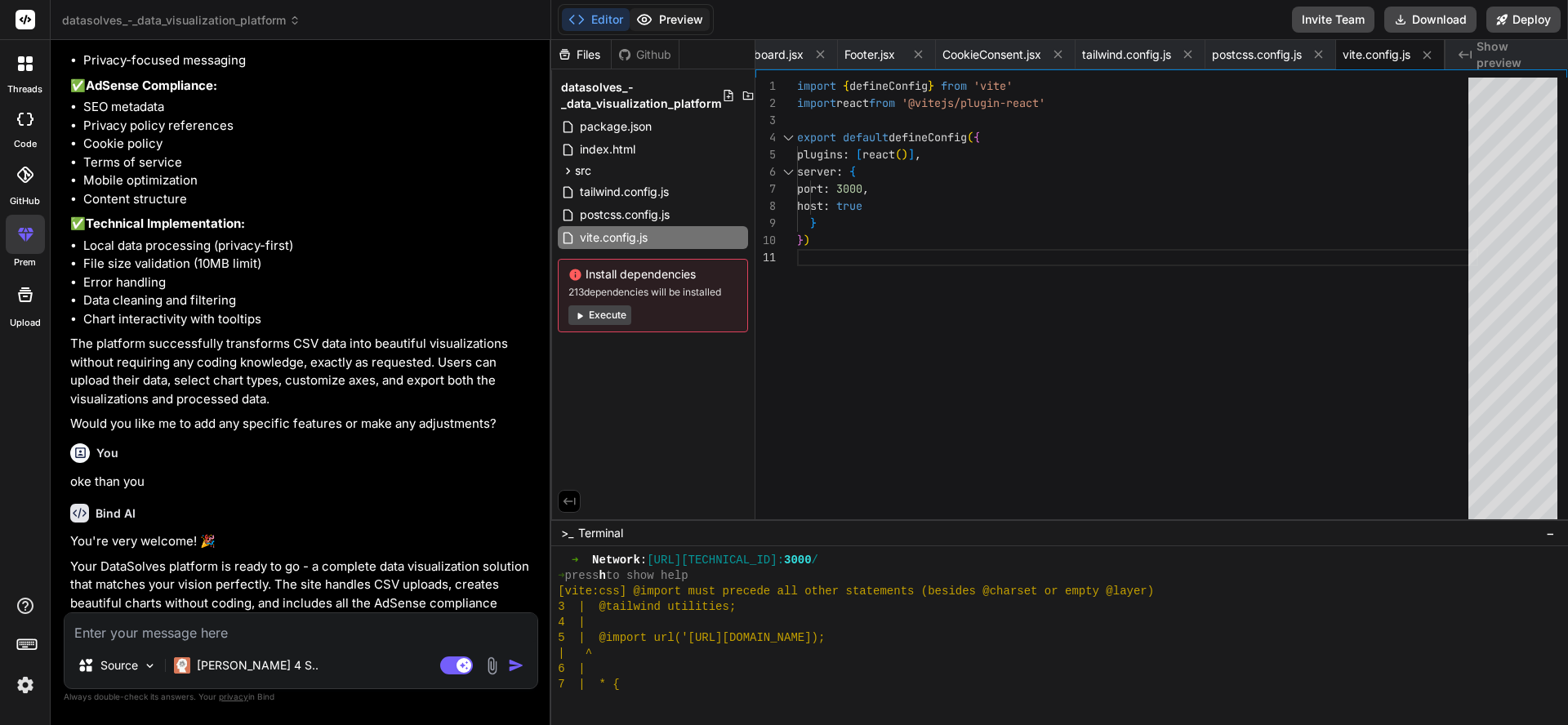
click at [677, 16] on button "Preview" at bounding box center [669, 19] width 80 height 22
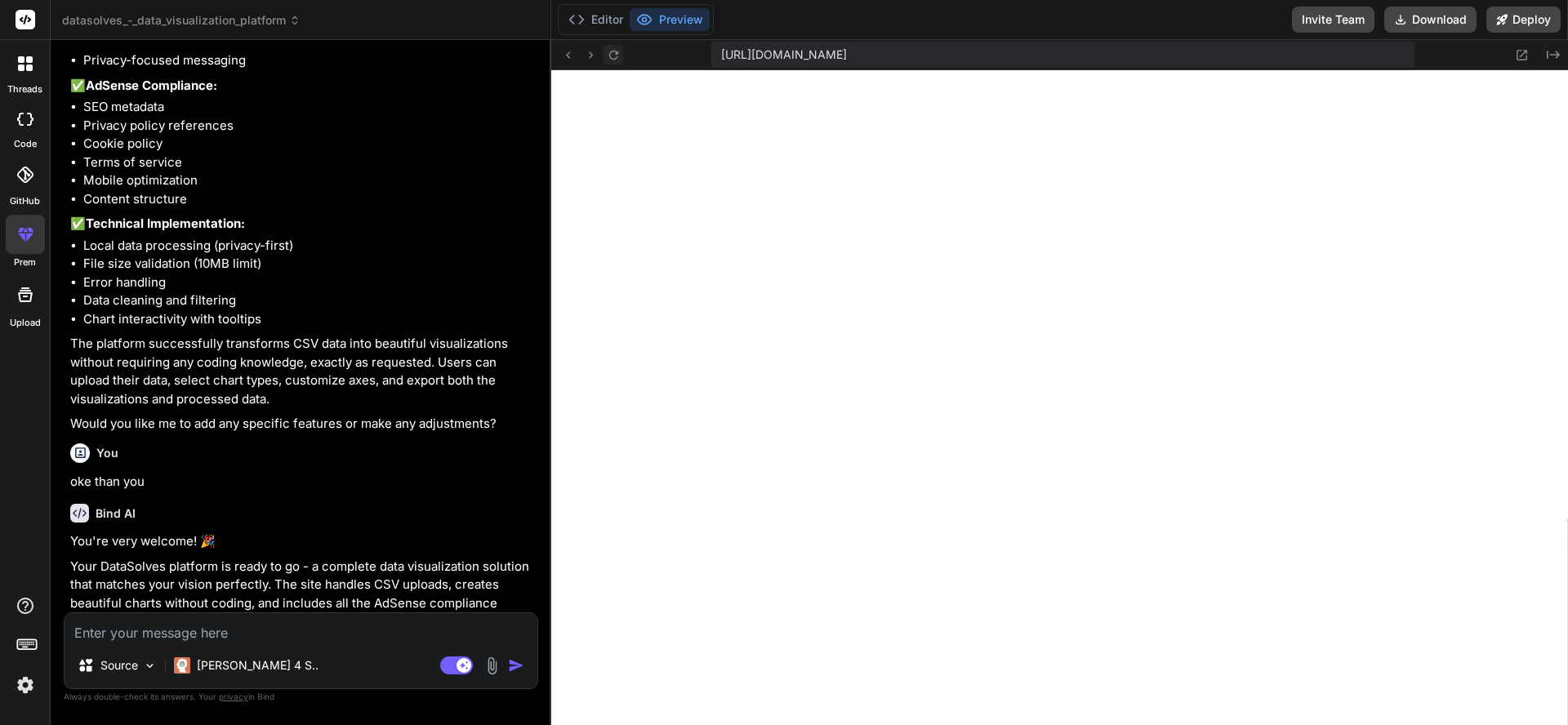
click at [616, 49] on icon at bounding box center [614, 55] width 14 height 14
click at [613, 59] on icon at bounding box center [612, 54] width 9 height 9
click at [621, 6] on div "Editor Preview" at bounding box center [635, 20] width 156 height 31
click at [622, 20] on button "Editor" at bounding box center [596, 19] width 67 height 22
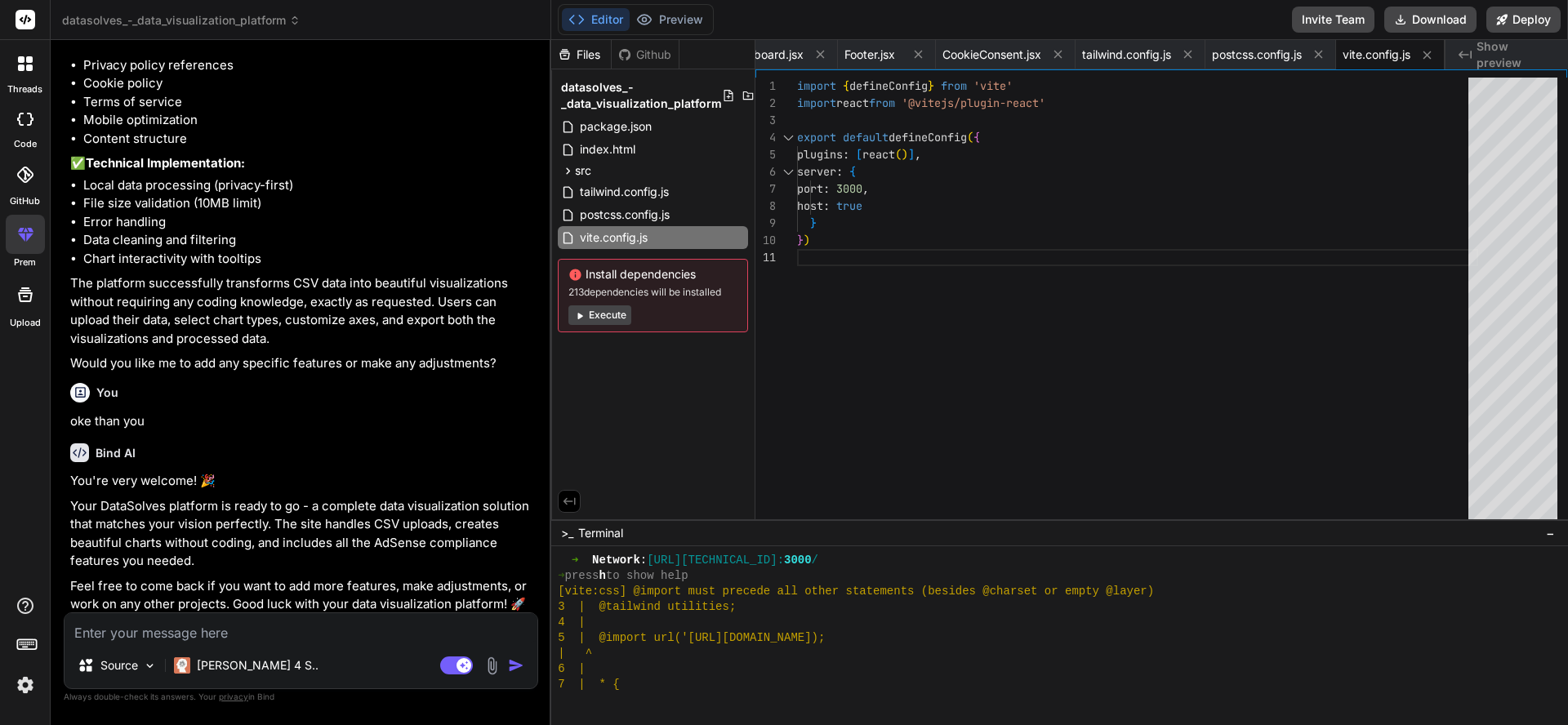
scroll to position [2153, 0]
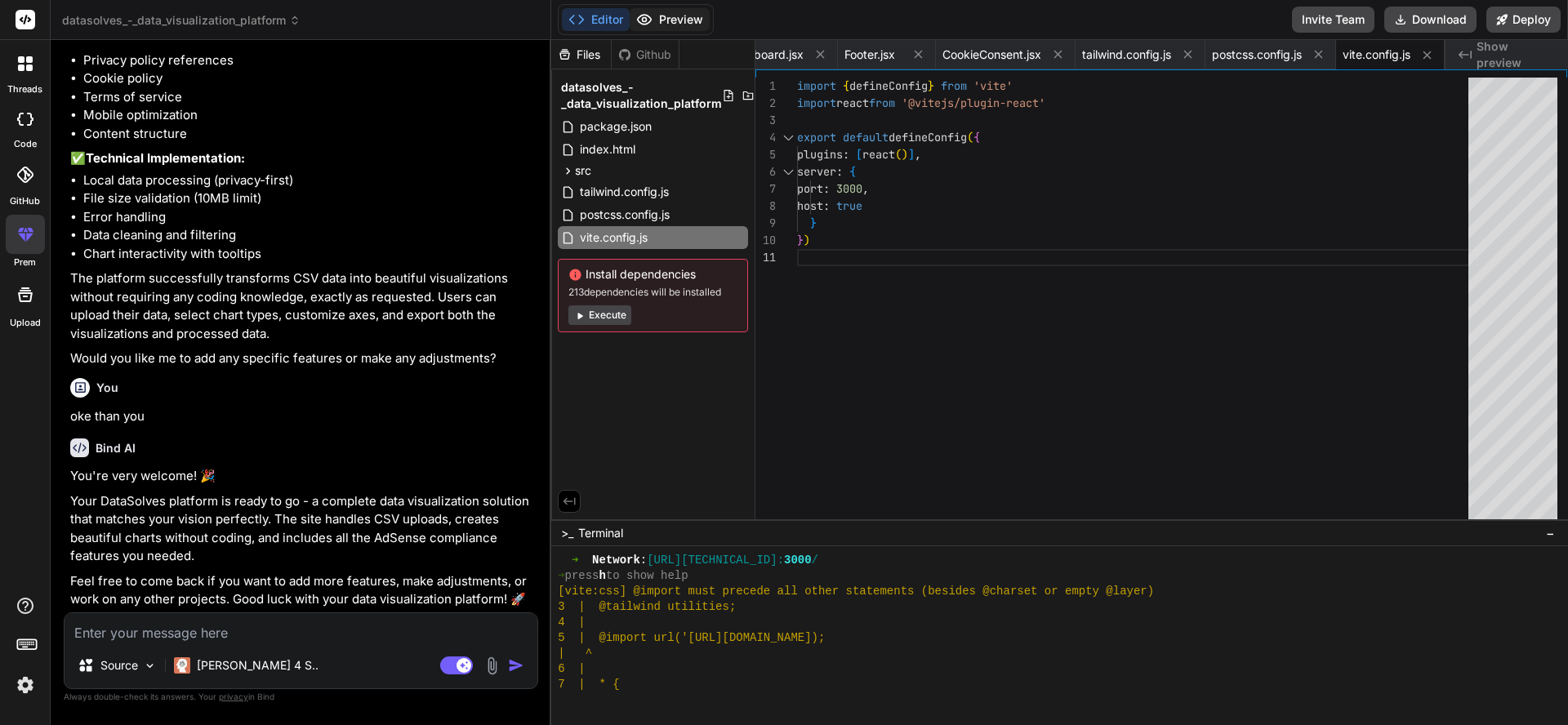
click at [663, 9] on button "Preview" at bounding box center [669, 19] width 80 height 22
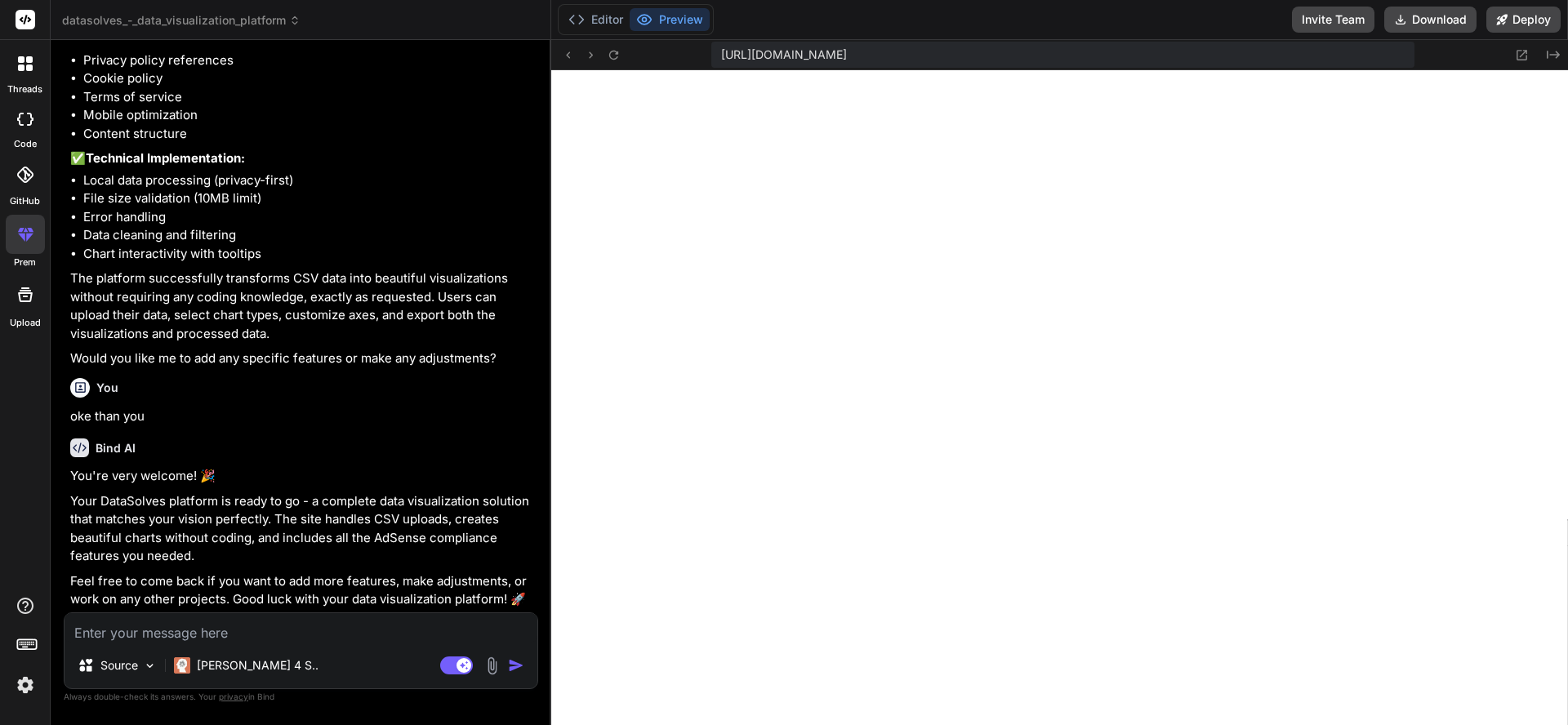
click at [269, 629] on textarea at bounding box center [300, 627] width 472 height 29
type textarea "p"
type textarea "x"
type textarea "pr"
type textarea "x"
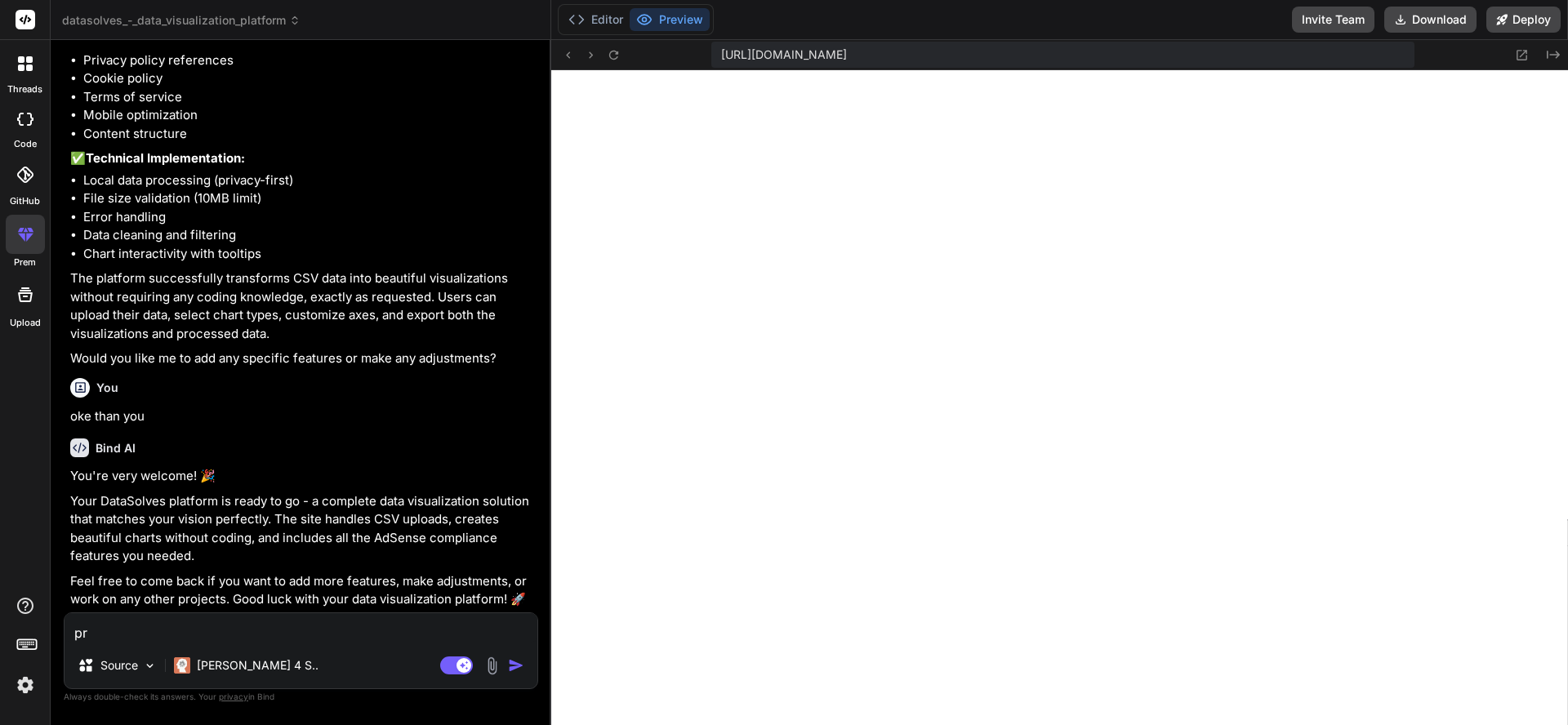
type textarea "pre"
type textarea "x"
type textarea "prev"
type textarea "x"
type textarea "previ"
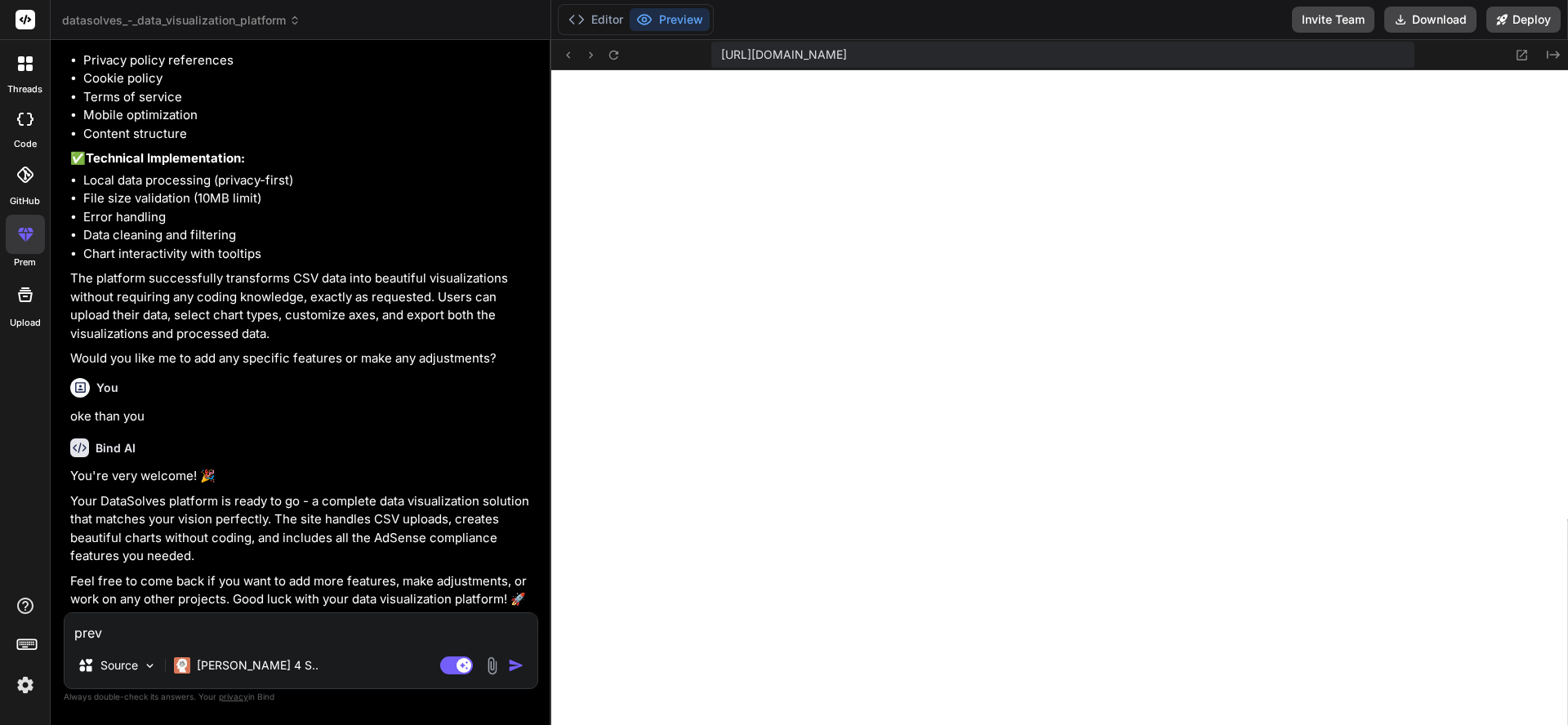
type textarea "x"
type textarea "previe"
type textarea "x"
type textarea "preview"
type textarea "x"
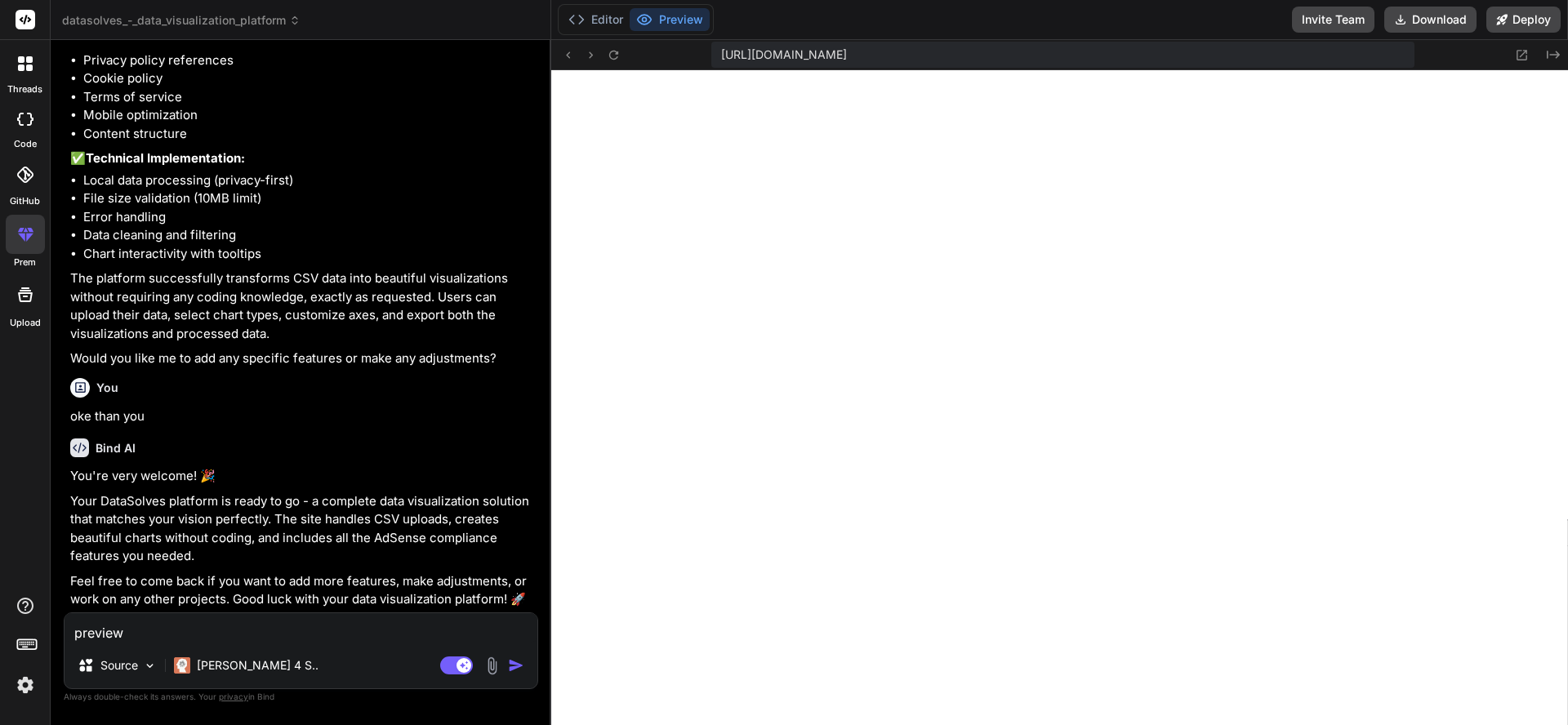
type textarea "preview"
type textarea "x"
type textarea "preview e"
type textarea "x"
type textarea "preview ek"
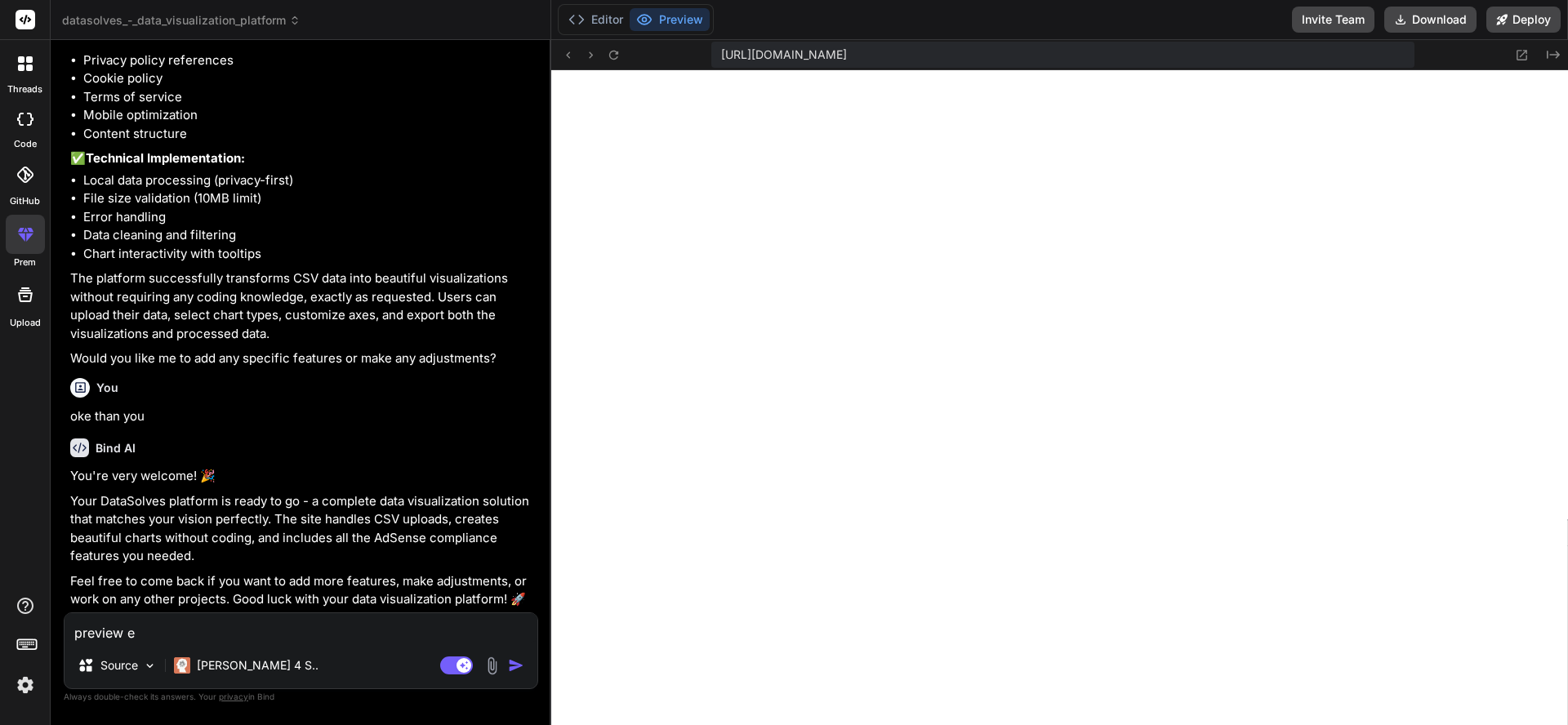
type textarea "x"
type textarea "preview ekr"
type textarea "x"
type textarea "preview ekra"
type textarea "x"
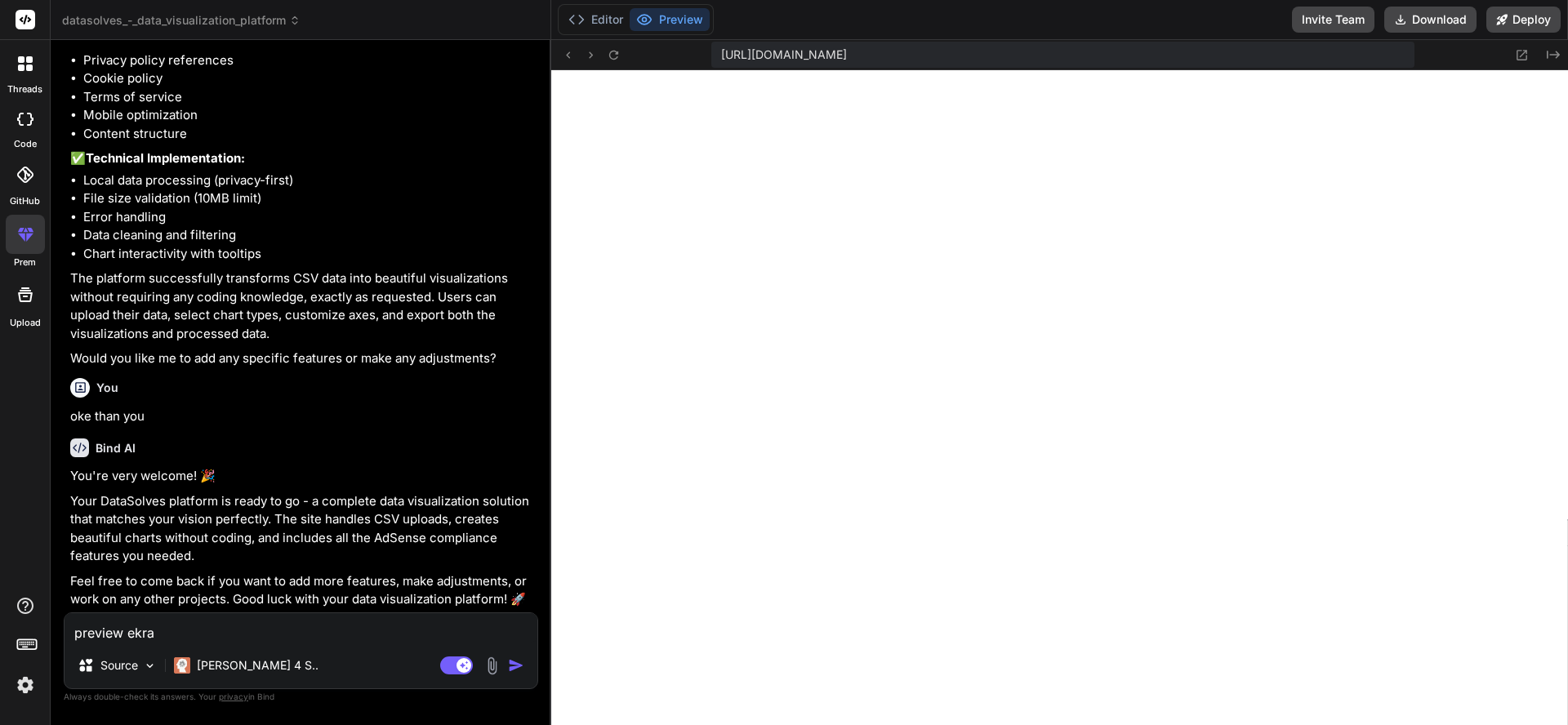
type textarea "preview ekran"
type textarea "x"
type textarea "preview ekranı"
type textarea "x"
type textarea "preview ekranın"
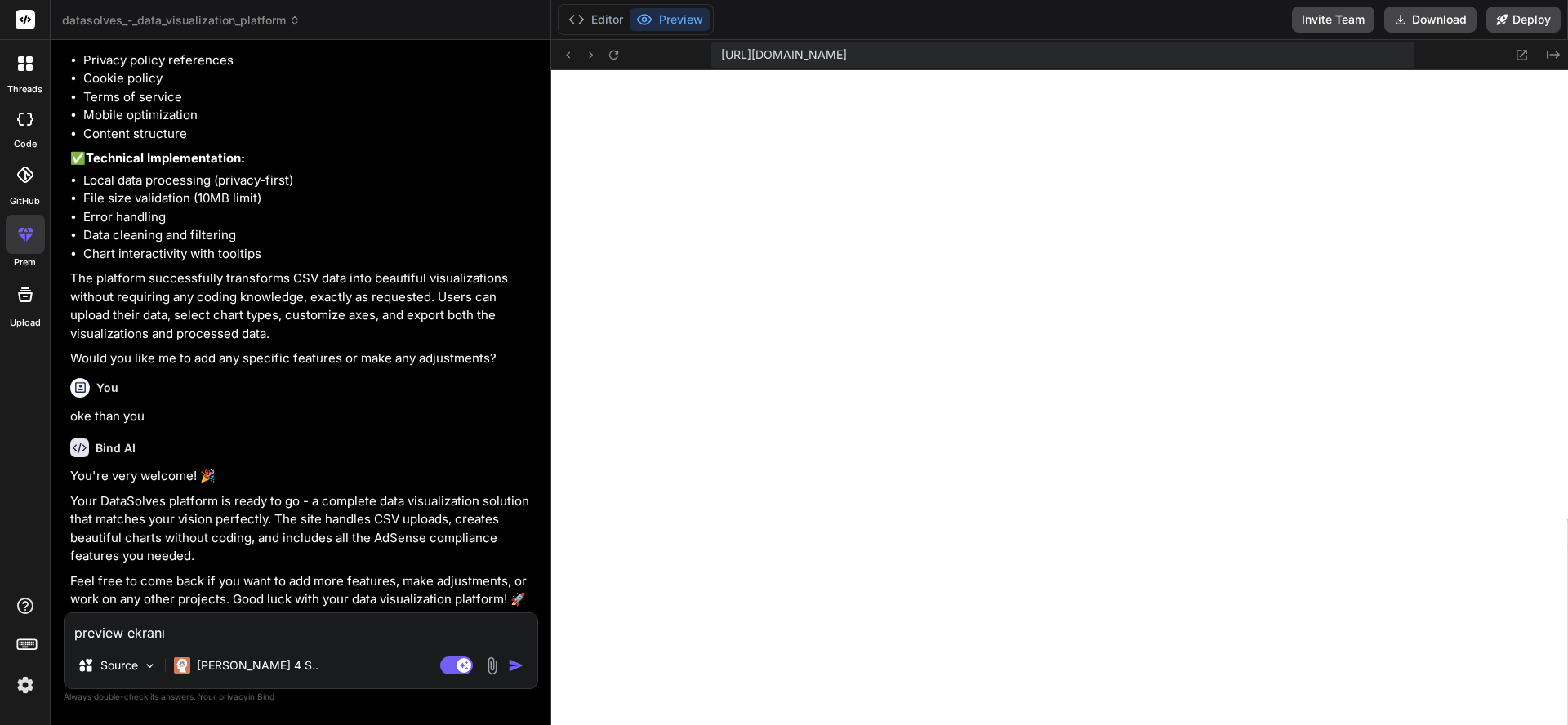
type textarea "x"
type textarea "preview ekranınd"
type textarea "x"
type textarea "preview ekranında"
type textarea "x"
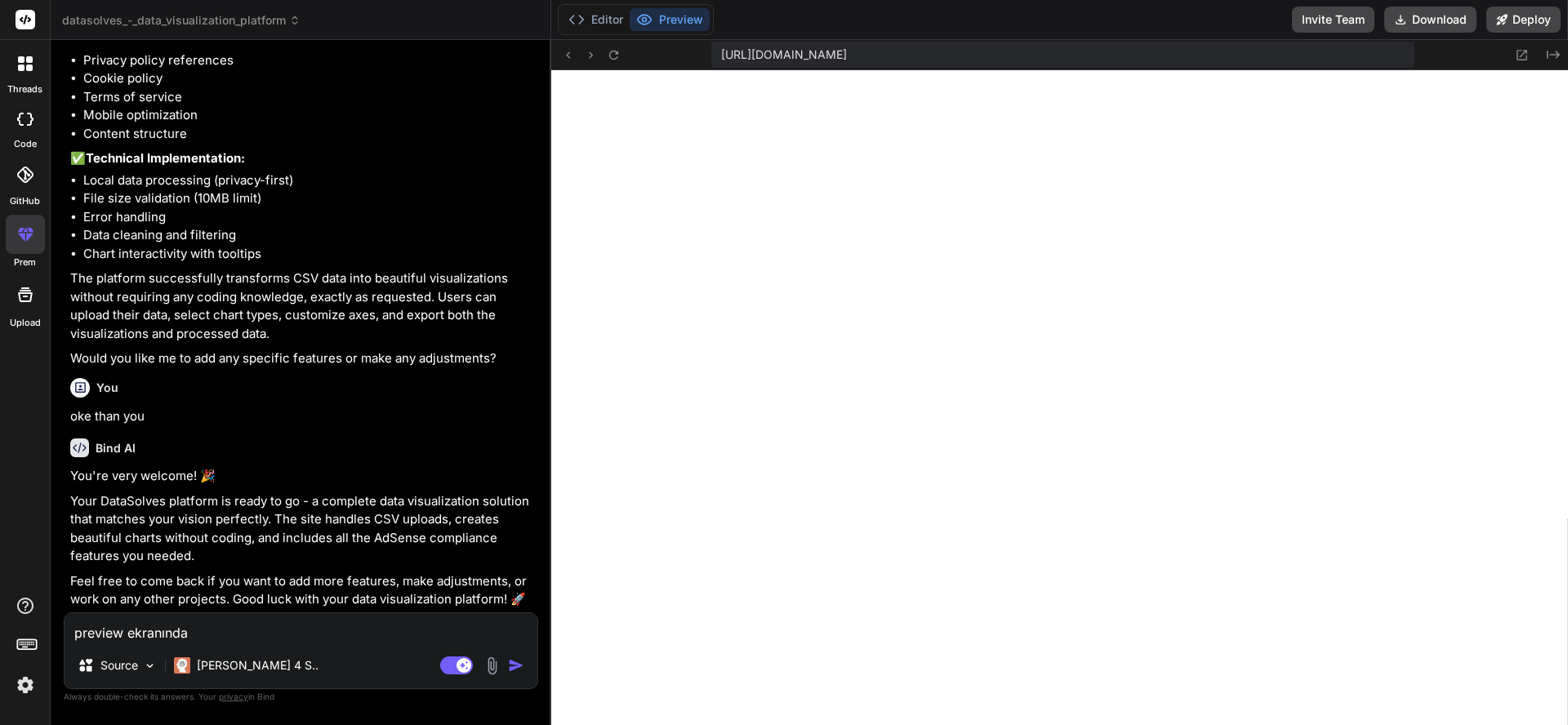
type textarea "preview ekranında"
type textarea "x"
type textarea "preview ekranında d"
type textarea "x"
type textarea "preview ekranında dz"
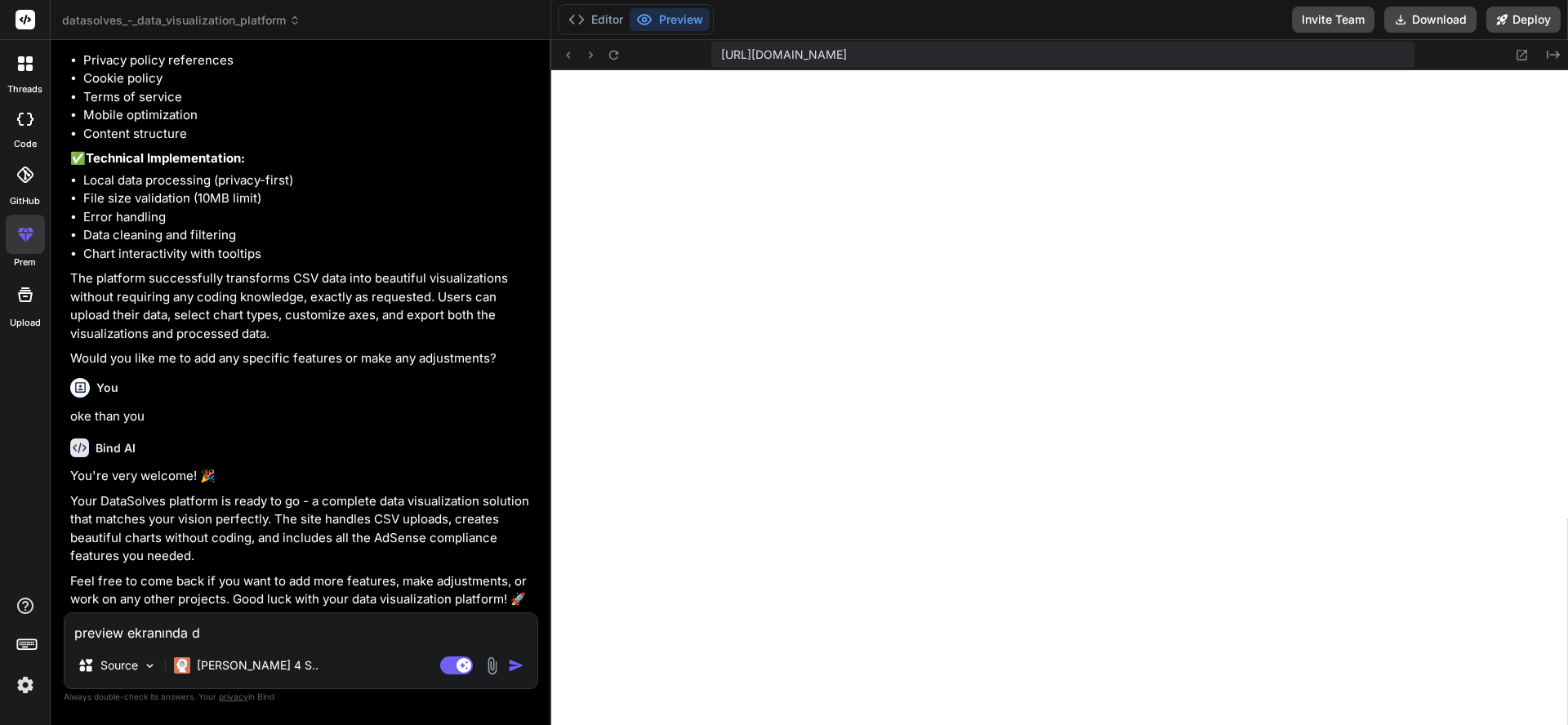
type textarea "x"
type textarea "preview ekranında dzü"
type textarea "x"
type textarea "preview ekranında dz"
type textarea "x"
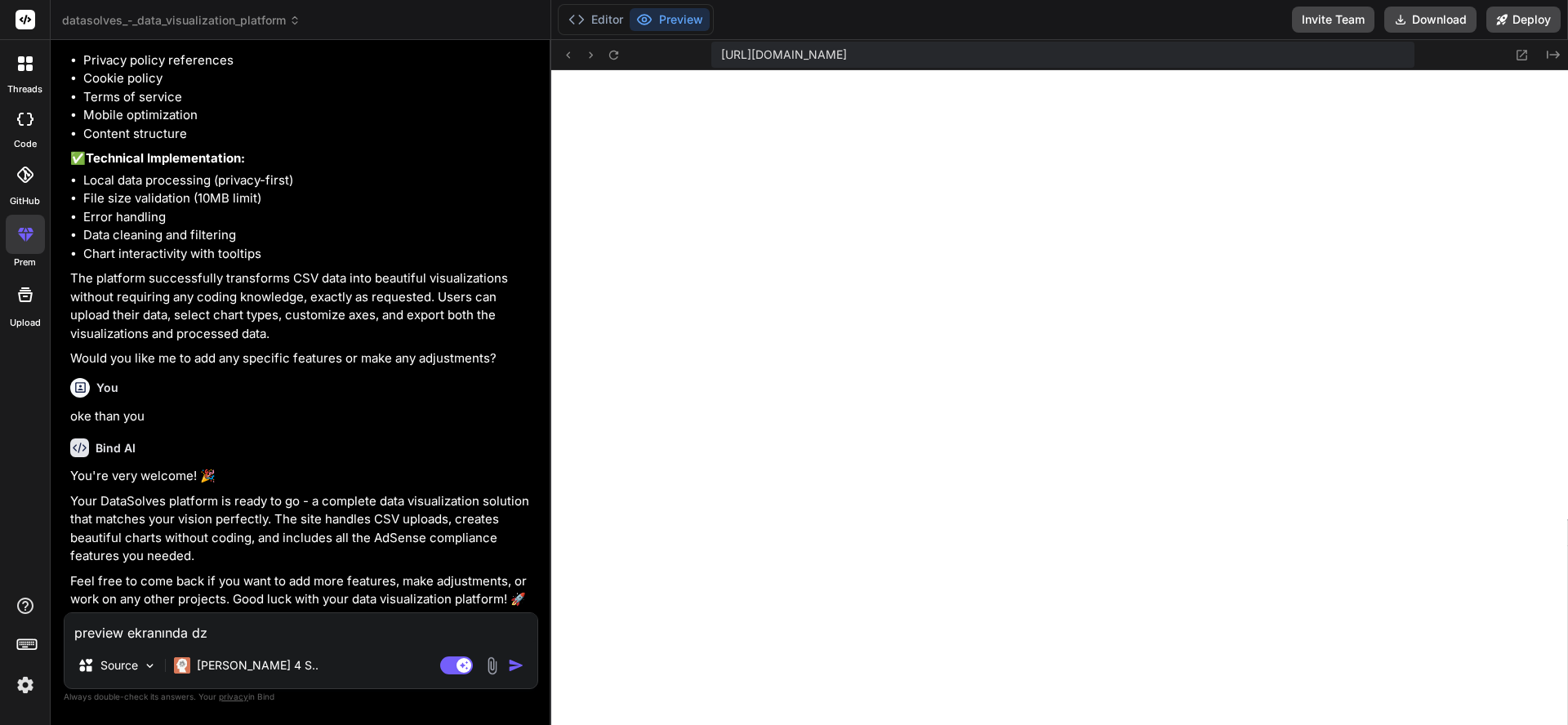
type textarea "preview ekranında d"
type textarea "x"
type textarea "preview ekranında dü"
type textarea "x"
type textarea "preview ekranında düz"
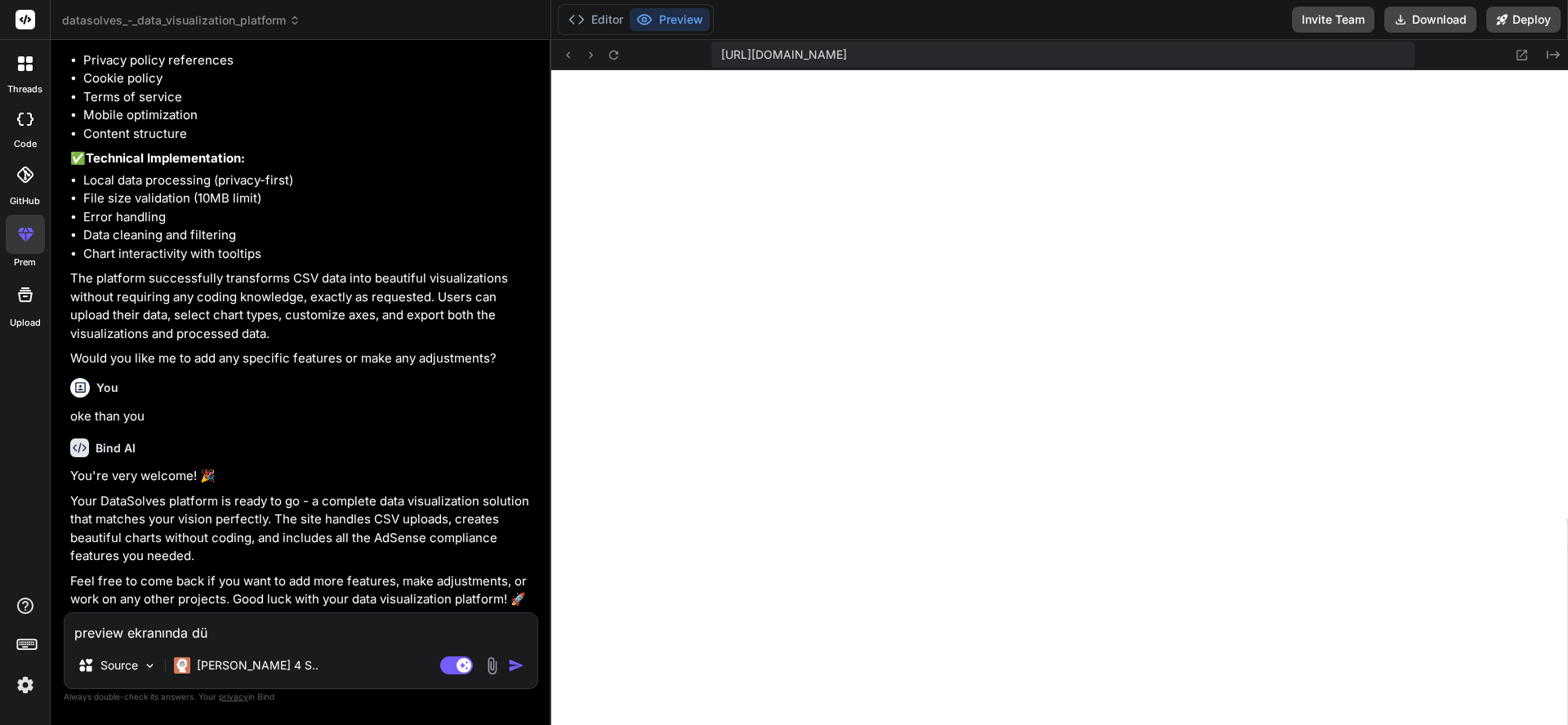
type textarea "x"
type textarea "preview ekranında düz"
type textarea "x"
type textarea "preview ekranında düz b"
type textarea "x"
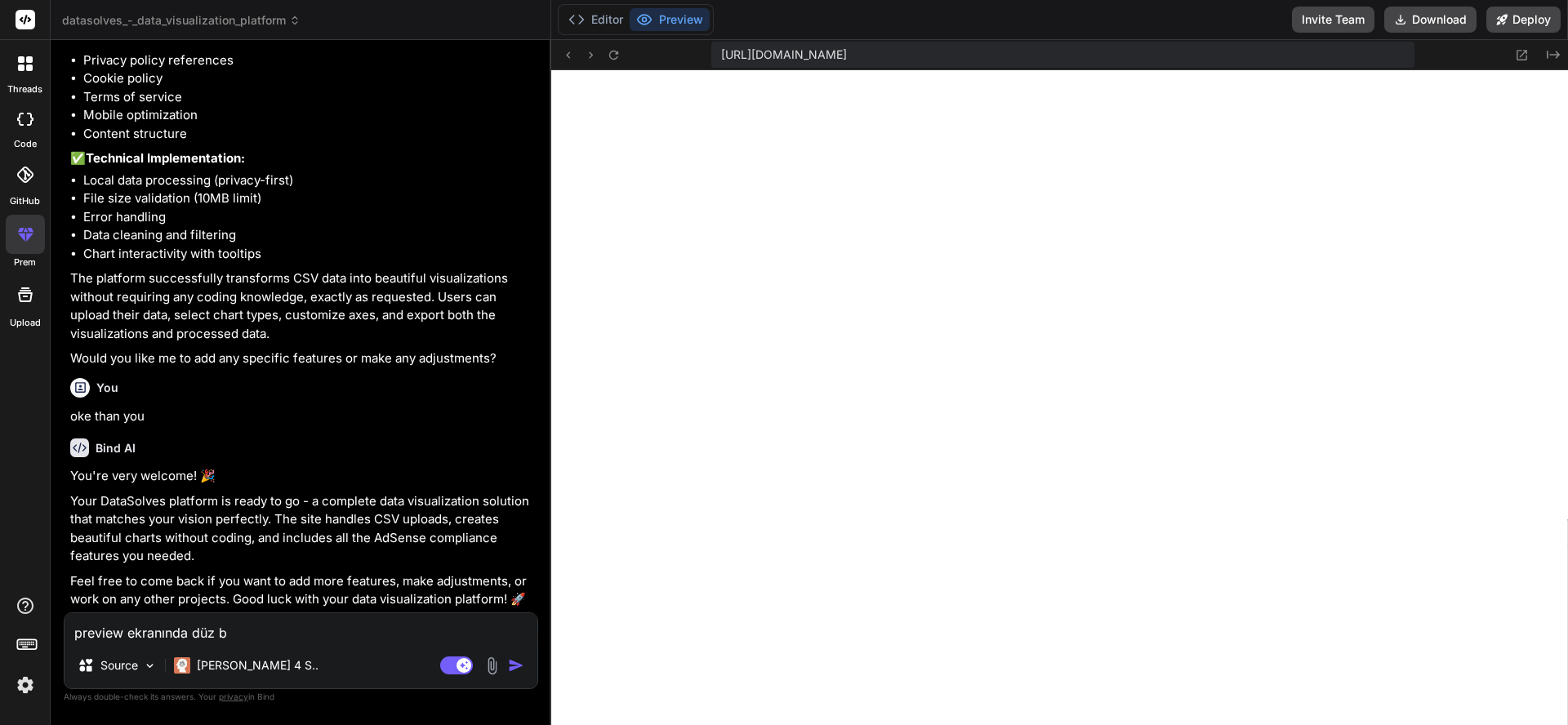
type textarea "preview ekranında düz be"
type textarea "x"
type textarea "preview ekranında düz bey"
type textarea "x"
type textarea "preview ekranında düz beya"
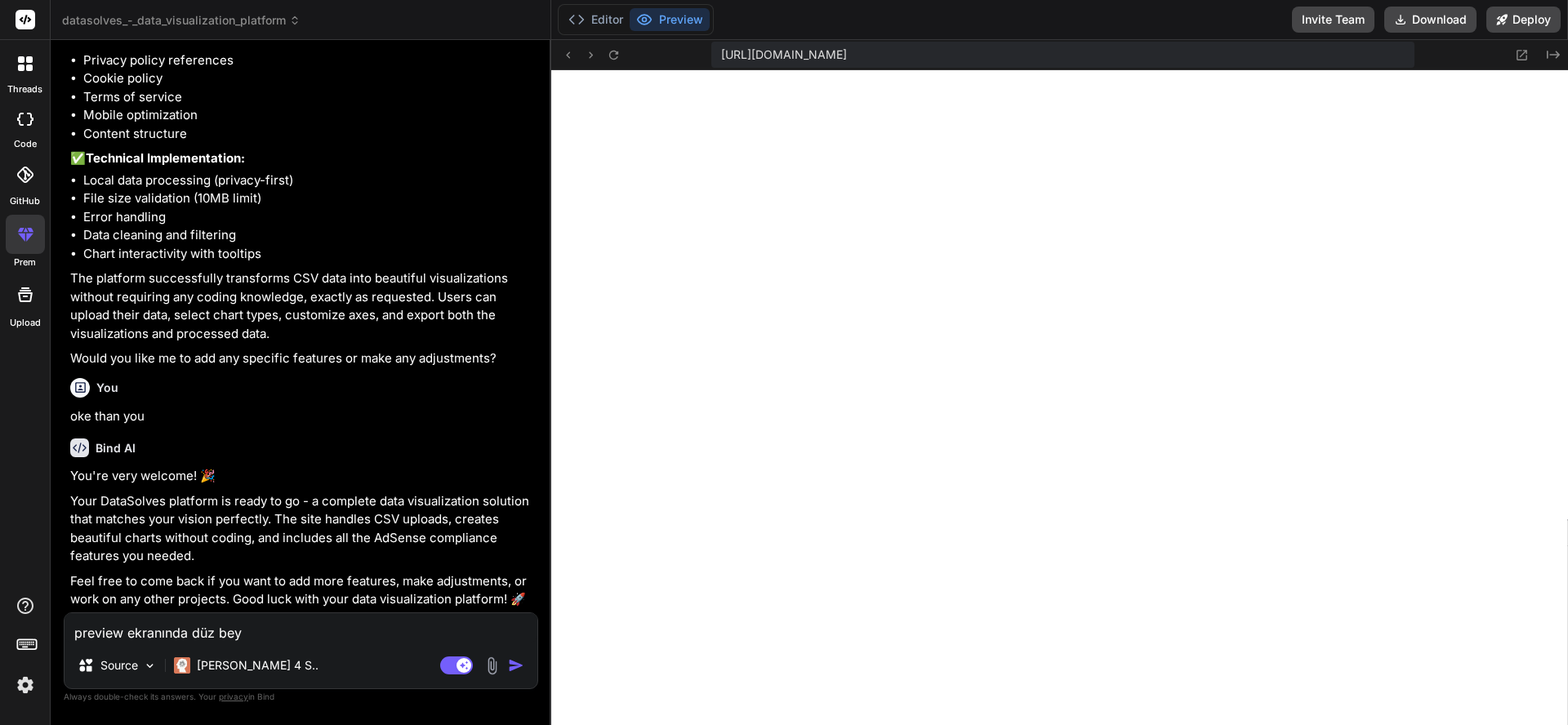
type textarea "x"
type textarea "preview ekranında düz [MEDICAL_DATA]"
type textarea "x"
type textarea "preview ekranında düz [MEDICAL_DATA]"
type textarea "x"
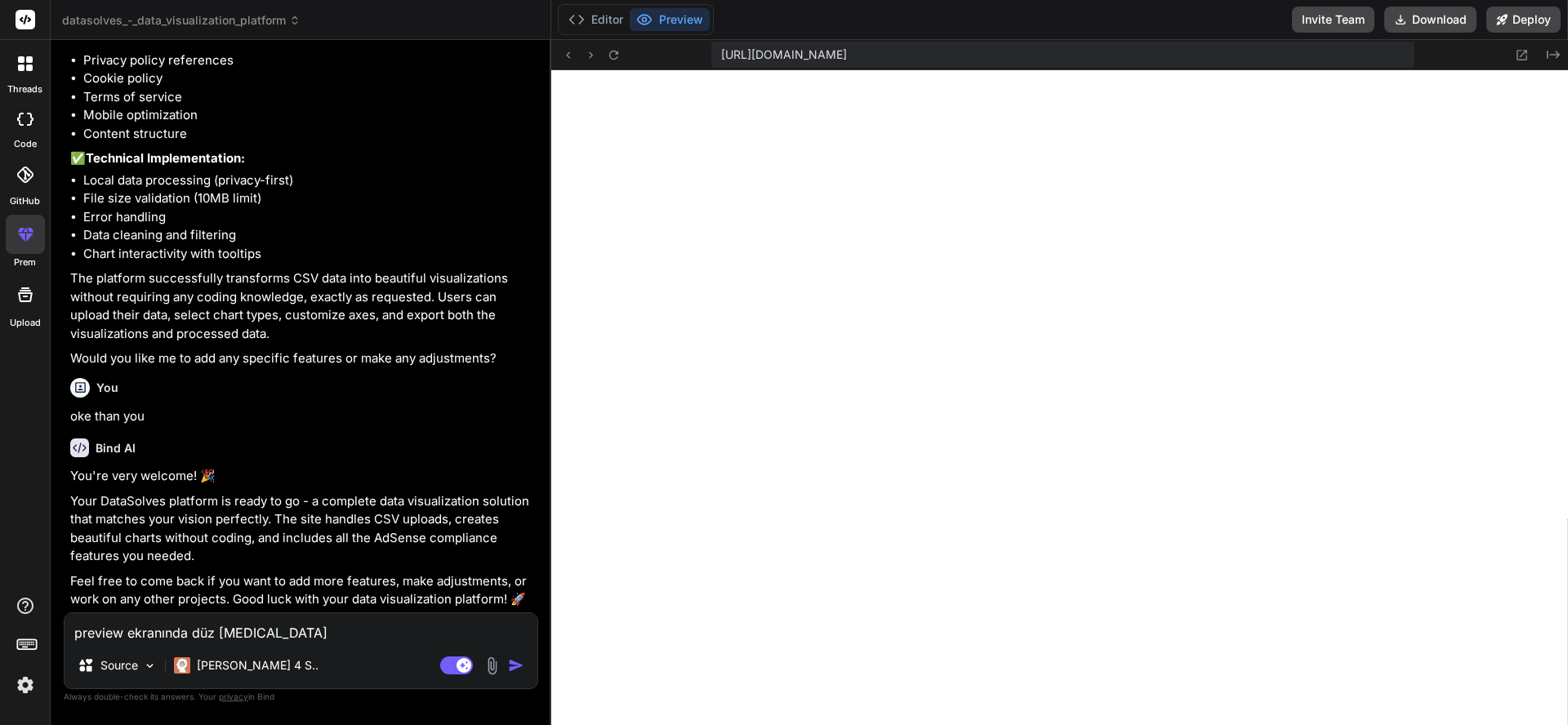
type textarea "preview ekranında düz [MEDICAL_DATA] e"
type textarea "x"
type textarea "preview ekranında düz [MEDICAL_DATA] ek"
type textarea "x"
type textarea "preview ekranında düz [MEDICAL_DATA] ekr"
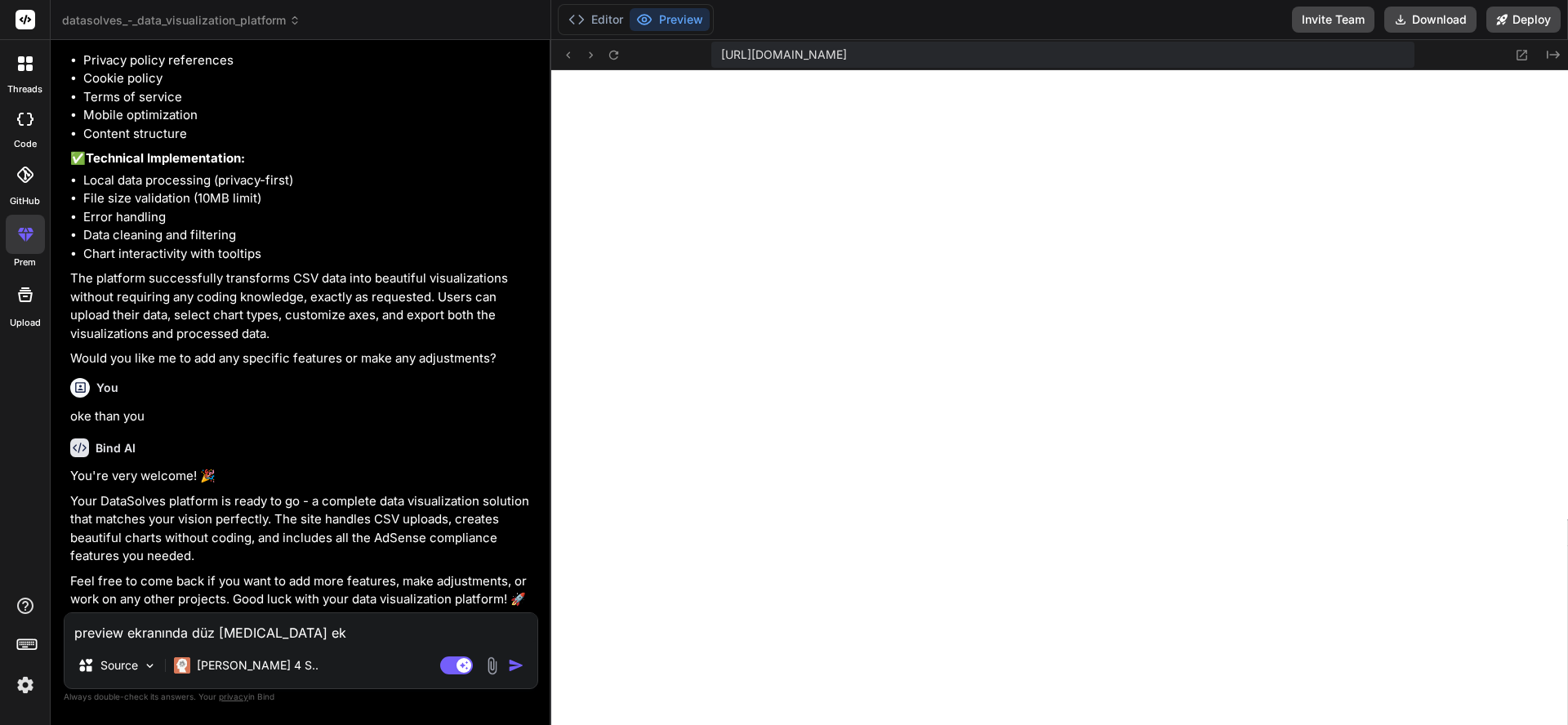
type textarea "x"
type textarea "preview ekranında düz [MEDICAL_DATA] ekra"
type textarea "x"
type textarea "preview ekranında düz [MEDICAL_DATA] ekran"
type textarea "x"
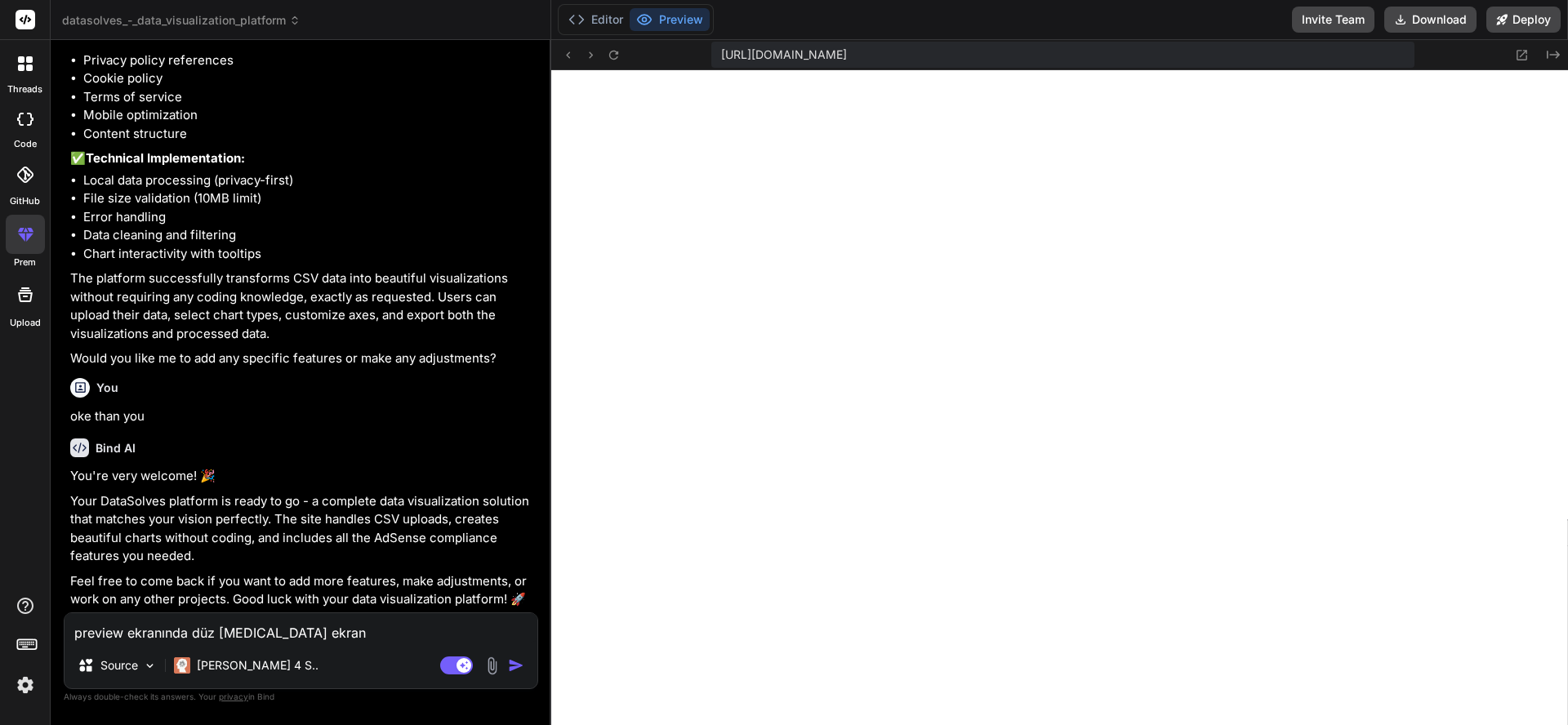
type textarea "preview ekranında düz [MEDICAL_DATA] ekran"
type textarea "x"
type textarea "preview ekranında düz [MEDICAL_DATA] ekran ö"
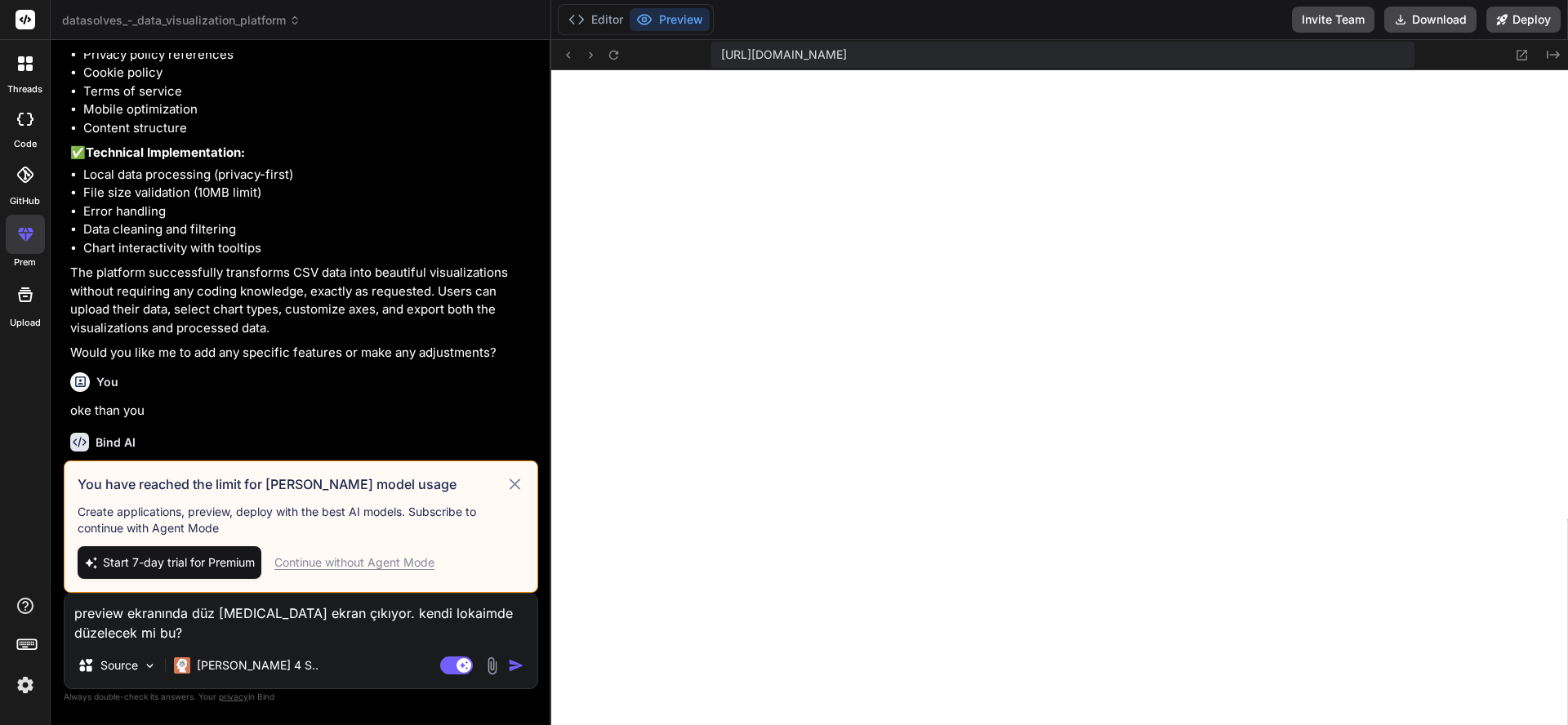
click at [525, 471] on div "You have reached the limit for [PERSON_NAME] model usage Create applications, p…" at bounding box center [300, 526] width 474 height 132
click at [513, 479] on icon at bounding box center [515, 483] width 19 height 20
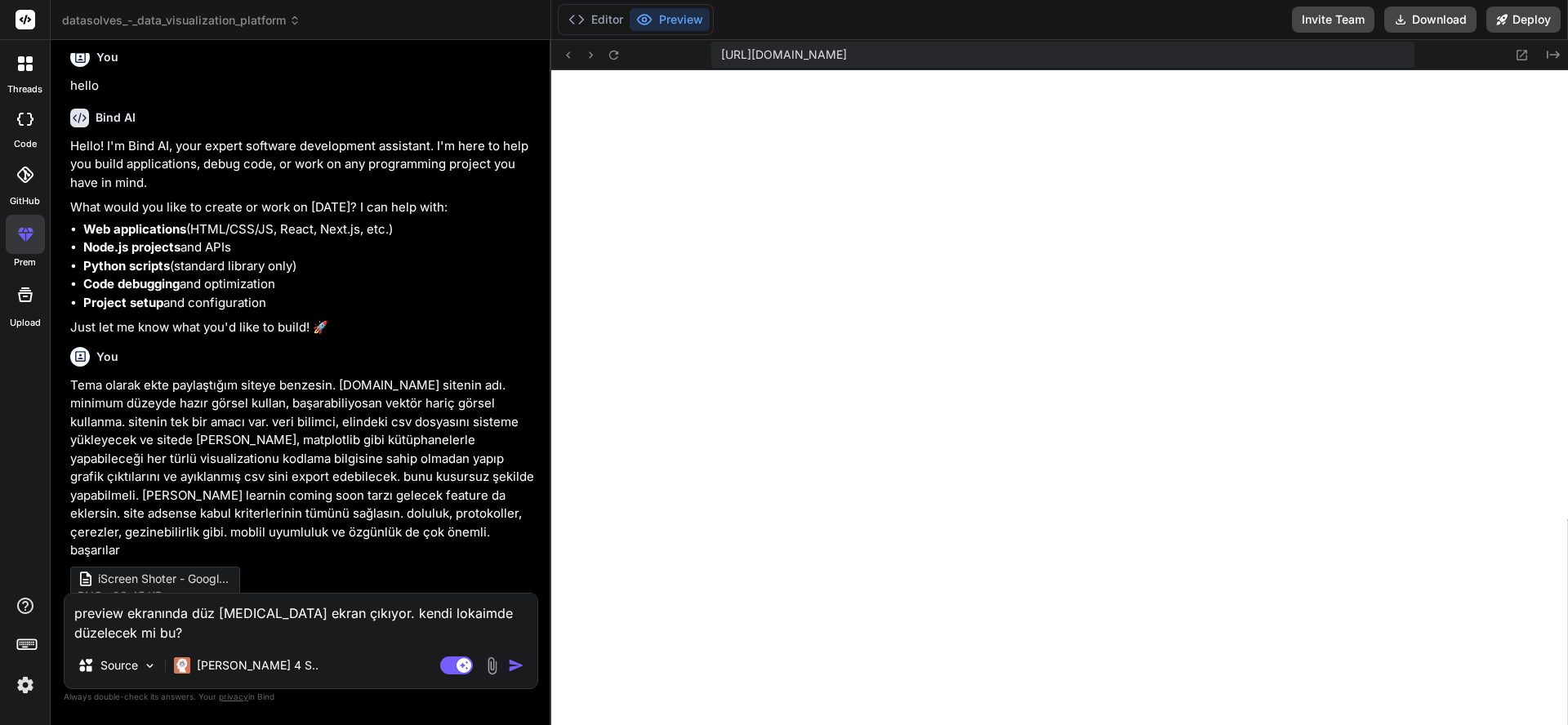
scroll to position [51, 0]
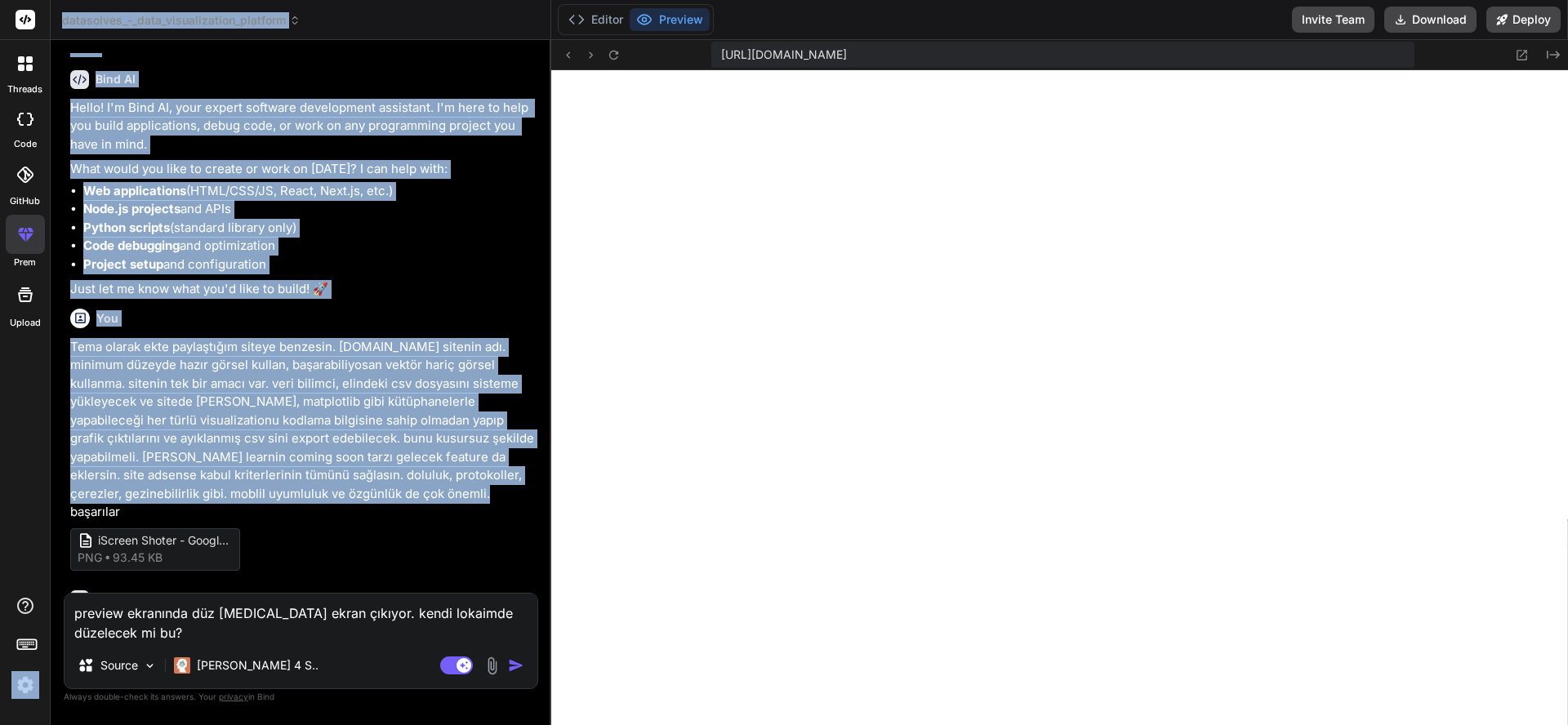
drag, startPoint x: 393, startPoint y: 489, endPoint x: 49, endPoint y: 348, distance: 371.8
click at [49, 348] on div "threads code GitHub prem Upload datasolves_-_data_visualization_platform Create…" at bounding box center [784, 362] width 1568 height 725
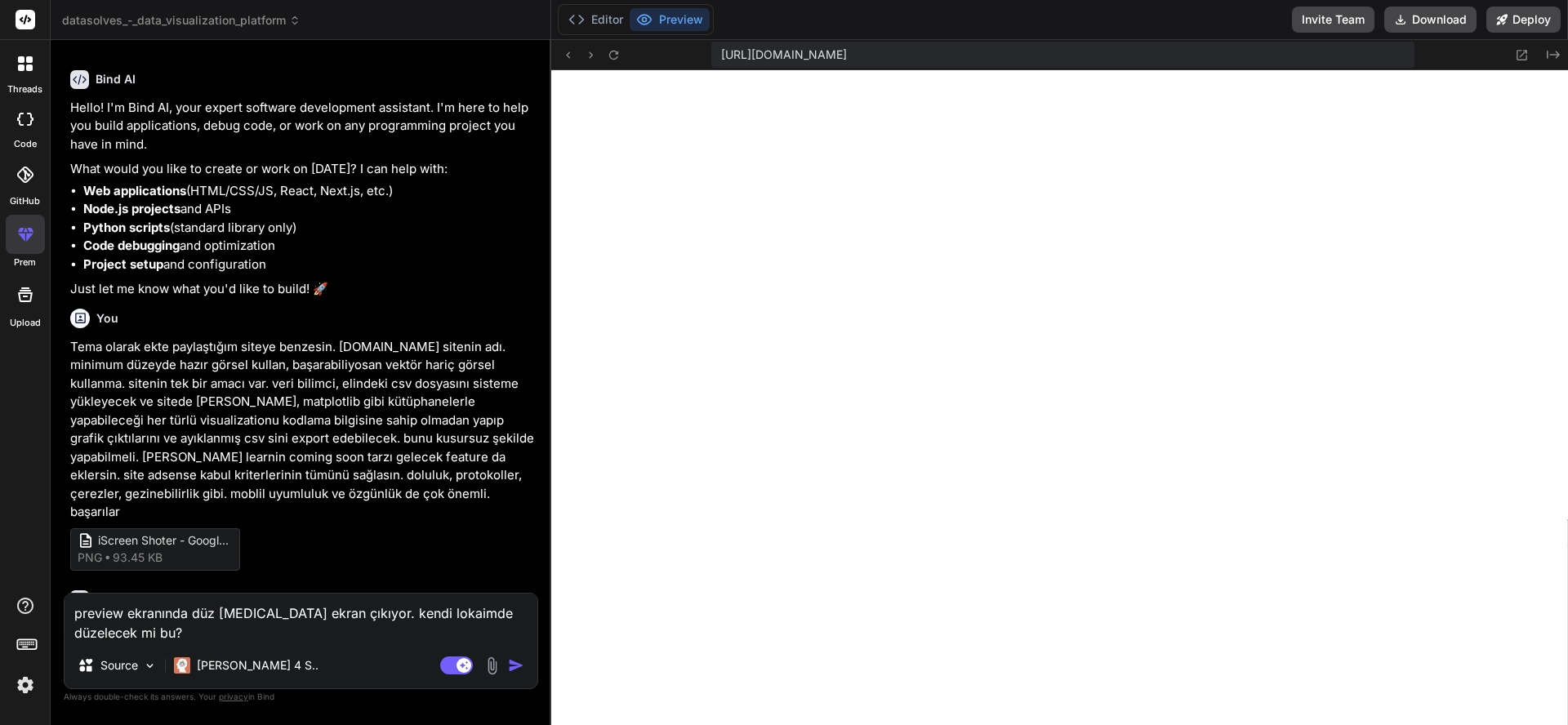
click at [157, 359] on p "Tema olarak ekte paylaştığım siteye benzesin. [DOMAIN_NAME] sitenin adı. minimu…" at bounding box center [302, 429] width 465 height 184
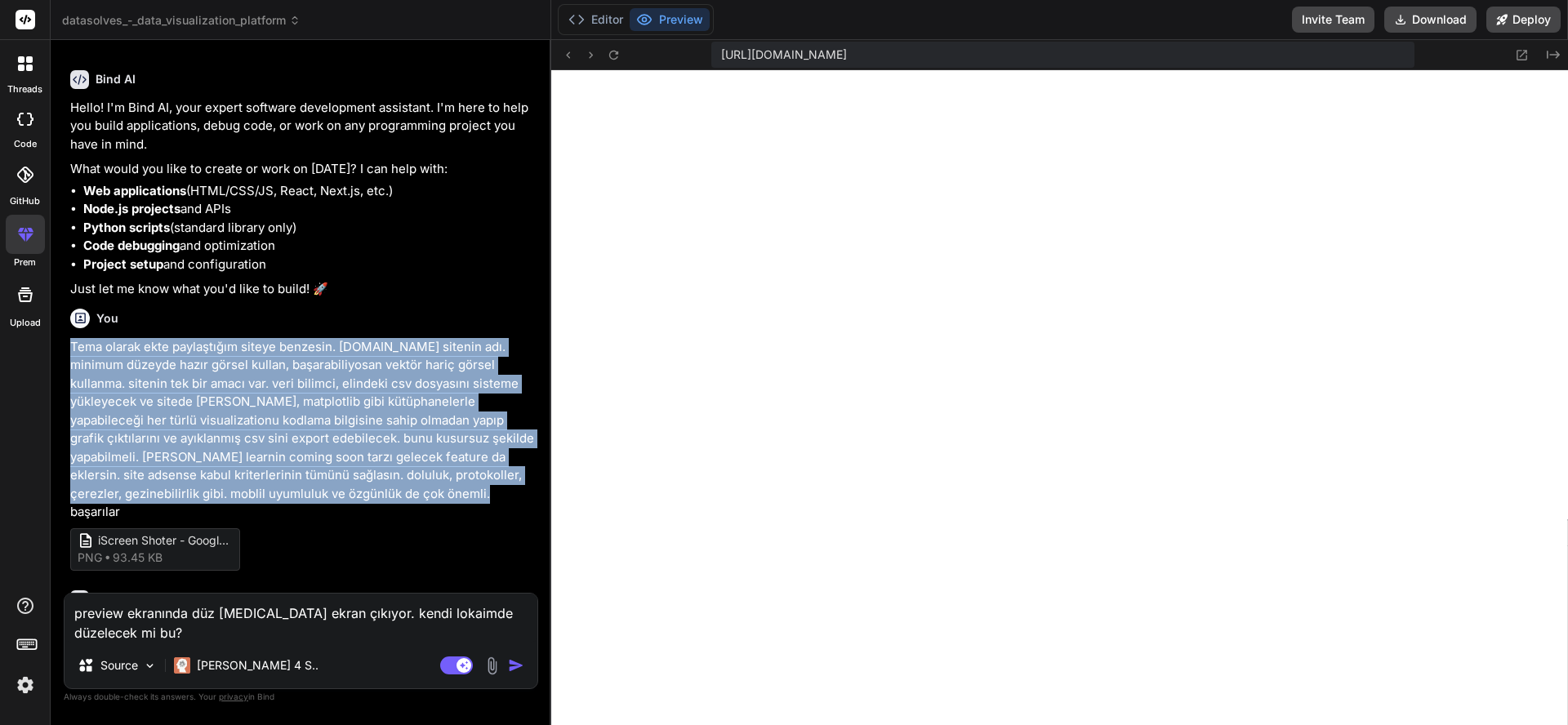
drag, startPoint x: 420, startPoint y: 496, endPoint x: 70, endPoint y: 346, distance: 380.8
click at [70, 346] on p "Tema olarak ekte paylaştığım siteye benzesin. [DOMAIN_NAME] sitenin adı. minimu…" at bounding box center [302, 429] width 465 height 184
copy p "Tema olarak ekte paylaştığım siteye benzesin. [DOMAIN_NAME] sitenin adı. minimu…"
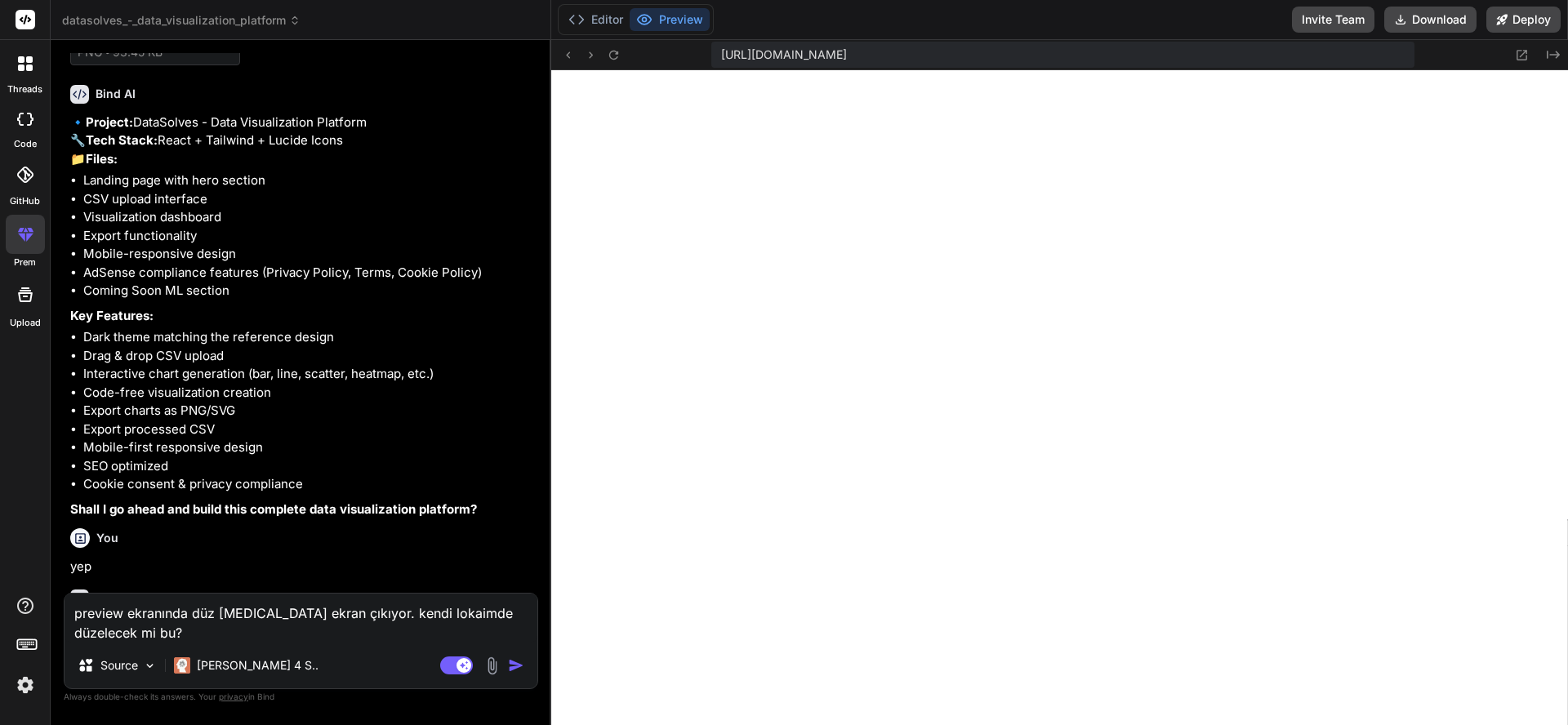
scroll to position [0, 0]
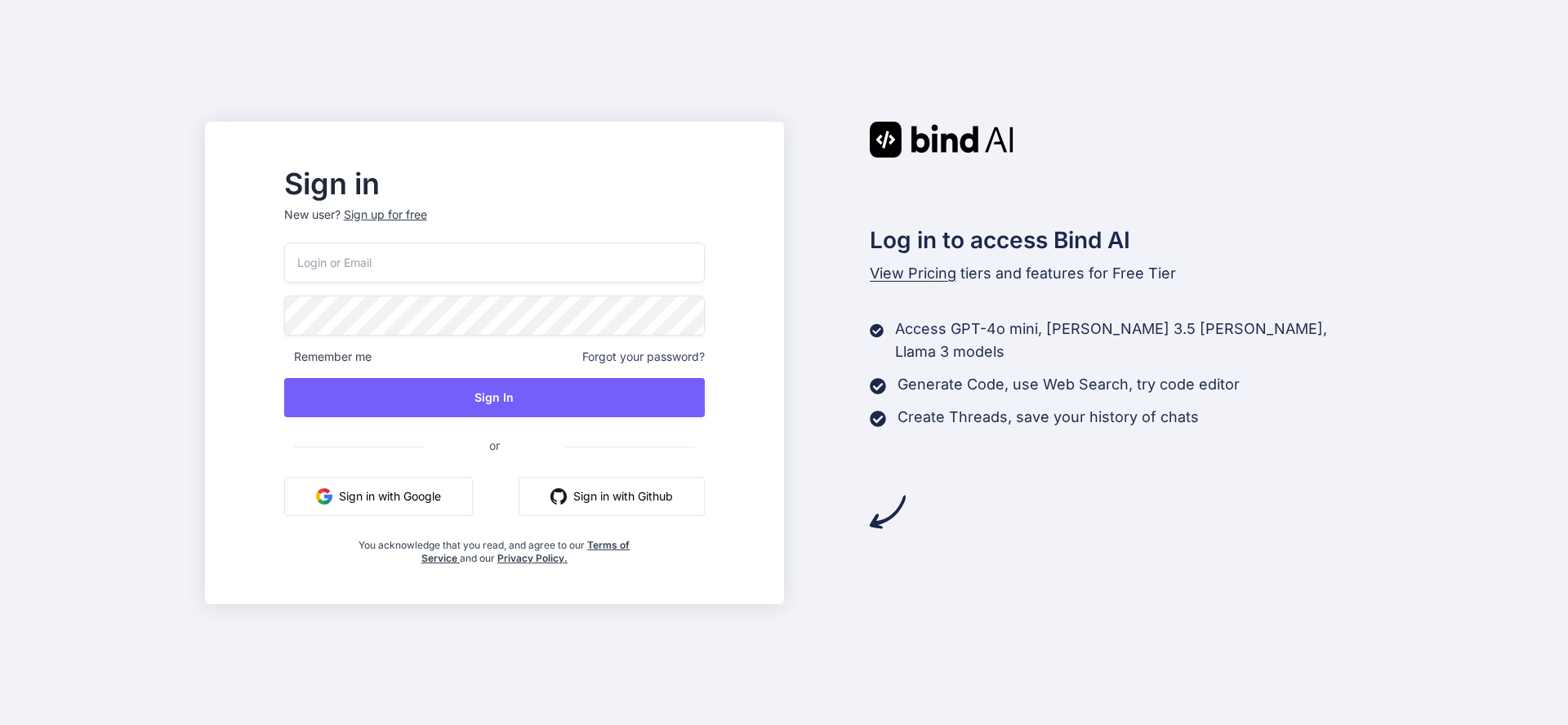
click at [657, 488] on button "Sign in with Github" at bounding box center [611, 495] width 187 height 39
click at [643, 508] on button "Sign in with Github" at bounding box center [611, 495] width 187 height 39
